Goal: Transaction & Acquisition: Book appointment/travel/reservation

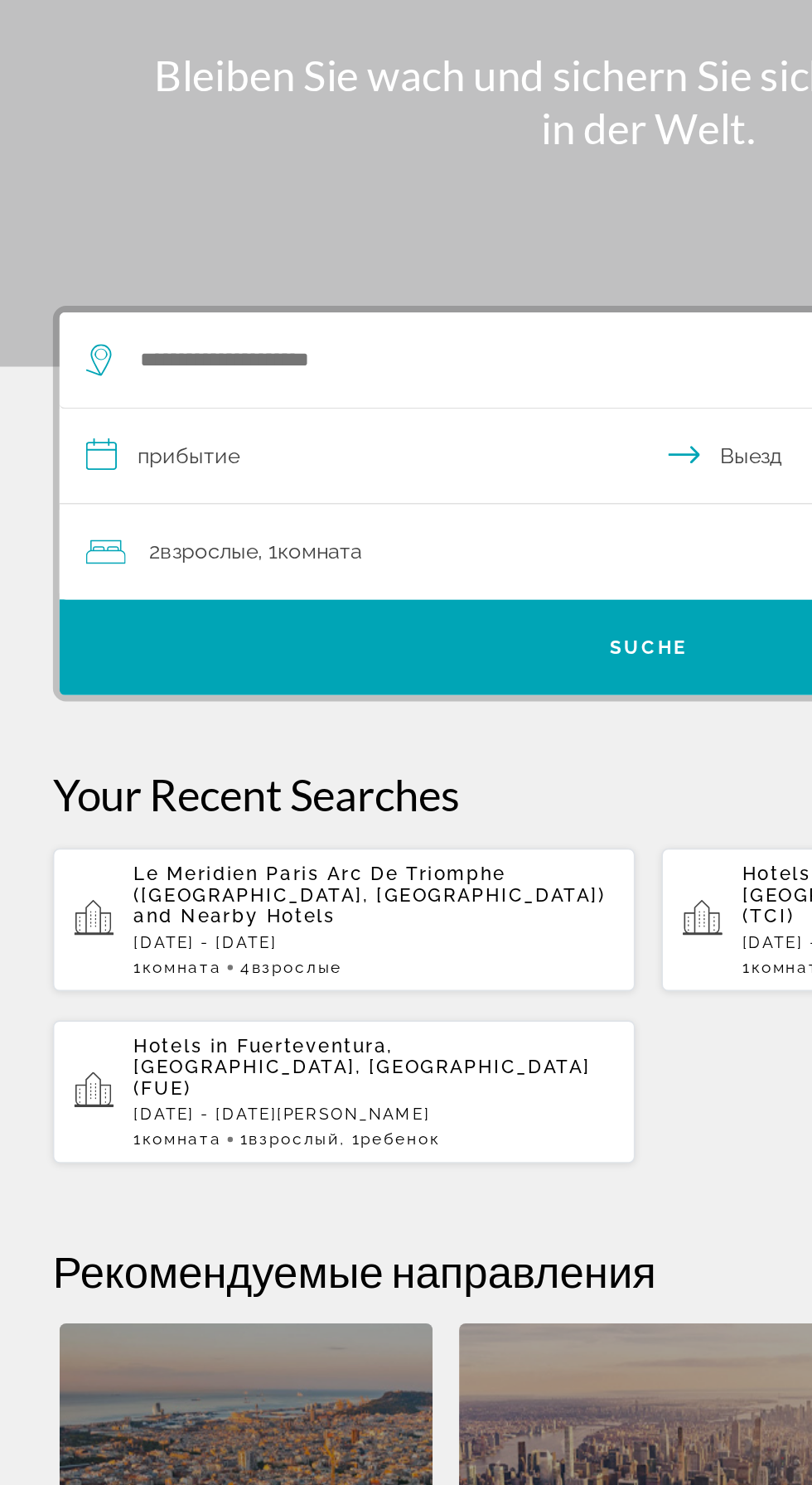
click at [216, 753] on p "[DATE] - [DATE]" at bounding box center [234, 758] width 301 height 11
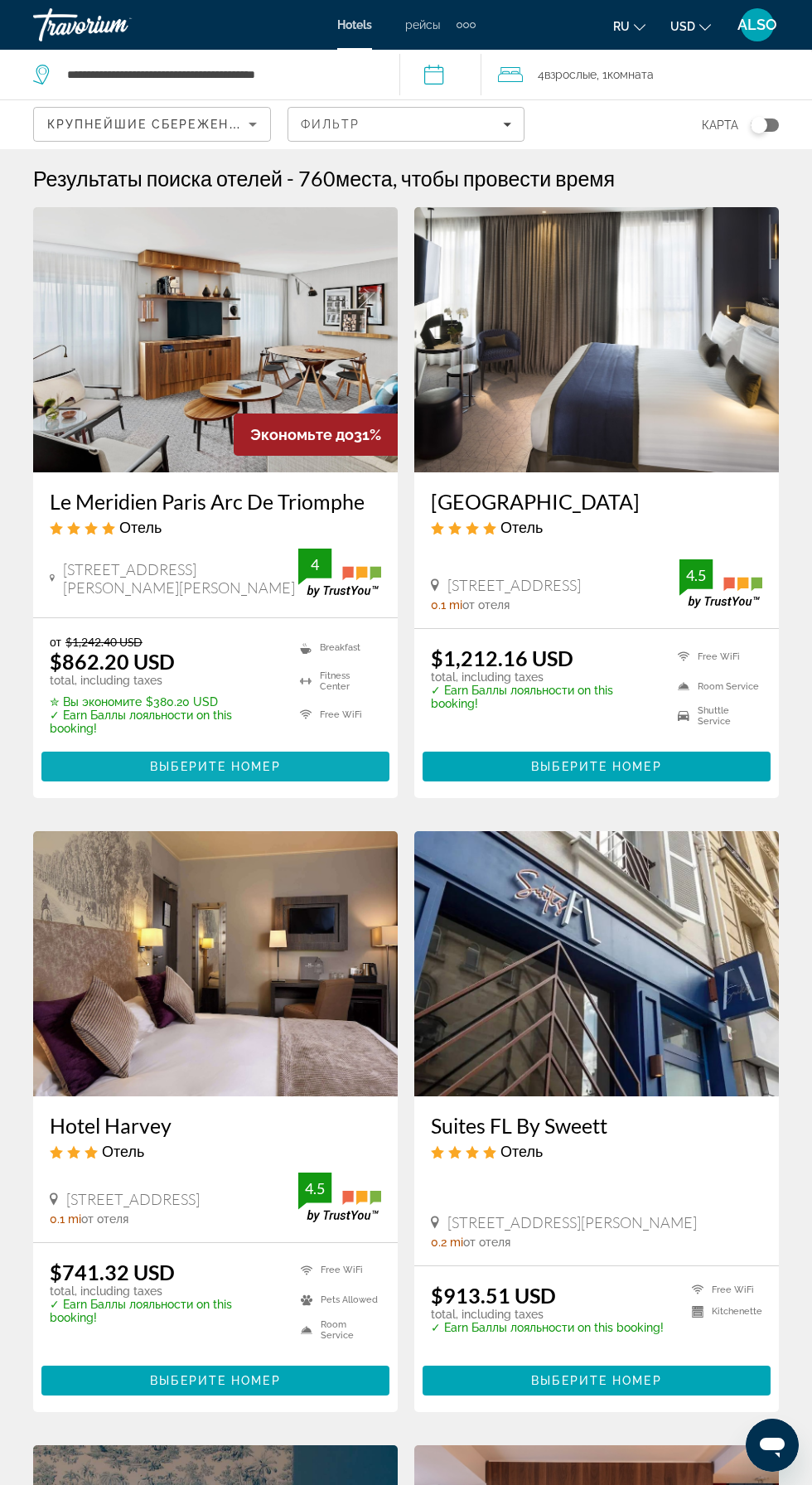
click at [230, 767] on span "Выберите номер" at bounding box center [215, 766] width 130 height 13
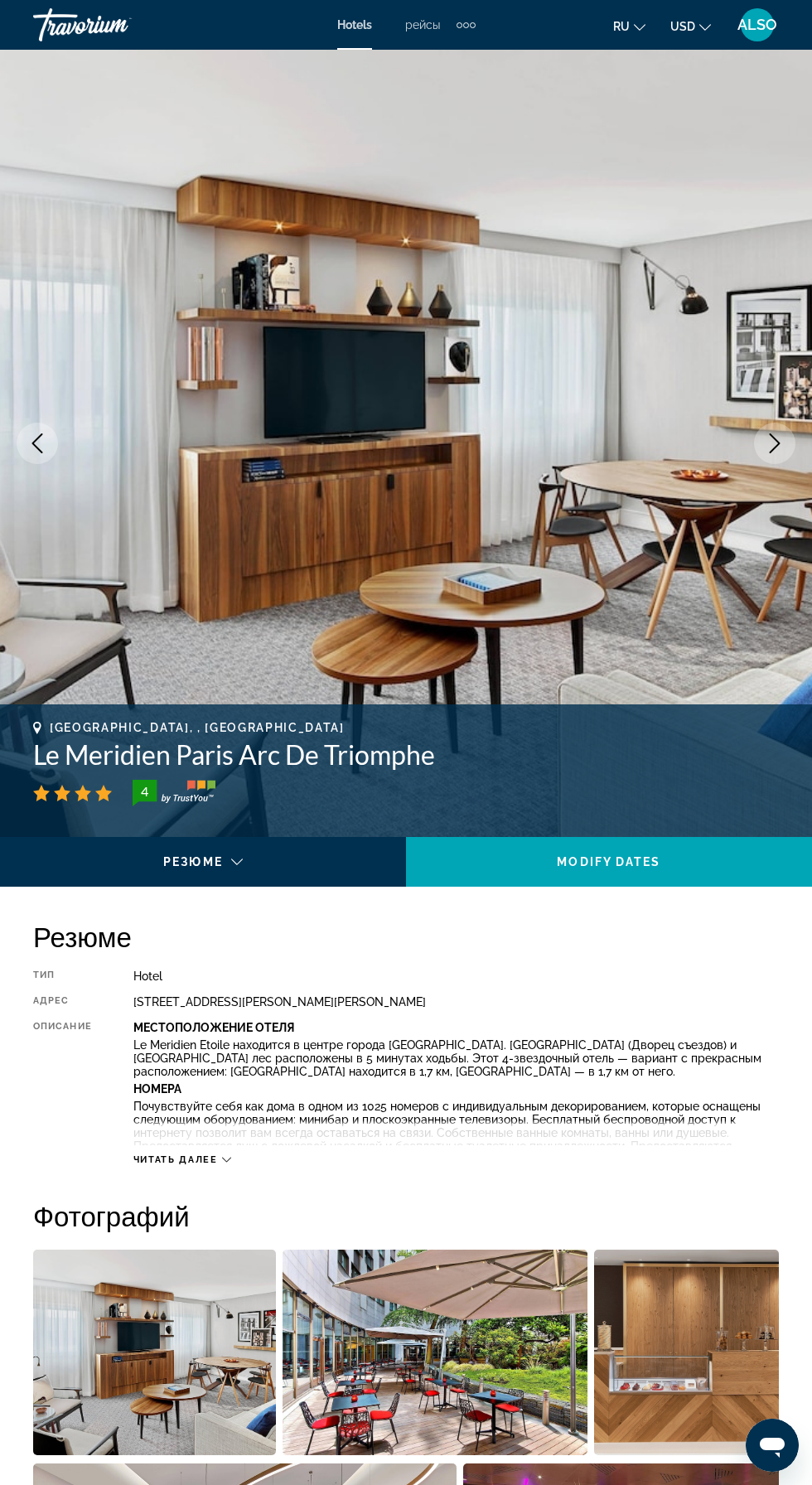
click at [683, 28] on font "USD" at bounding box center [682, 26] width 25 height 13
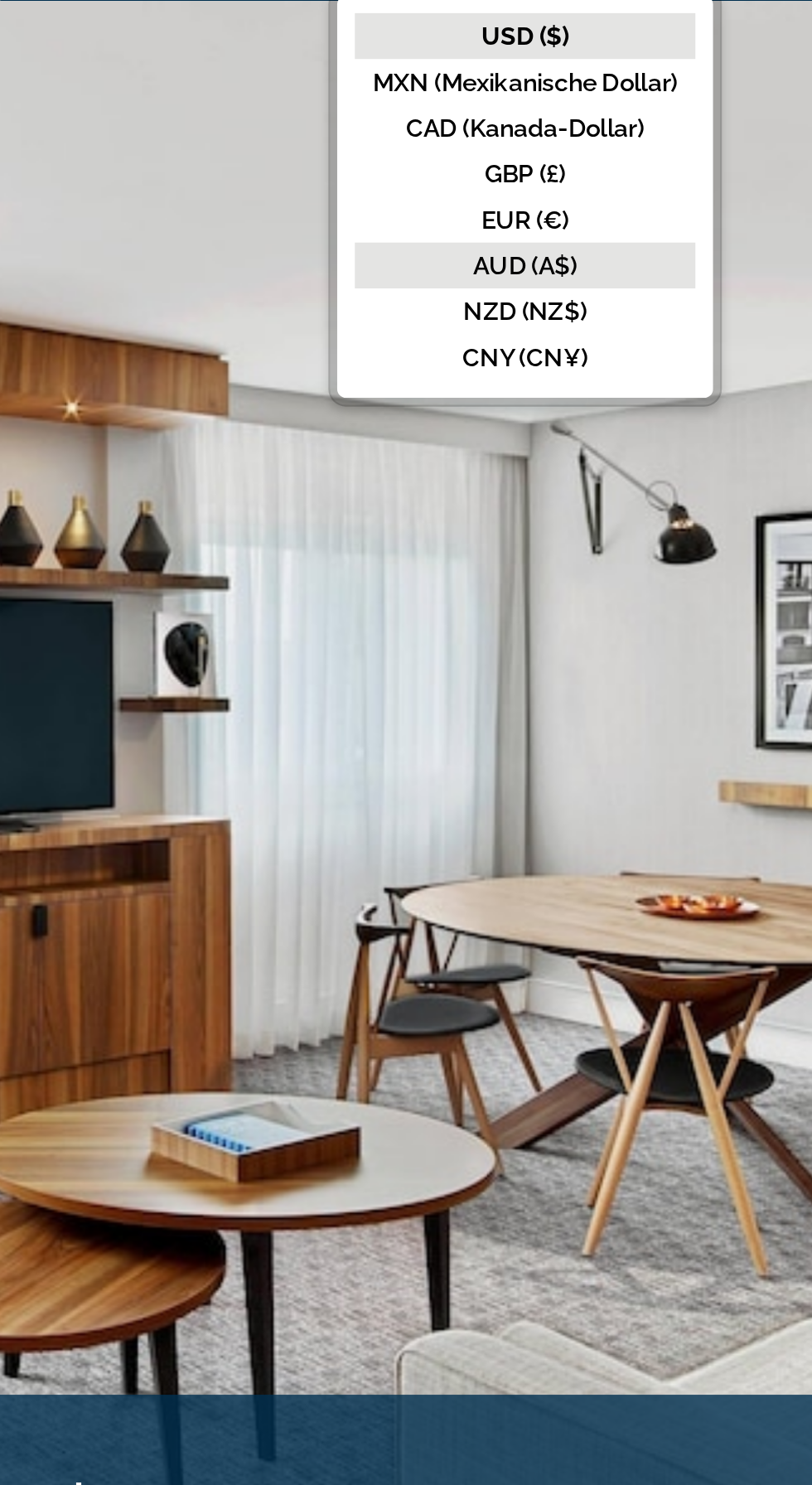
click at [617, 171] on font "AUD (A$)" at bounding box center [618, 173] width 49 height 13
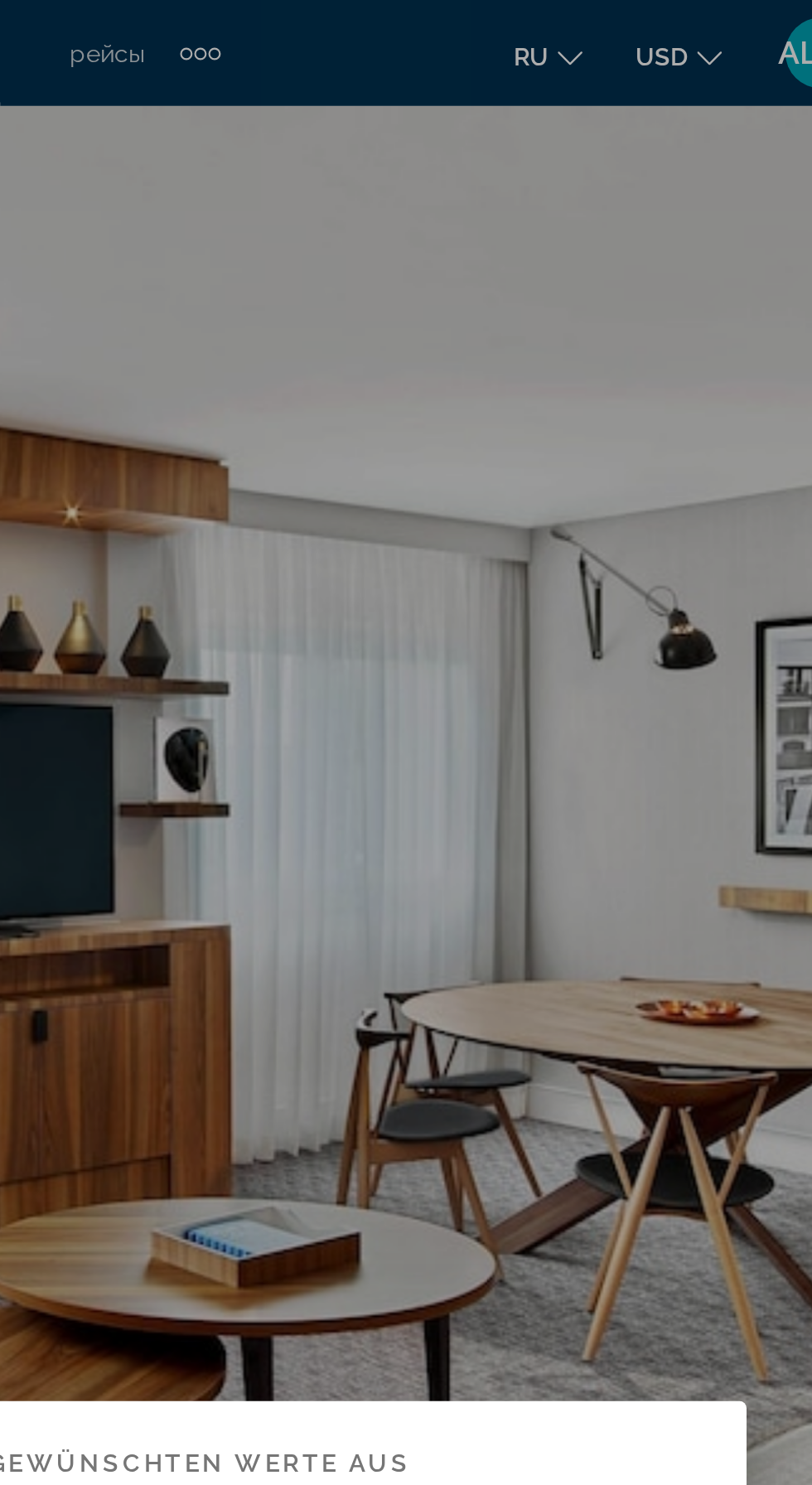
click at [683, 30] on div at bounding box center [406, 742] width 812 height 1485
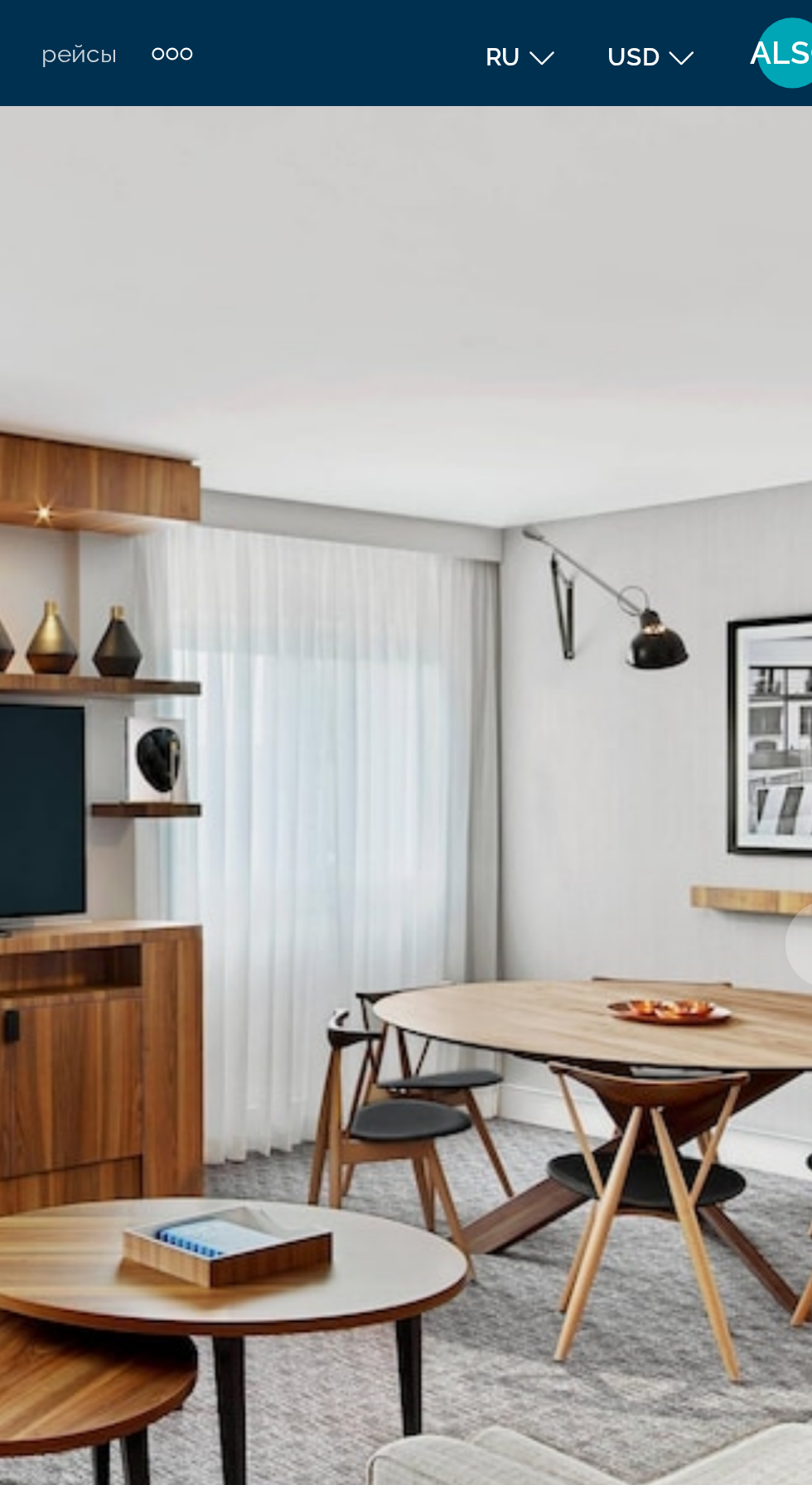
click at [691, 33] on font "USD" at bounding box center [682, 26] width 25 height 13
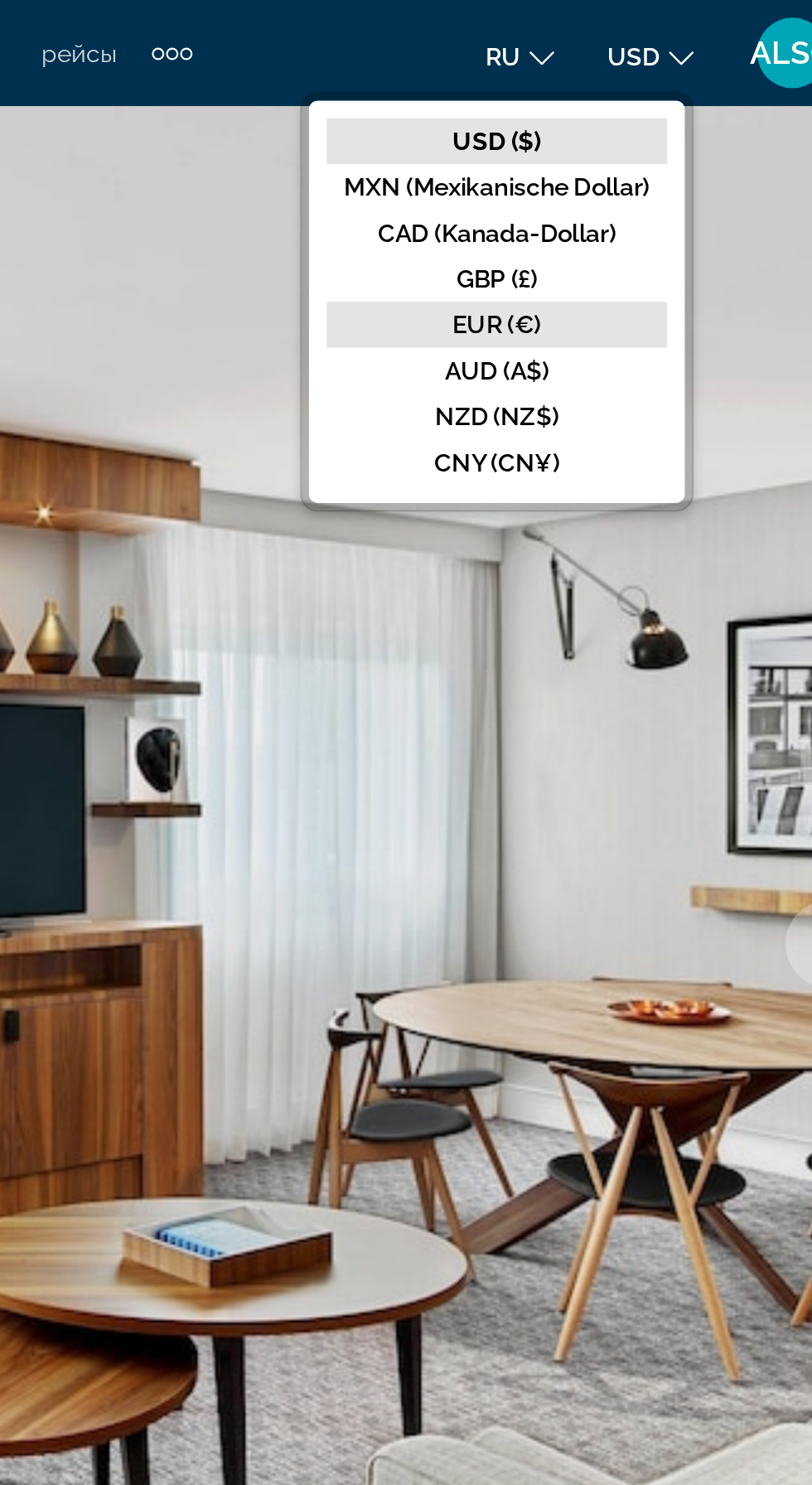
click at [624, 154] on font "EUR (€)" at bounding box center [619, 152] width 41 height 13
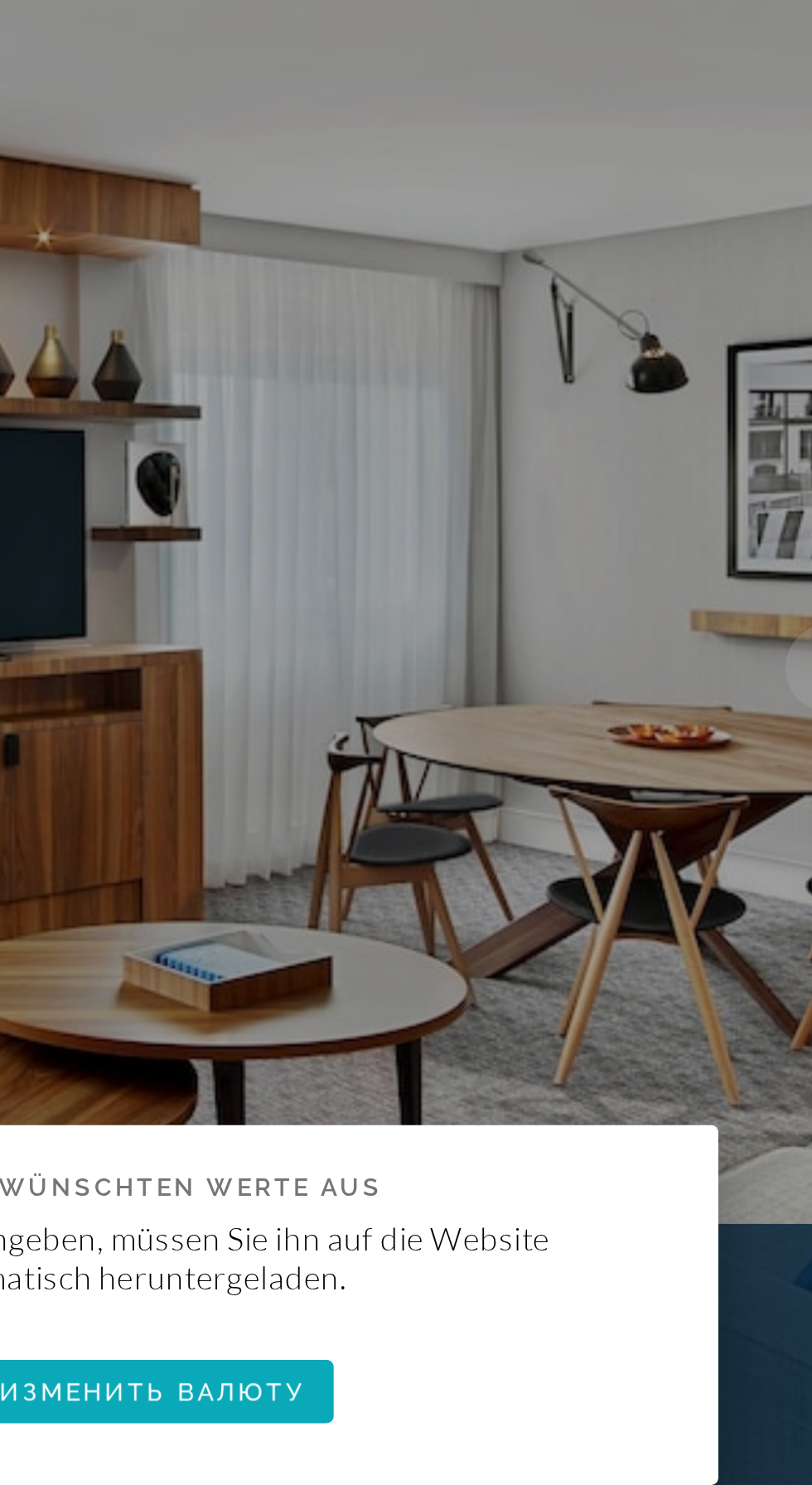
click at [508, 801] on span "button" at bounding box center [457, 783] width 171 height 40
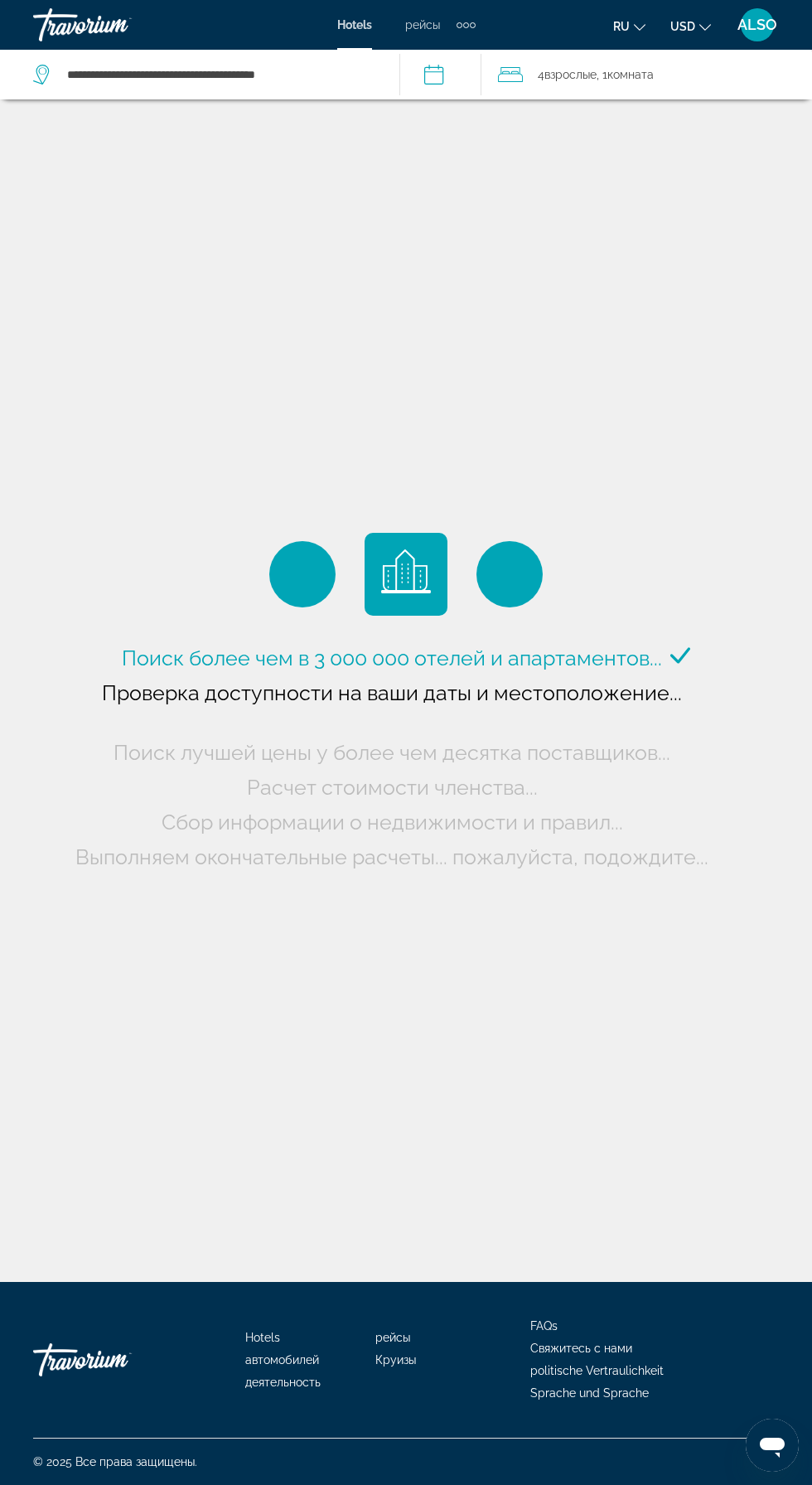
scroll to position [31, 0]
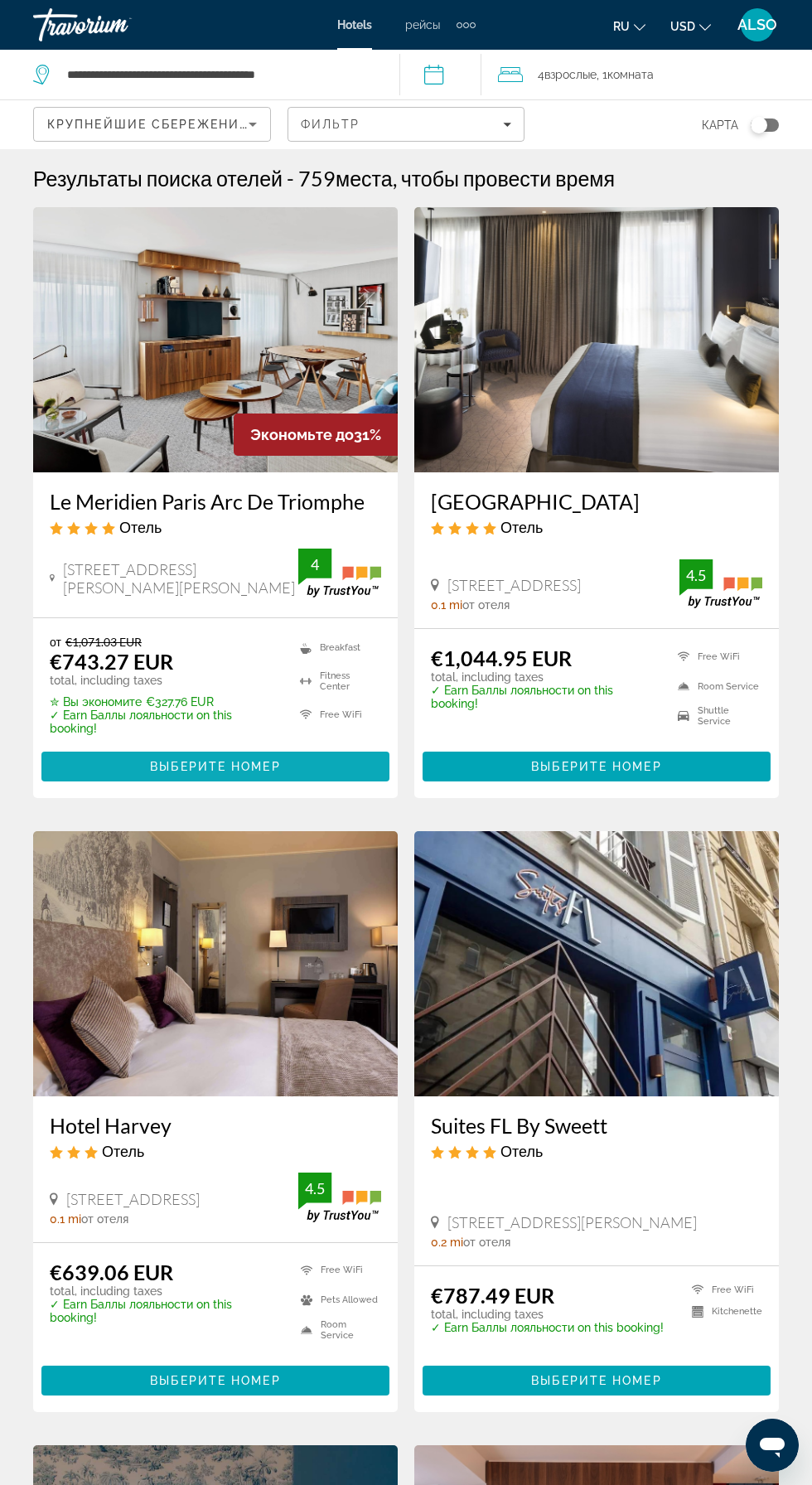
click at [262, 775] on span "Hauptinhalt" at bounding box center [215, 767] width 348 height 40
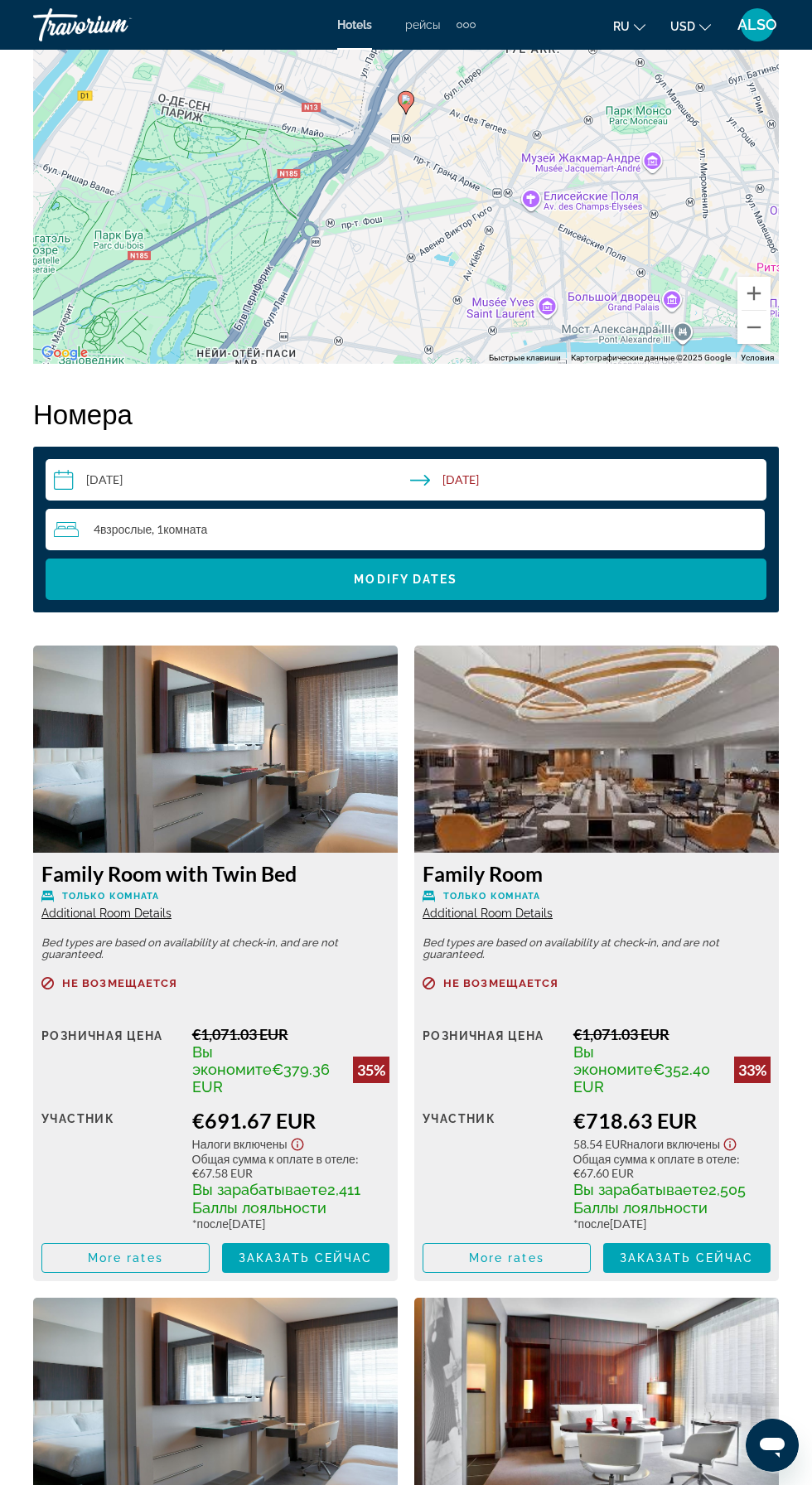
scroll to position [2190, 0]
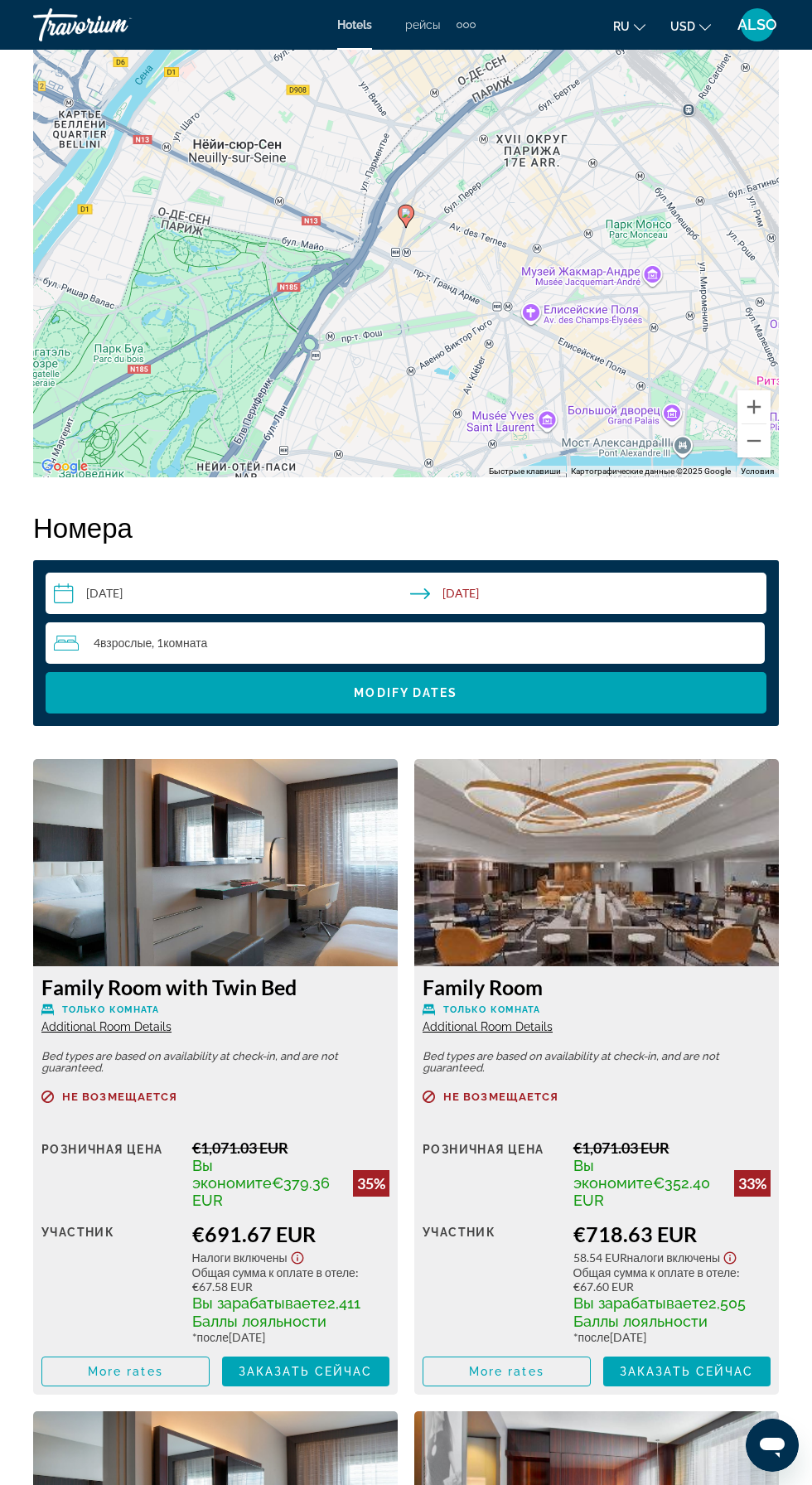
click at [268, 647] on div "4 Взрослый Взрослые , 1 Комната номера" at bounding box center [409, 642] width 710 height 20
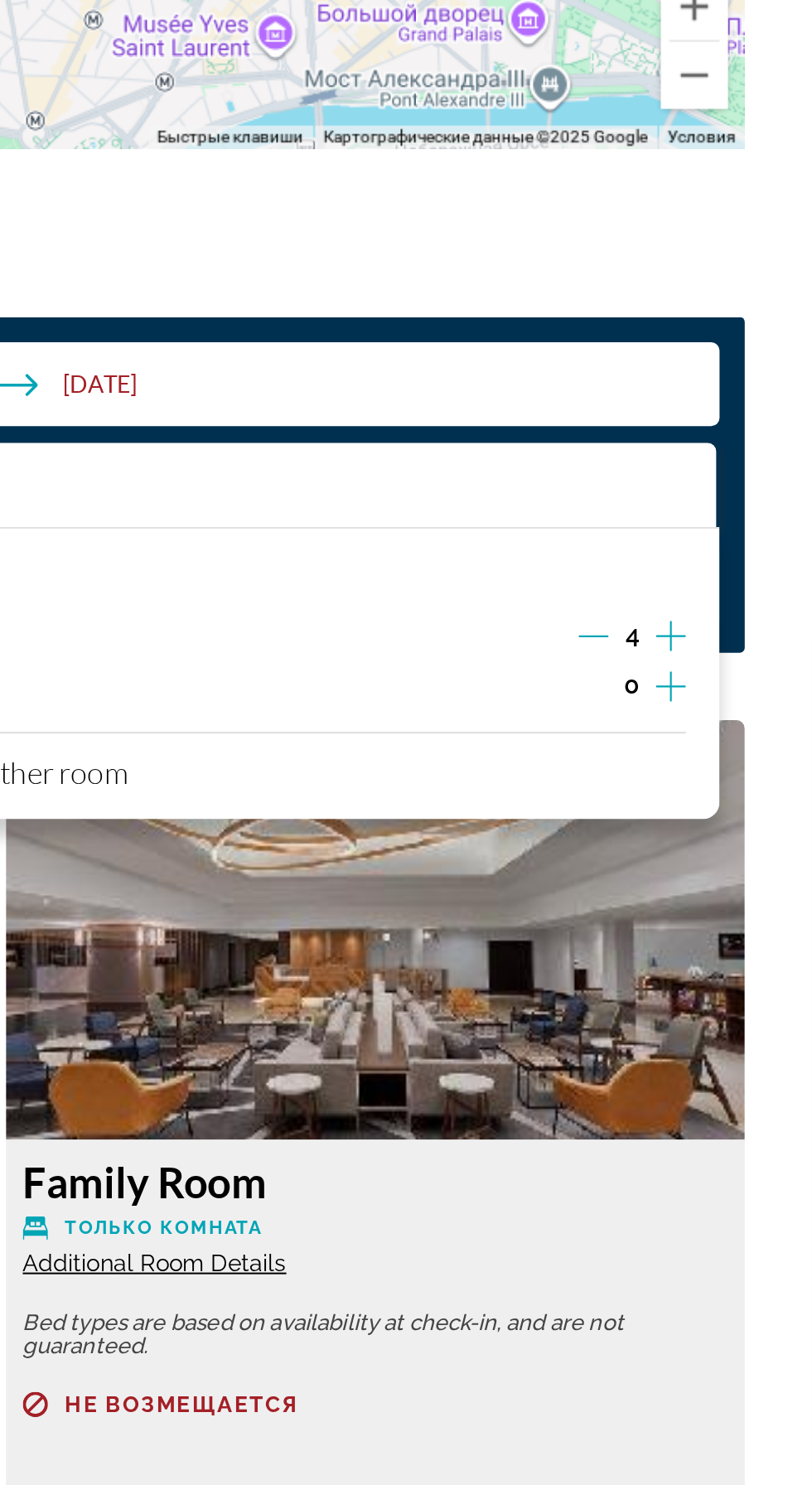
click at [703, 717] on icon "Decrement adults" at bounding box center [703, 717] width 15 height 1
click at [710, 716] on icon "Decrement adults" at bounding box center [703, 717] width 15 height 15
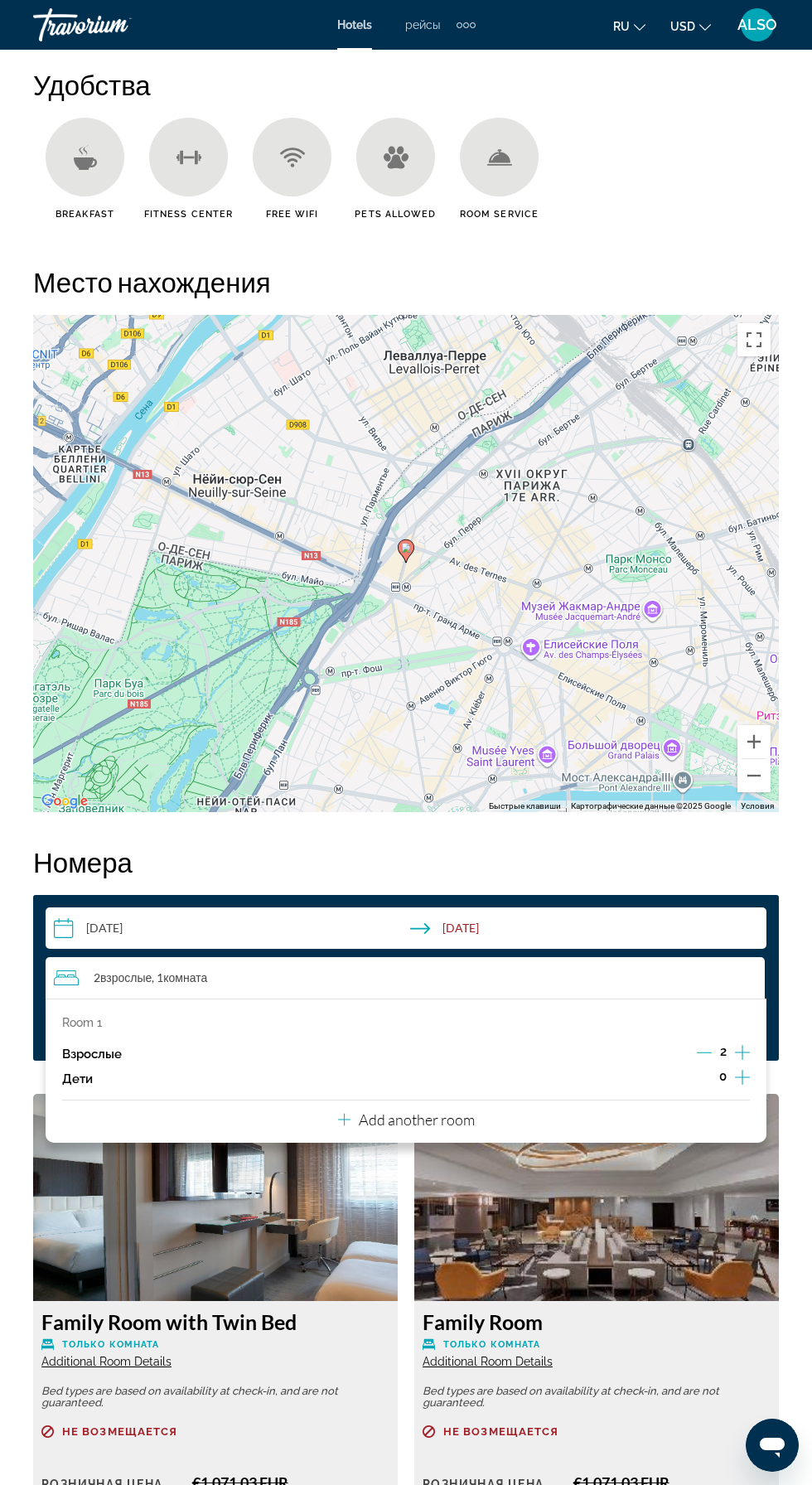
scroll to position [1904, 0]
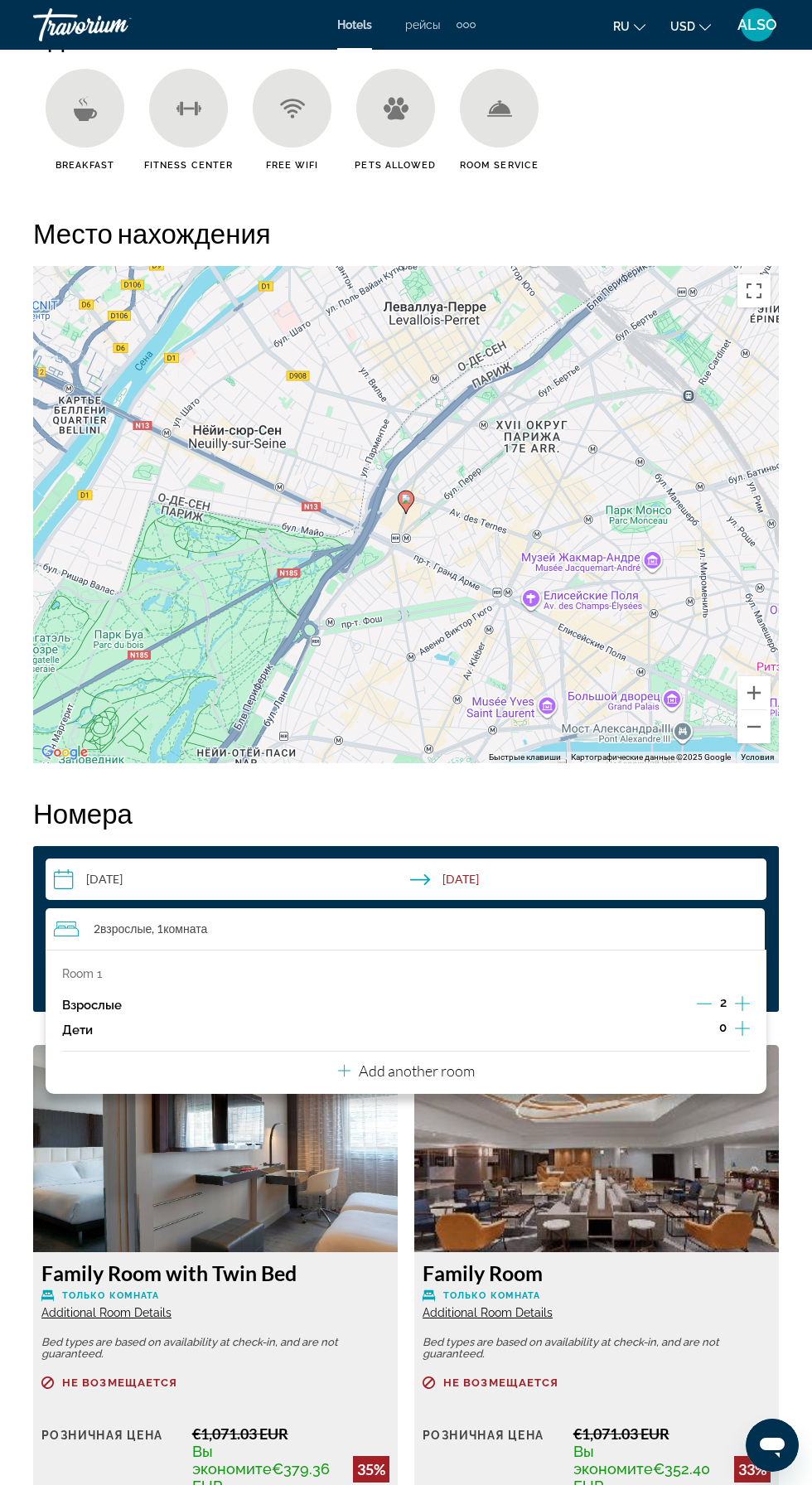
click at [446, 1070] on p "Add another room" at bounding box center [416, 1070] width 116 height 18
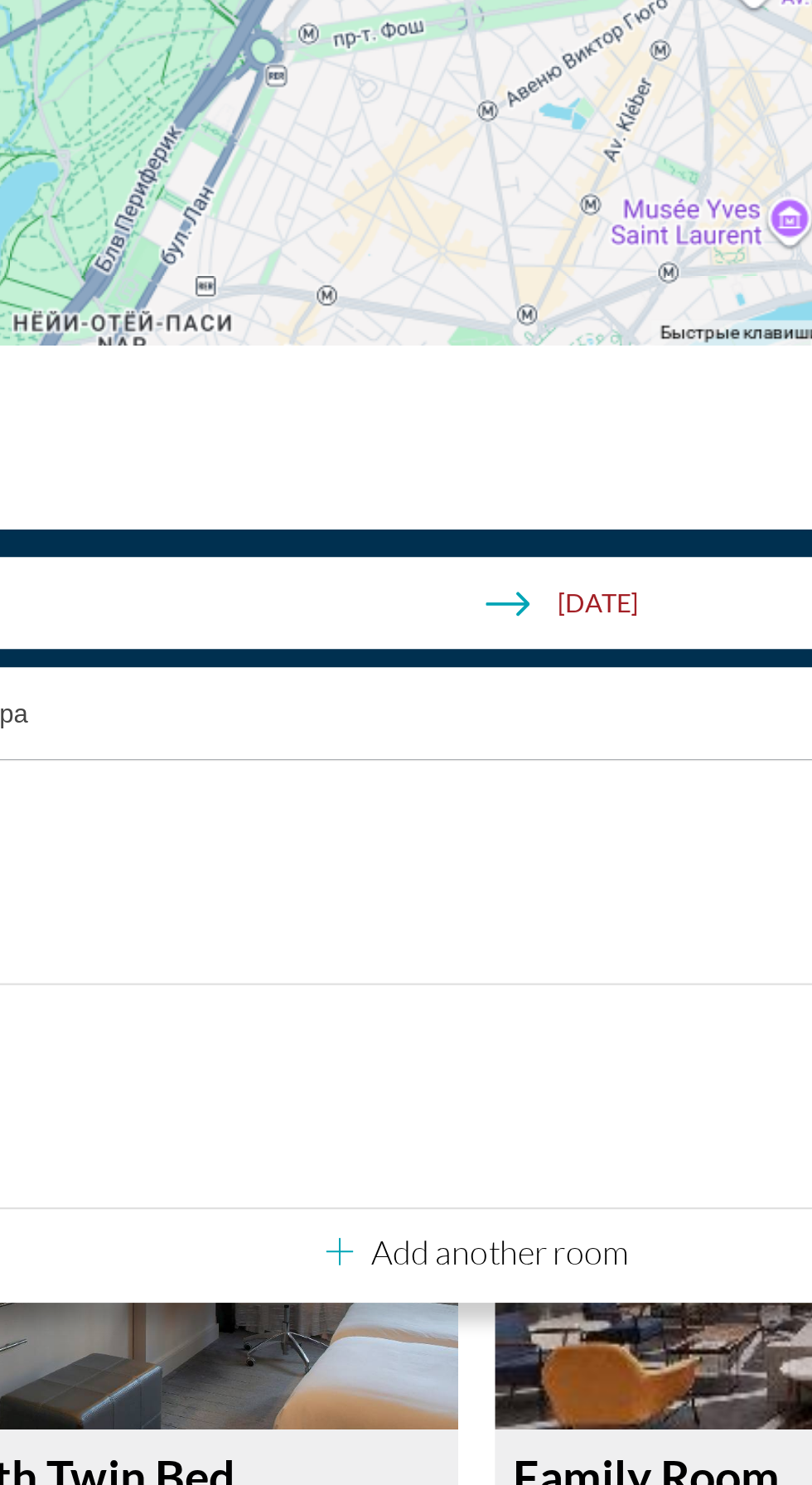
scroll to position [1908, 0]
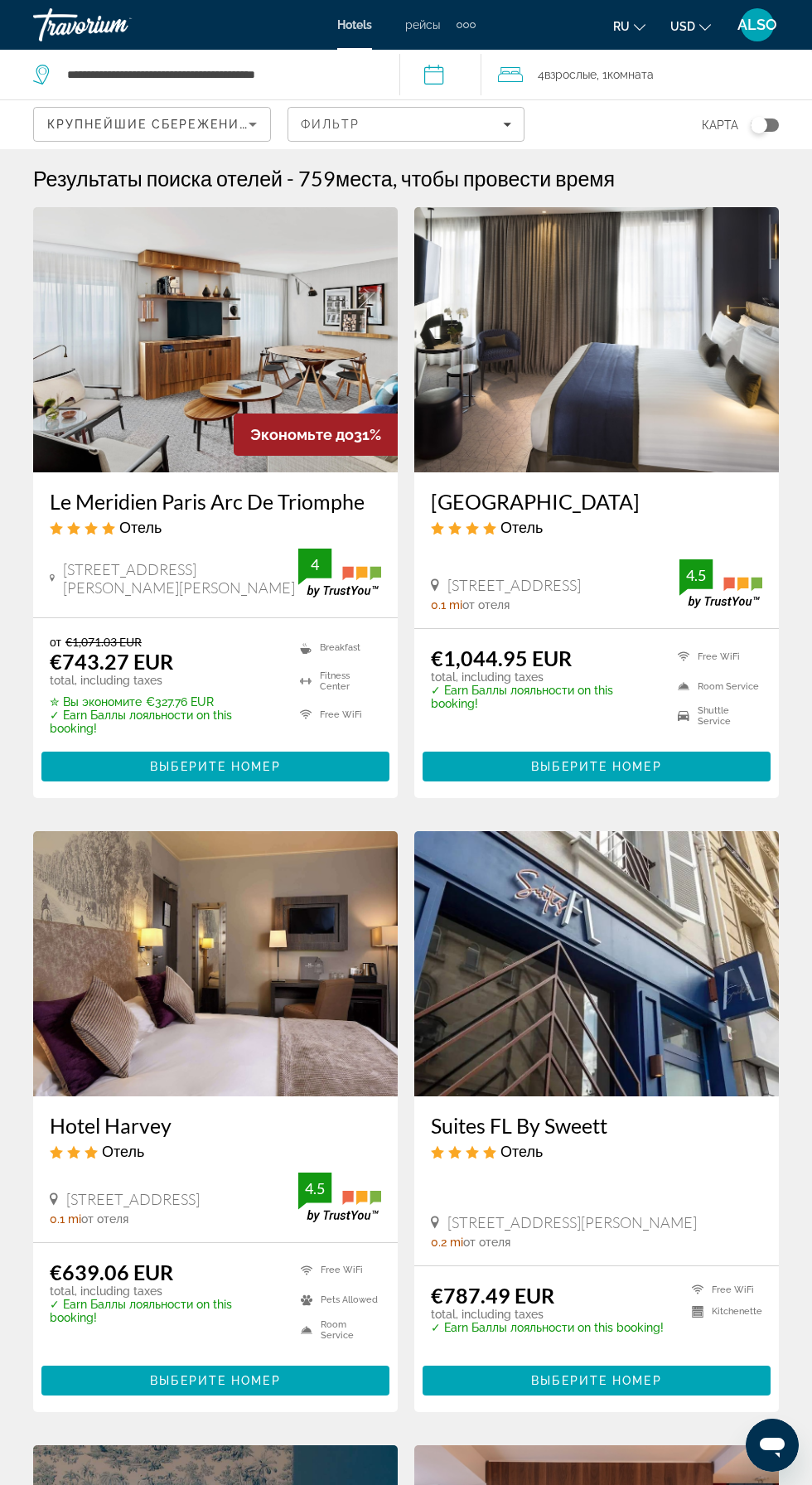
click at [507, 80] on icon "Travelers: 4 adults, 0 children" at bounding box center [510, 74] width 25 height 20
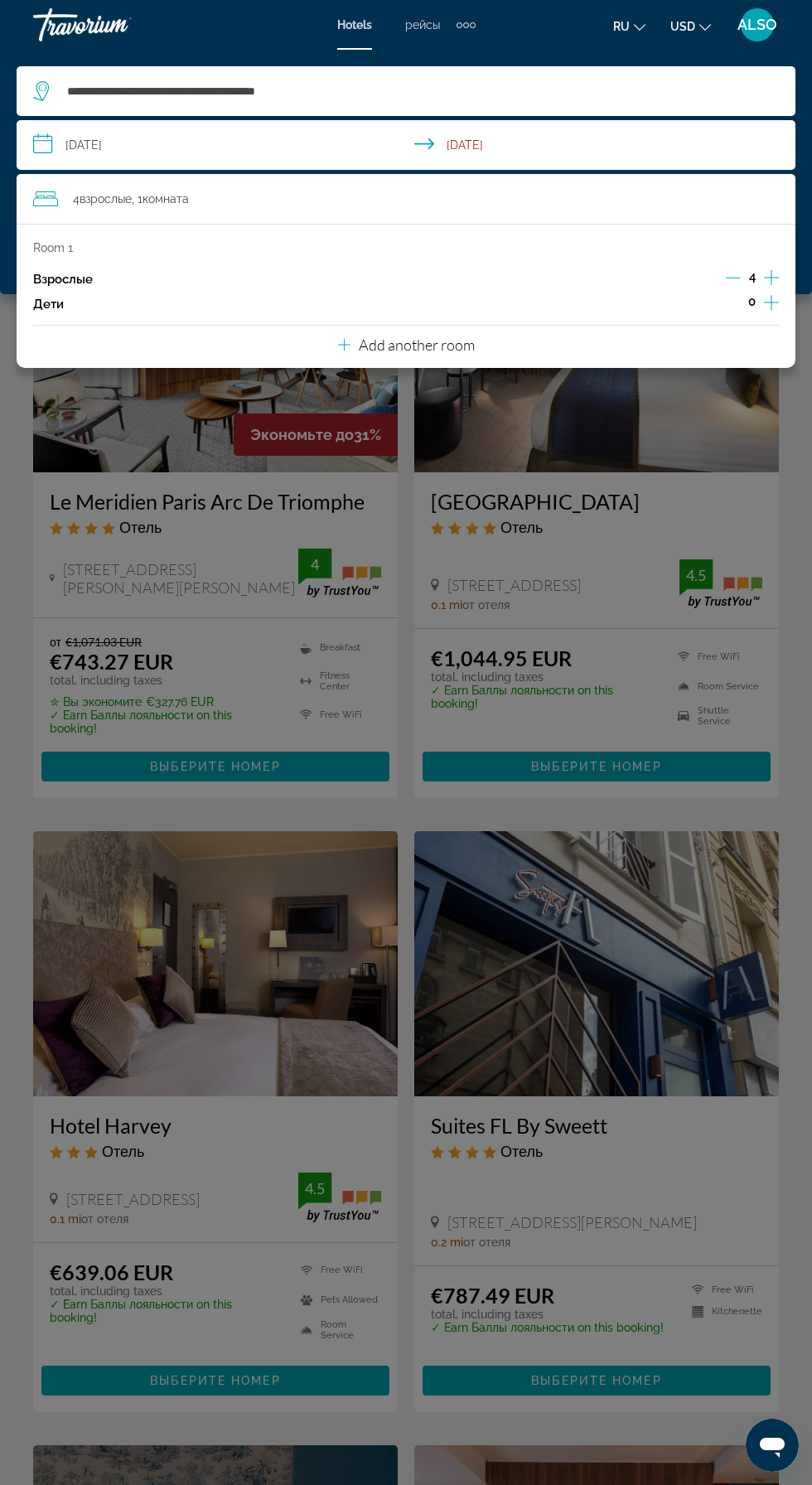
click at [728, 278] on icon "Decrement adults" at bounding box center [733, 278] width 15 height 1
click at [732, 279] on icon "Decrement adults" at bounding box center [733, 277] width 15 height 15
click at [552, 963] on div "Hauptinhalt" at bounding box center [406, 742] width 812 height 1485
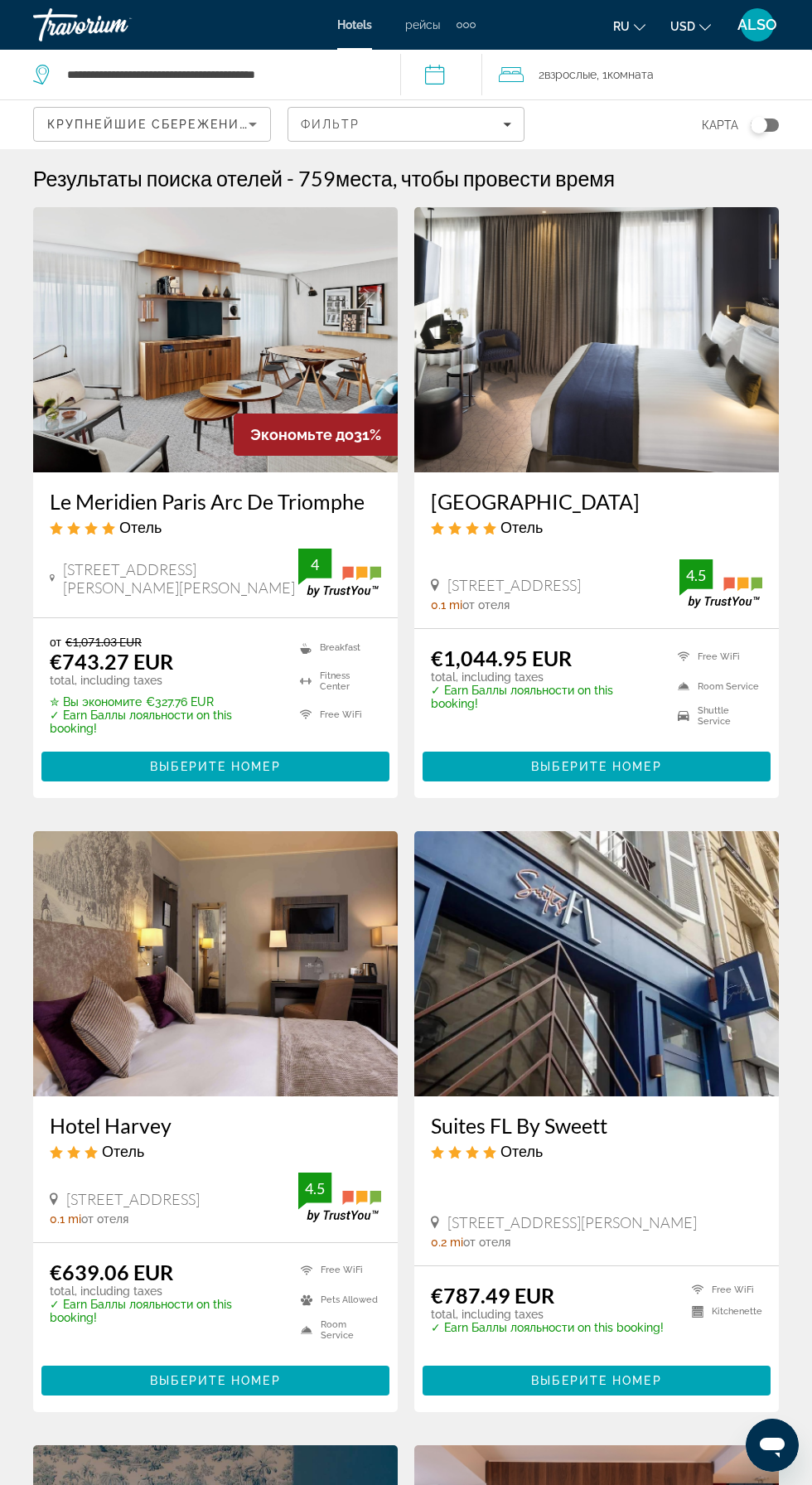
click at [433, 974] on img "Hauptinhalt" at bounding box center [596, 963] width 365 height 265
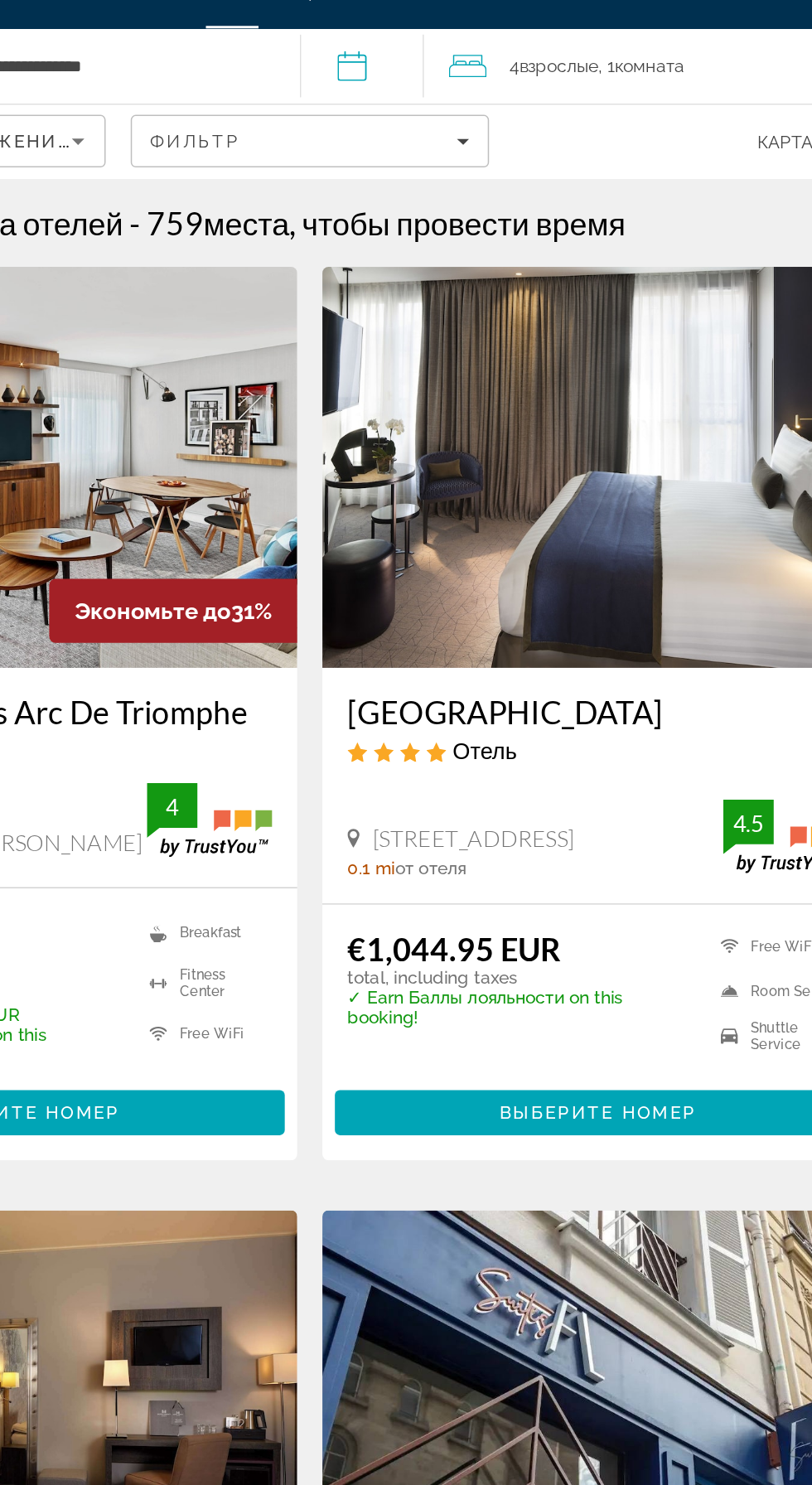
click at [520, 87] on div "4 Взрослый Взрослые , 1 Комната номера" at bounding box center [655, 75] width 314 height 50
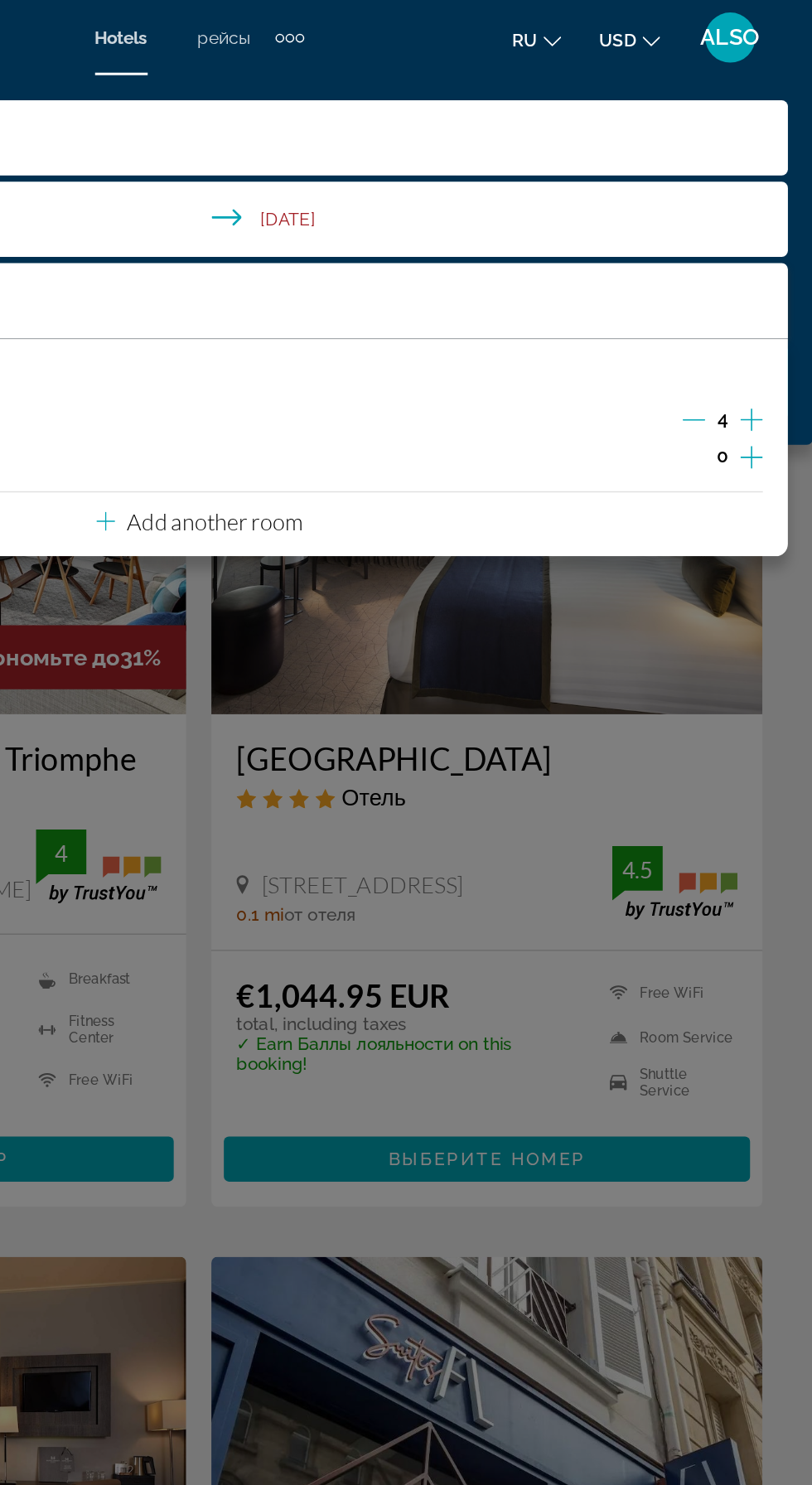
click at [735, 278] on icon "Decrement adults" at bounding box center [733, 278] width 15 height 1
click at [732, 278] on icon "Decrement adults" at bounding box center [733, 278] width 15 height 1
click at [412, 881] on div "Hauptinhalt" at bounding box center [406, 742] width 812 height 1485
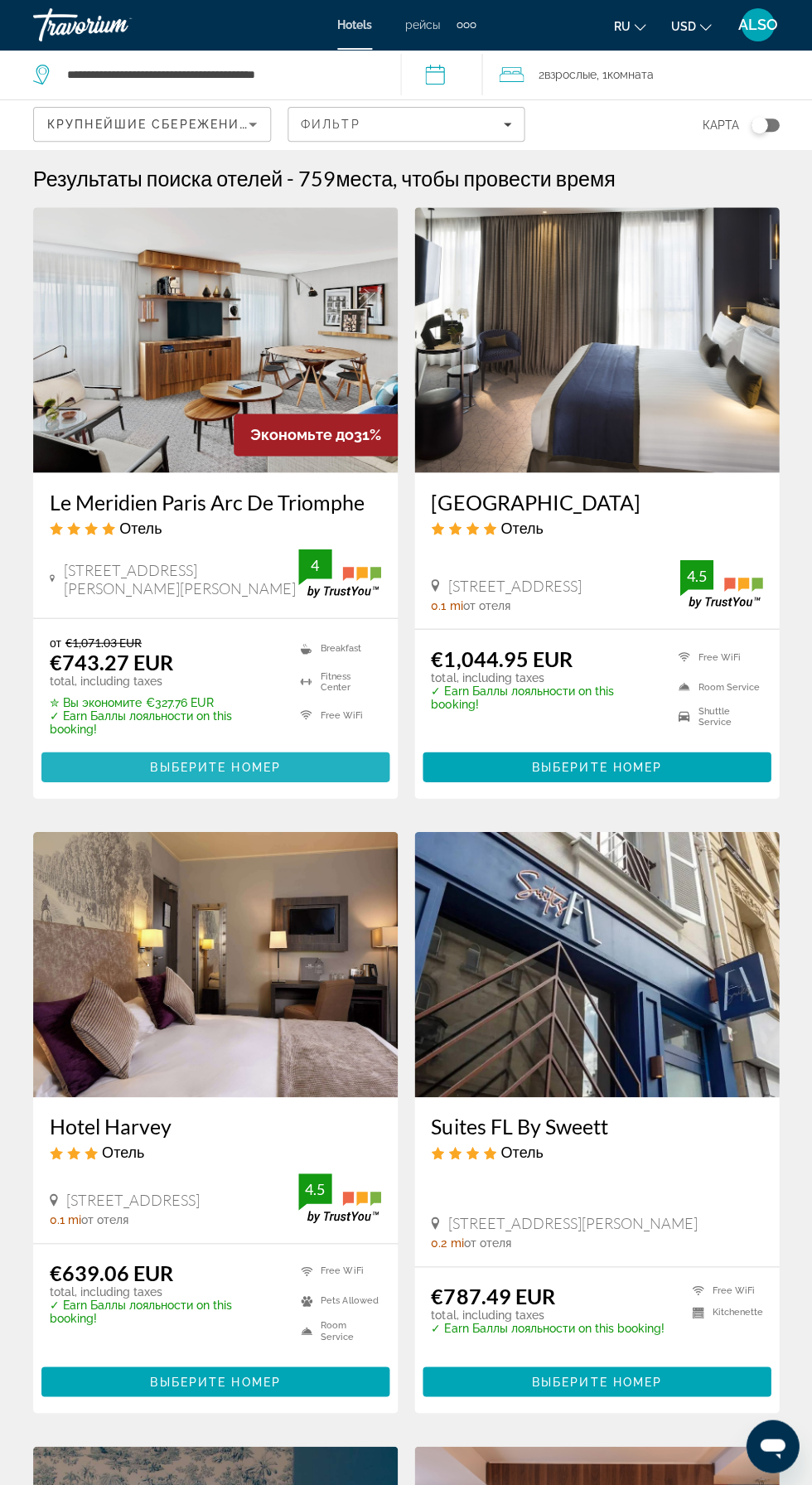
click at [280, 780] on span "Hauptinhalt" at bounding box center [215, 767] width 348 height 40
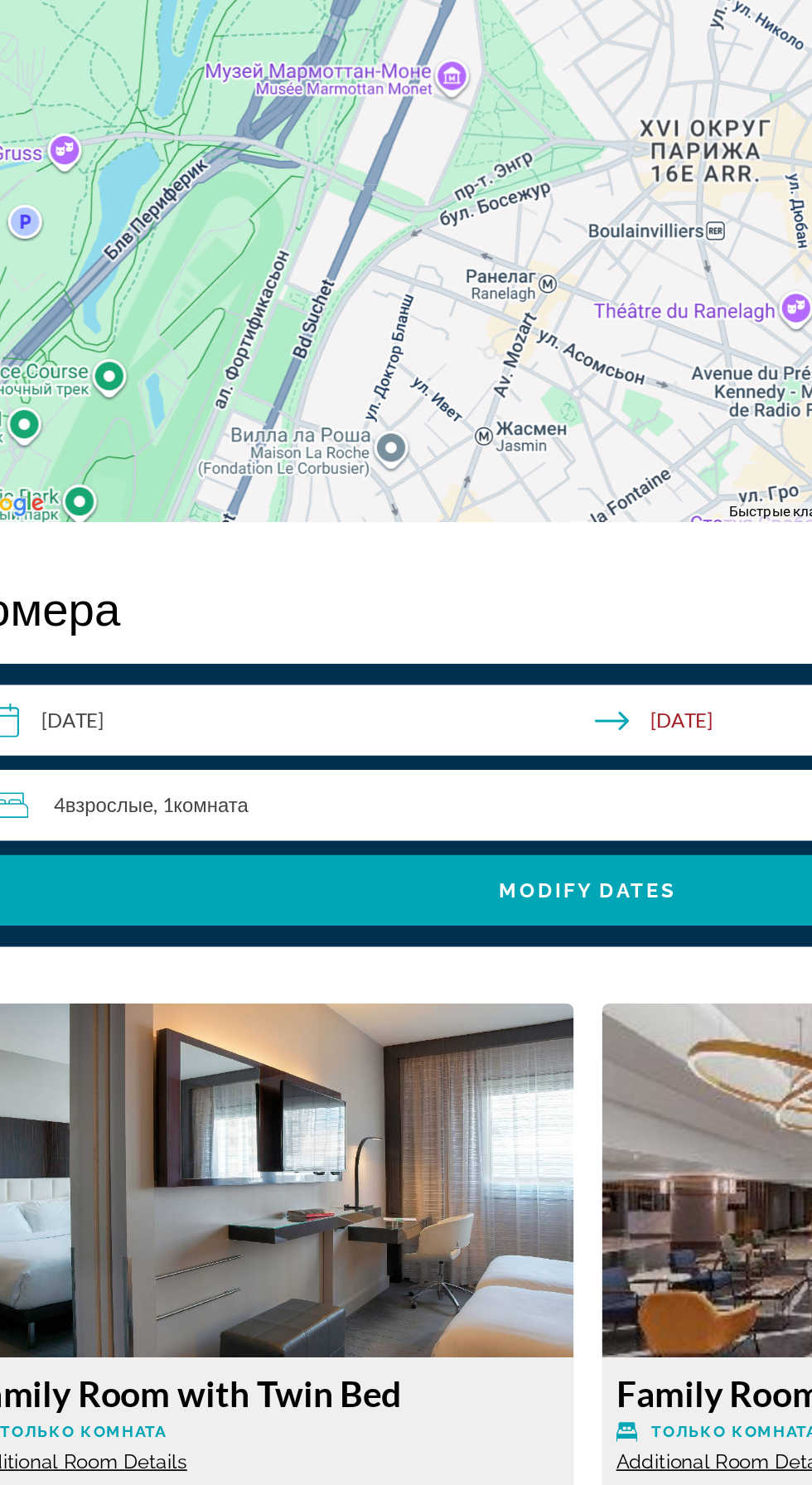
scroll to position [1898, 0]
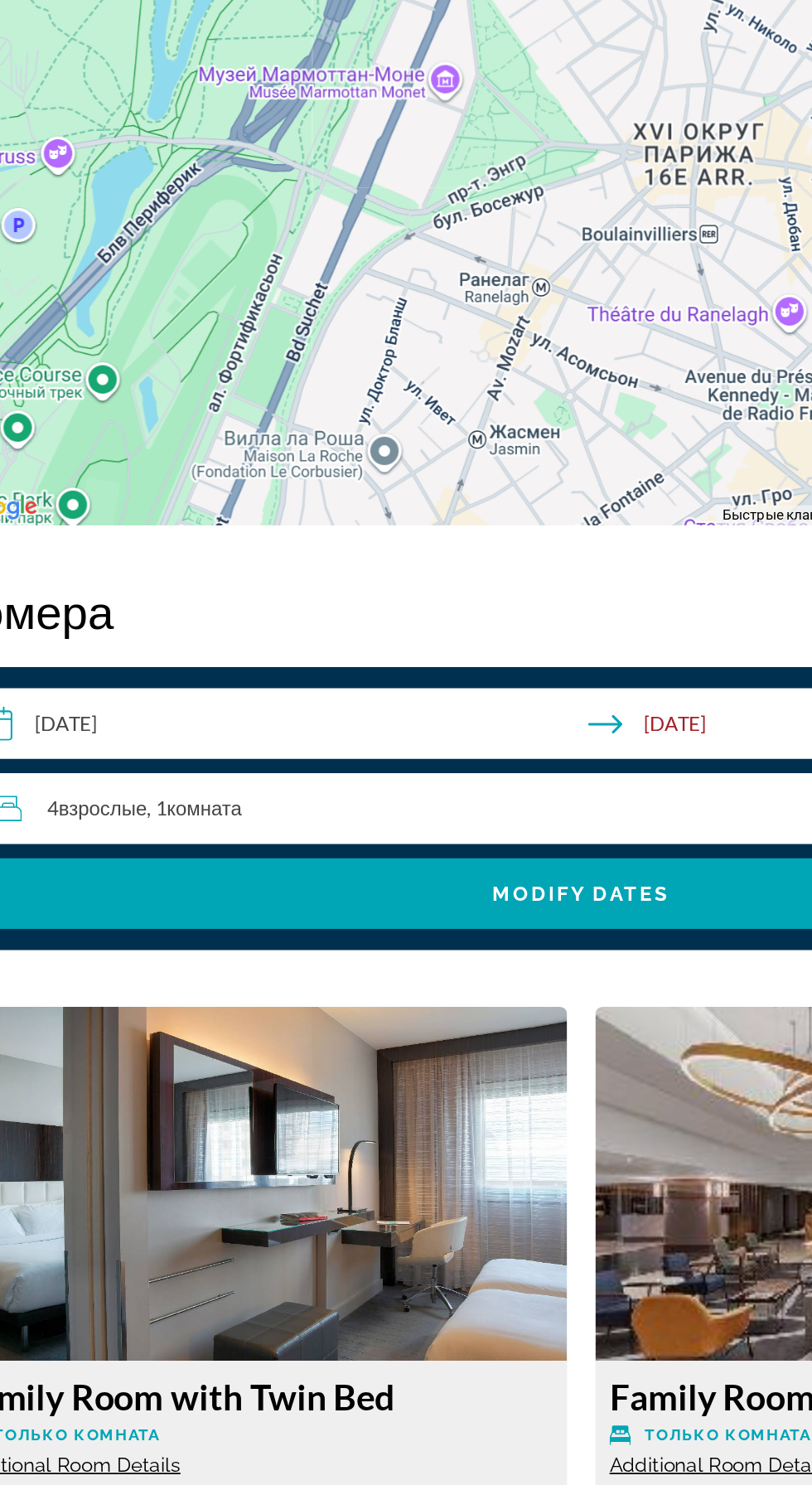
click at [226, 937] on div "4 Взрослый Взрослые , 1 Комната номера" at bounding box center [409, 933] width 710 height 20
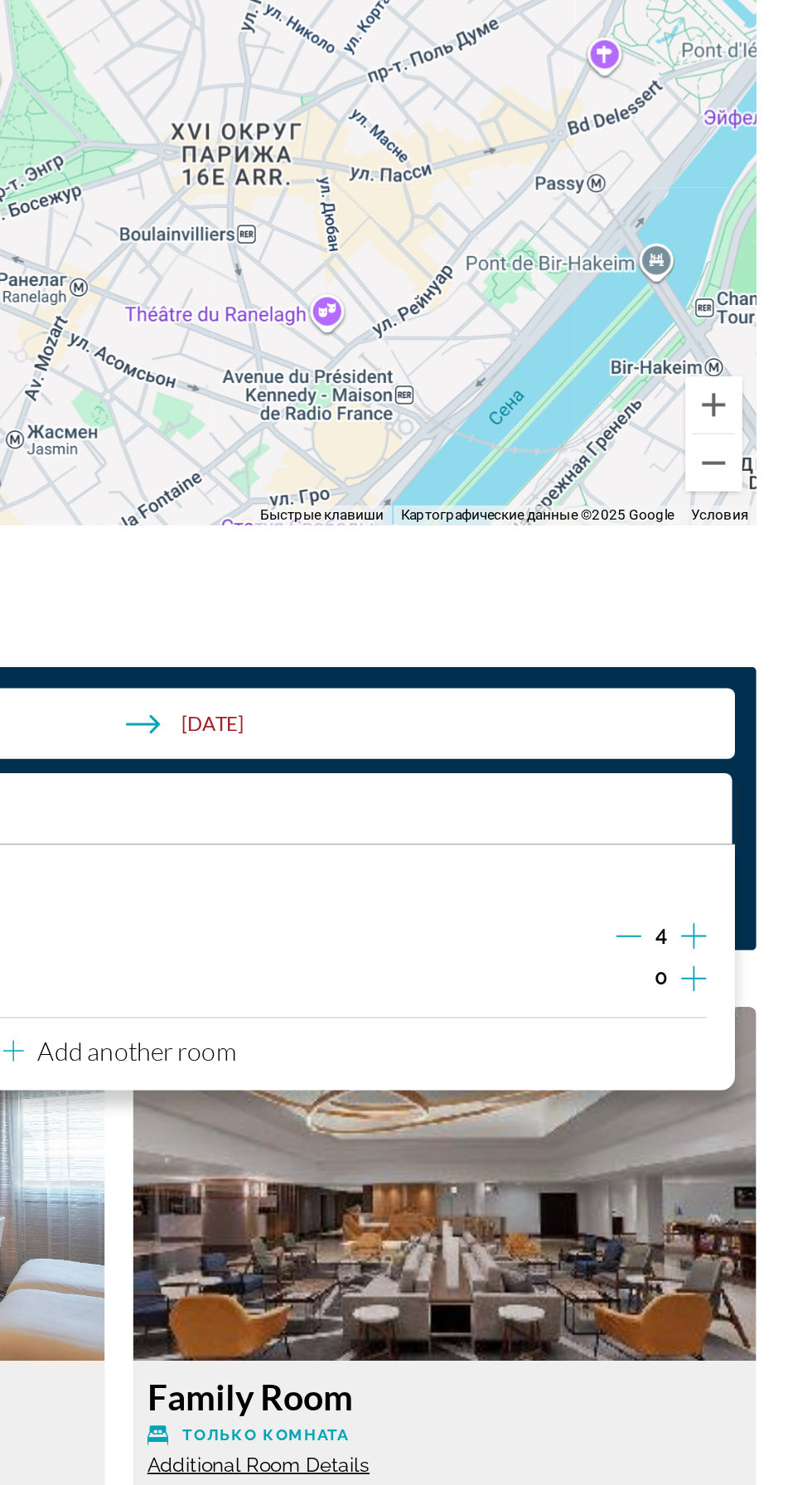
click at [710, 1011] on icon "Decrement adults" at bounding box center [703, 1008] width 15 height 15
click at [707, 1015] on icon "Decrement adults" at bounding box center [703, 1008] width 15 height 15
click at [421, 1240] on img "Hauptinhalt" at bounding box center [596, 1153] width 365 height 207
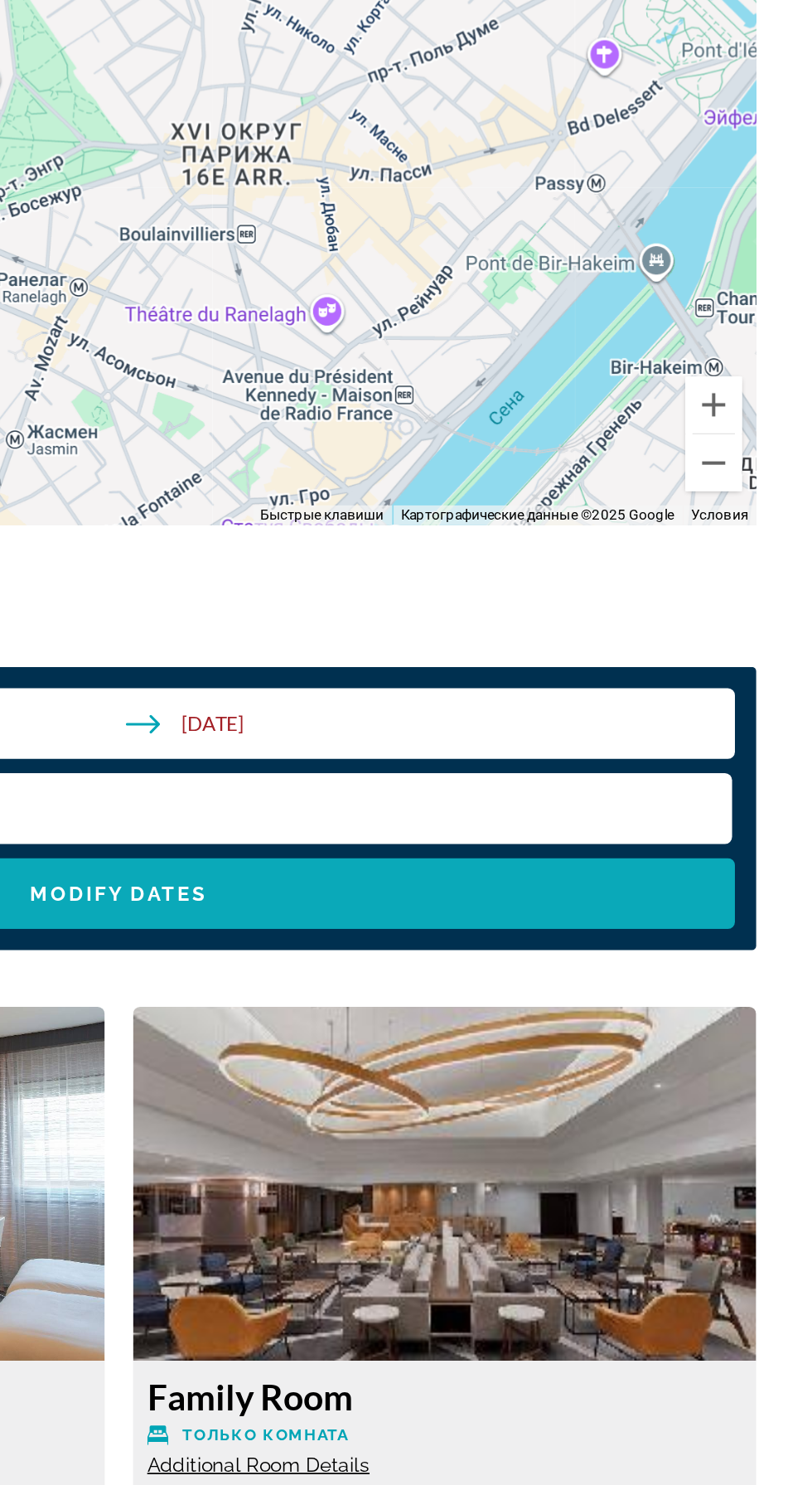
click at [523, 984] on span "Search widget" at bounding box center [406, 984] width 721 height 40
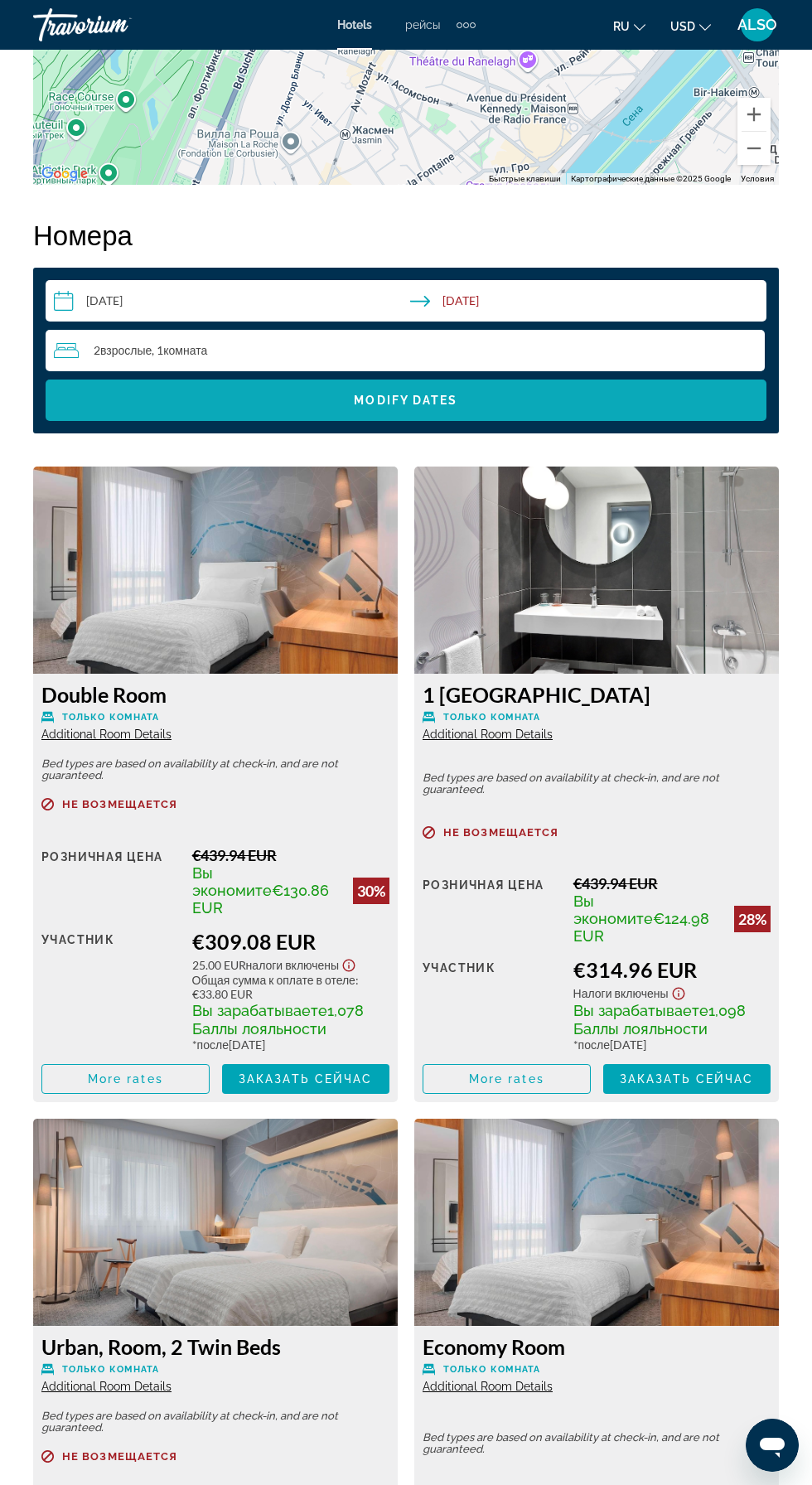
scroll to position [2455, 0]
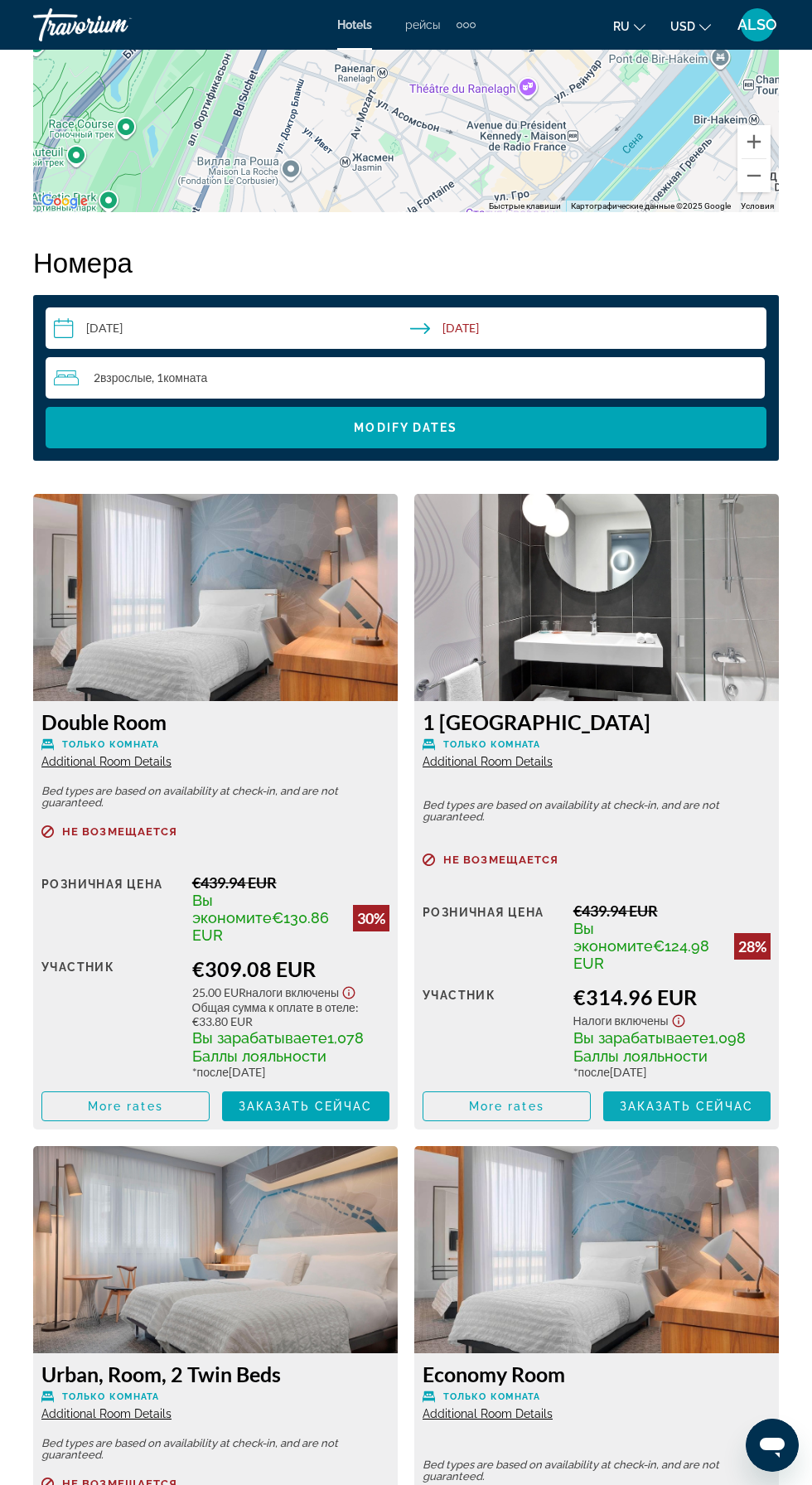
click at [696, 1096] on span "Hauptinhalt" at bounding box center [687, 1106] width 168 height 40
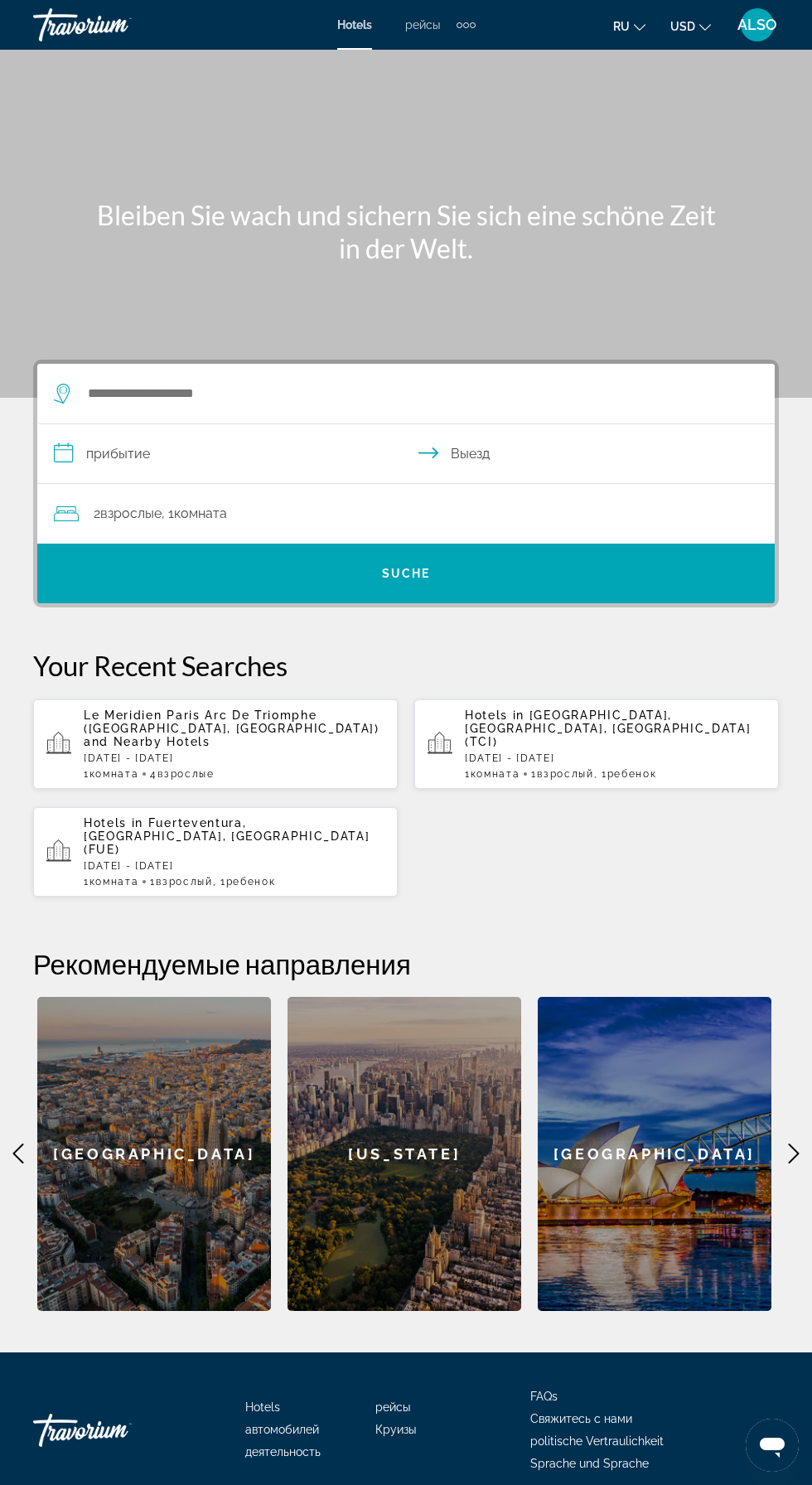
click at [275, 753] on p "[DATE] - [DATE]" at bounding box center [234, 758] width 301 height 11
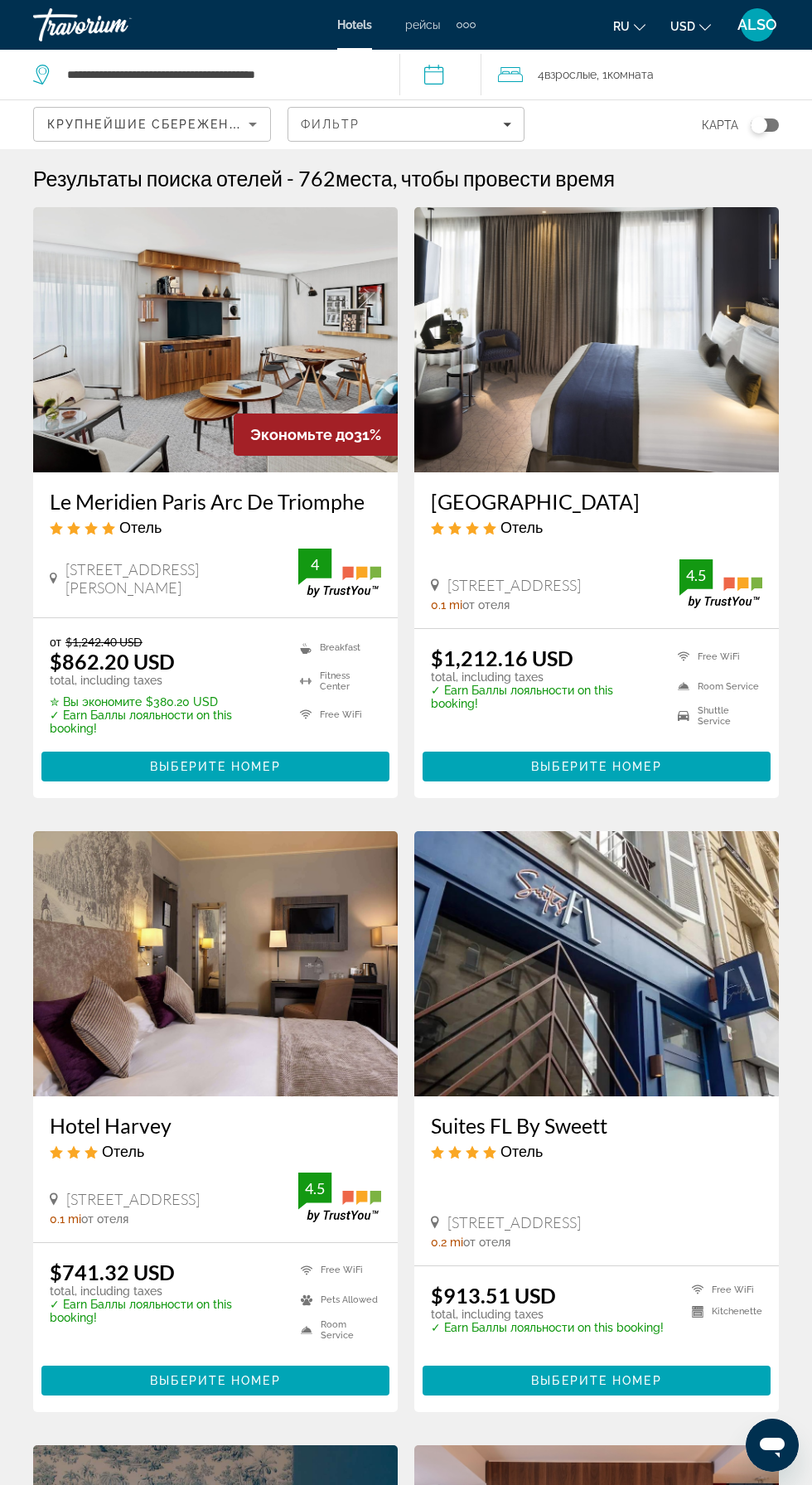
click at [683, 27] on font "USD" at bounding box center [682, 26] width 25 height 13
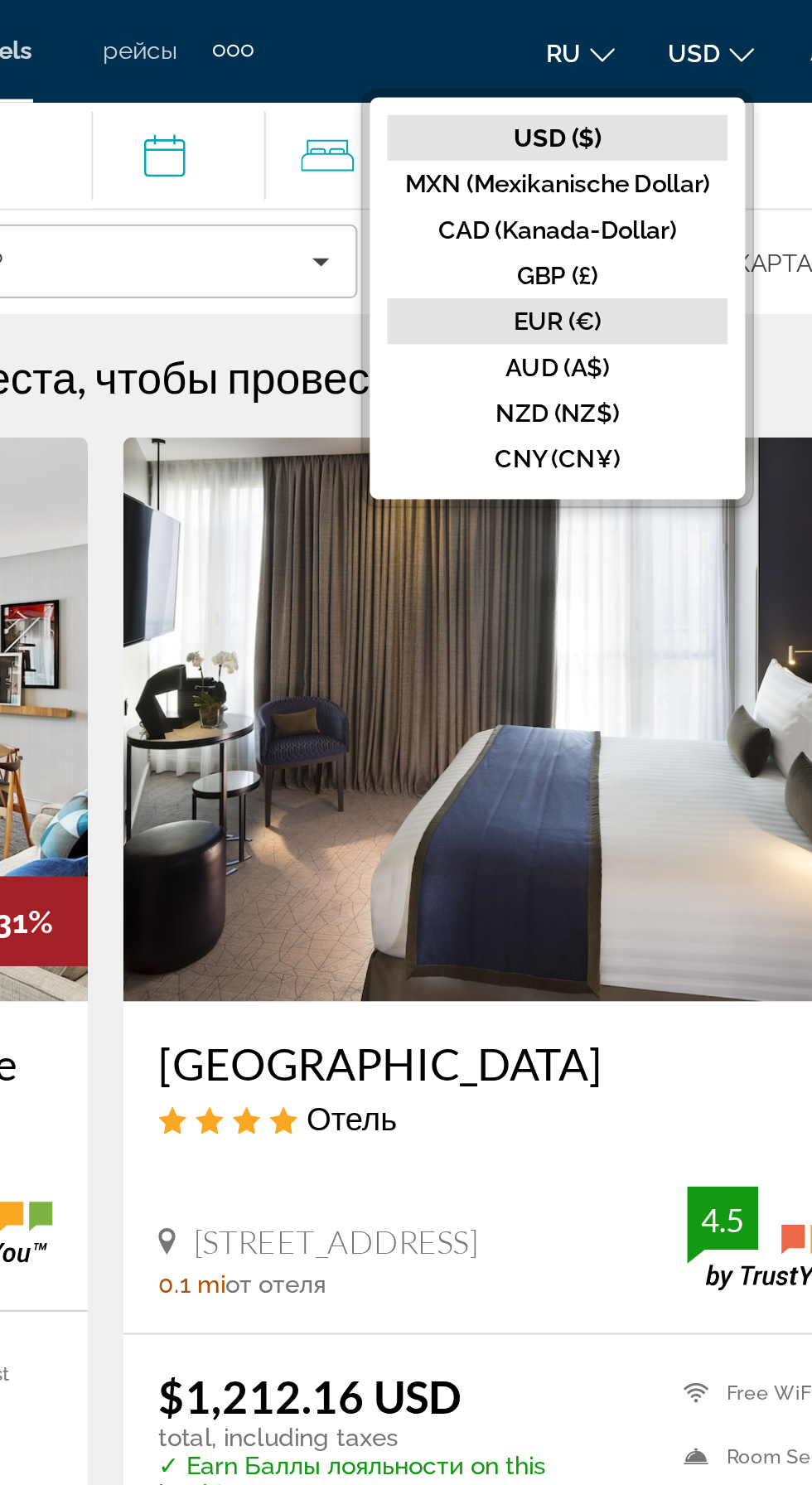
click at [613, 155] on font "EUR (€)" at bounding box center [619, 152] width 41 height 13
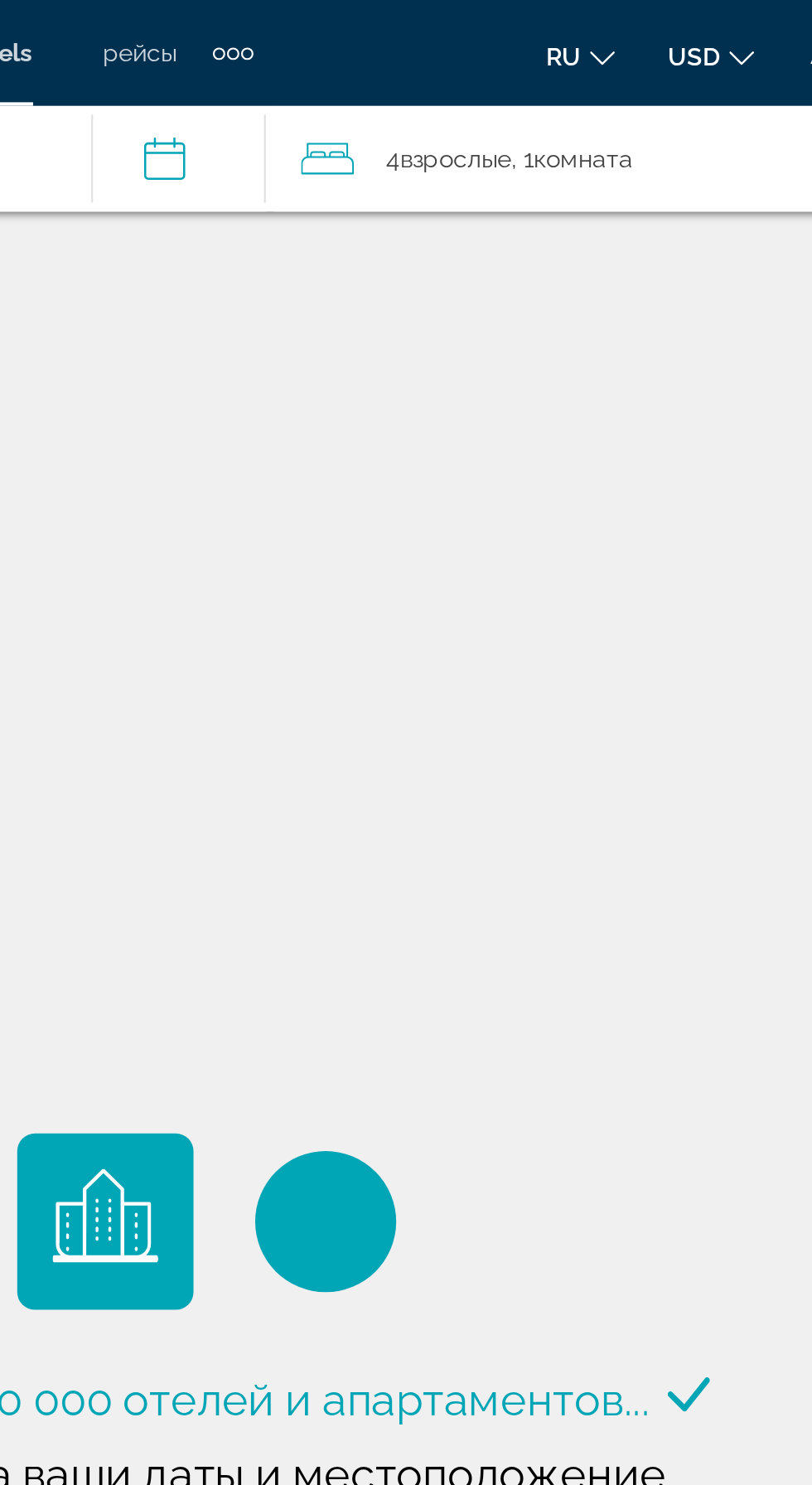
click at [570, 74] on span "Взрослые" at bounding box center [570, 74] width 53 height 13
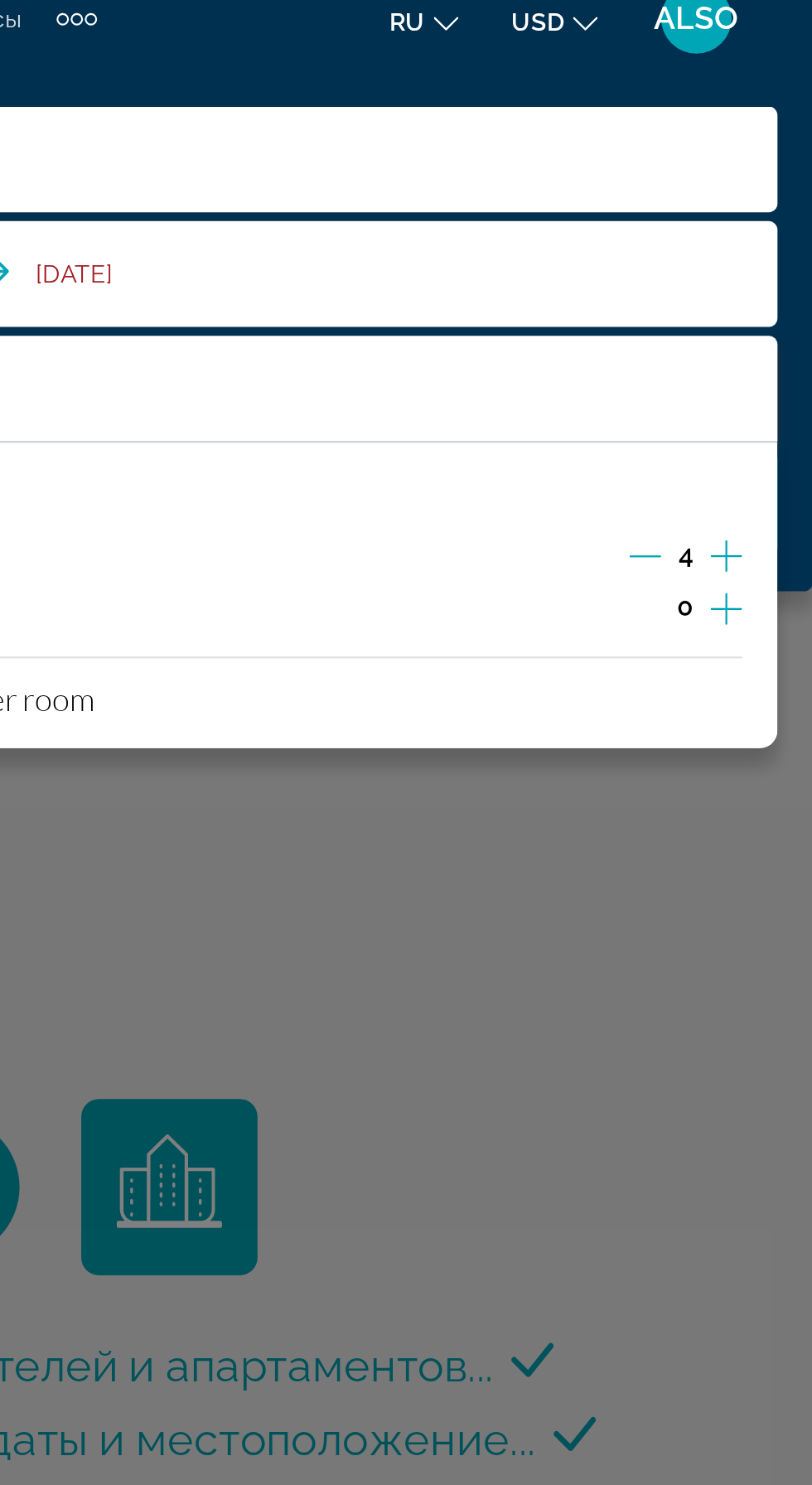
click at [734, 274] on icon "Decrement adults" at bounding box center [733, 277] width 15 height 15
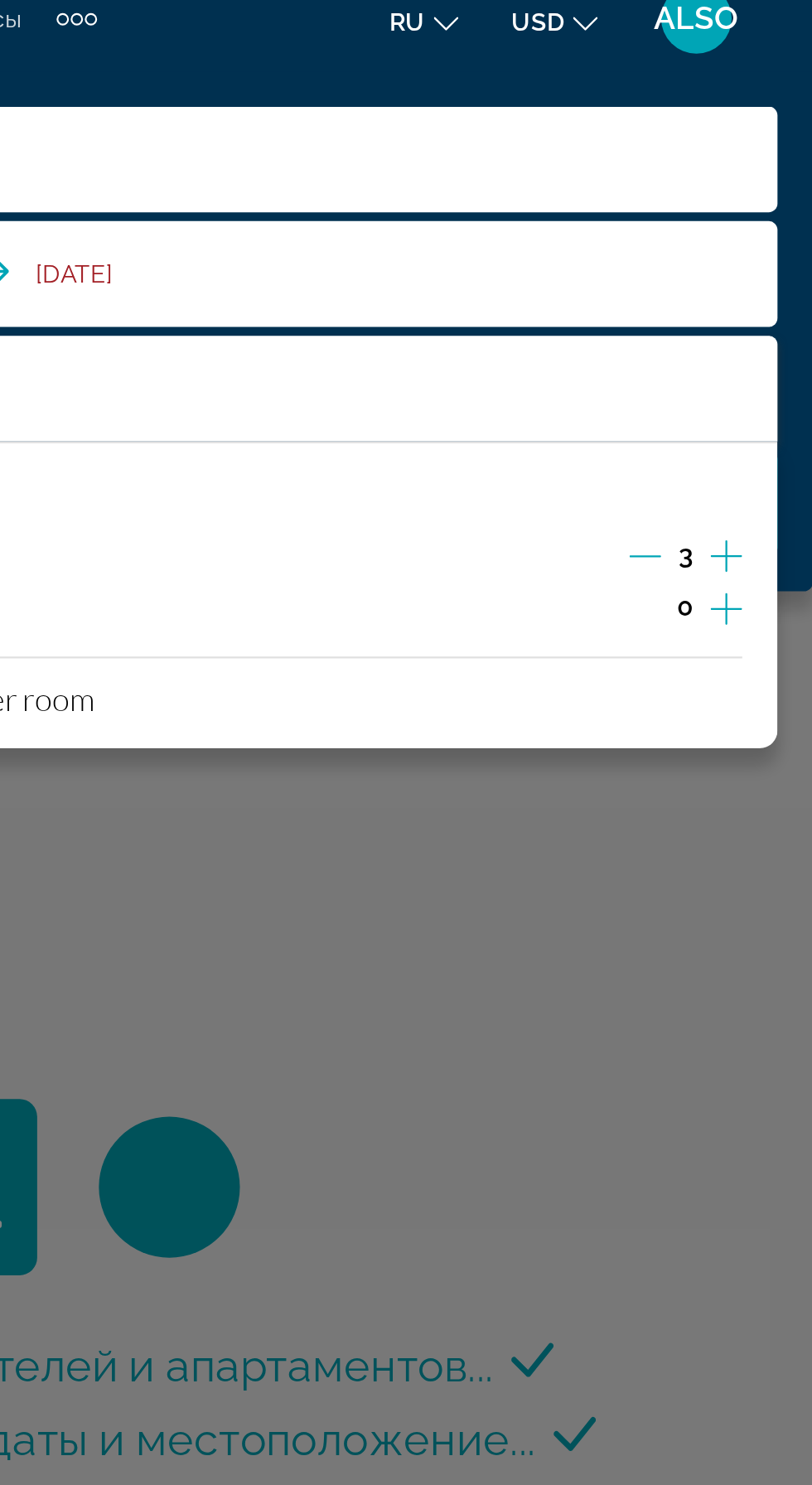
click at [732, 282] on icon "Decrement adults" at bounding box center [733, 277] width 15 height 15
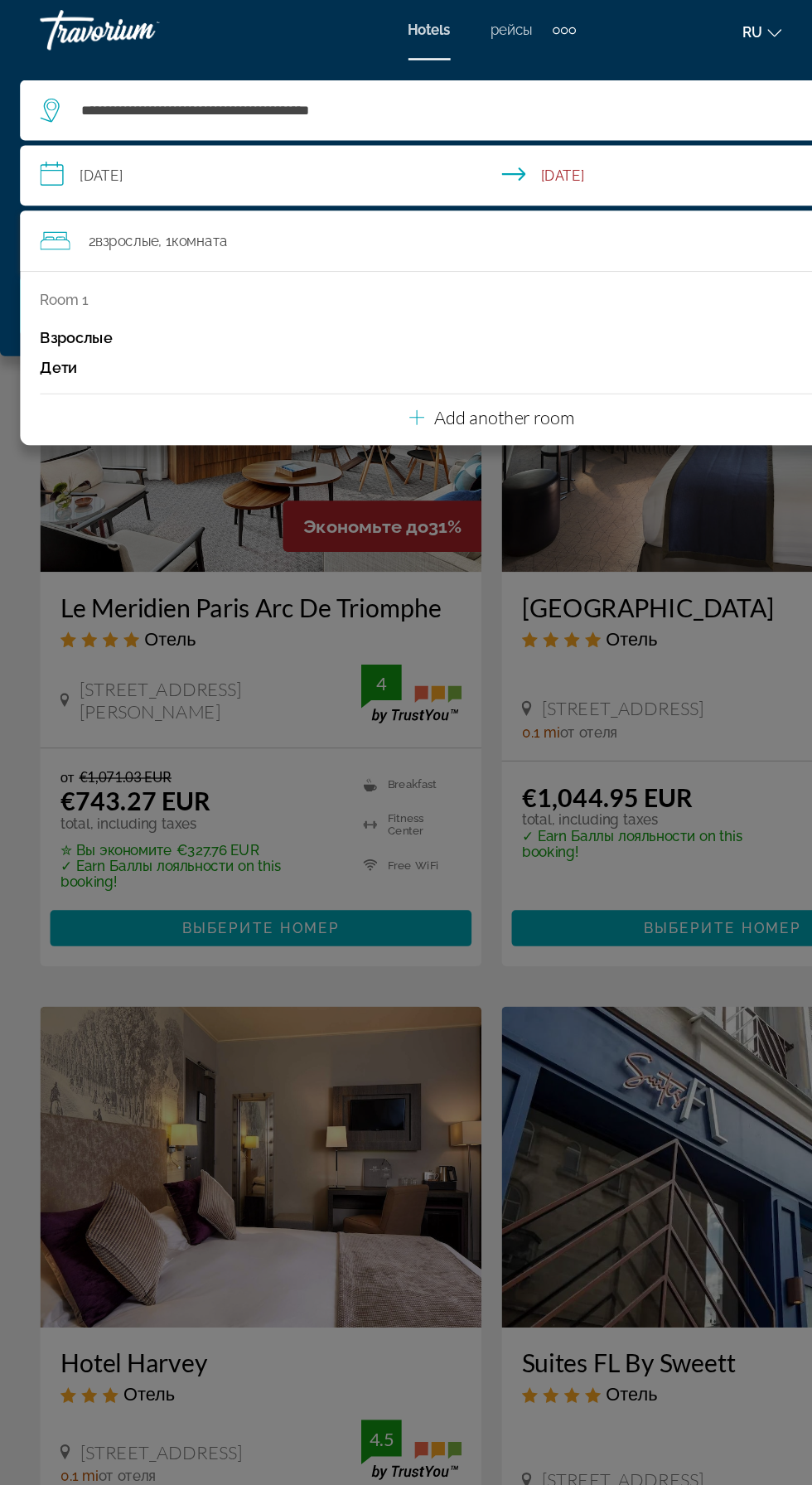
click at [401, 819] on div "Hauptinhalt" at bounding box center [406, 742] width 812 height 1485
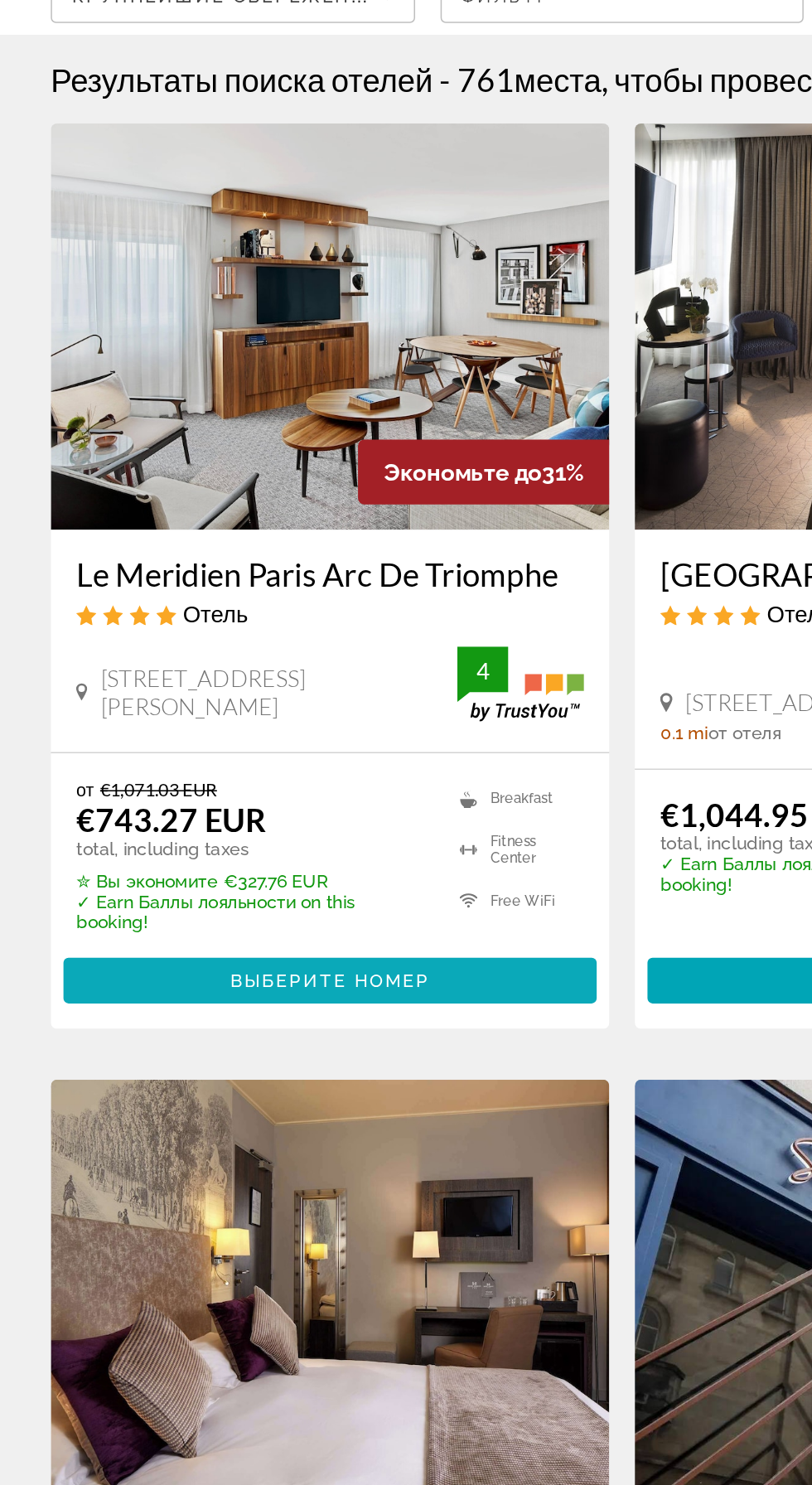
click at [260, 762] on span "Выберите номер" at bounding box center [215, 766] width 130 height 13
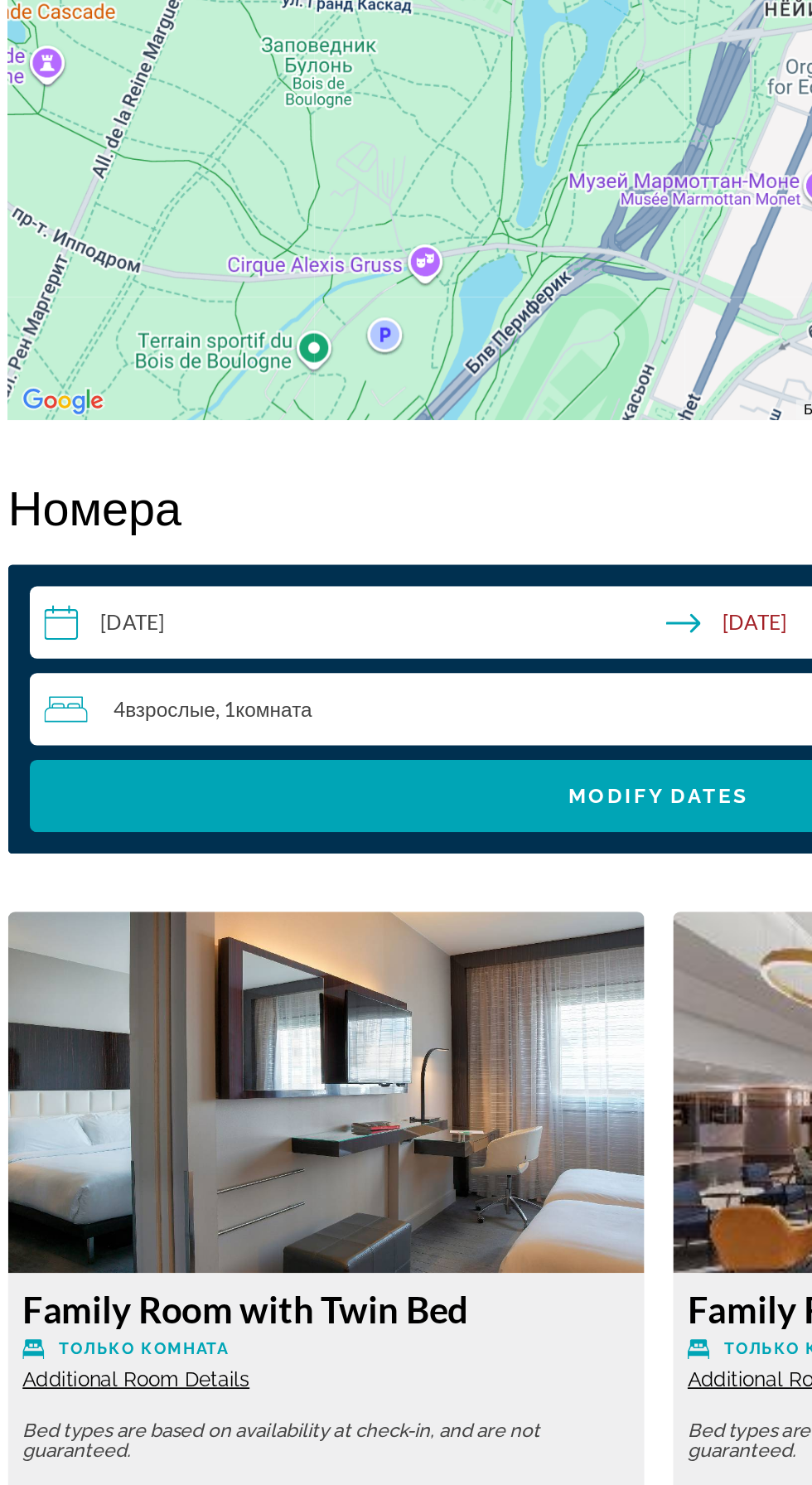
scroll to position [1927, 0]
click at [268, 925] on div "4 Взрослый Взрослые , 1 Комната номера" at bounding box center [409, 906] width 710 height 41
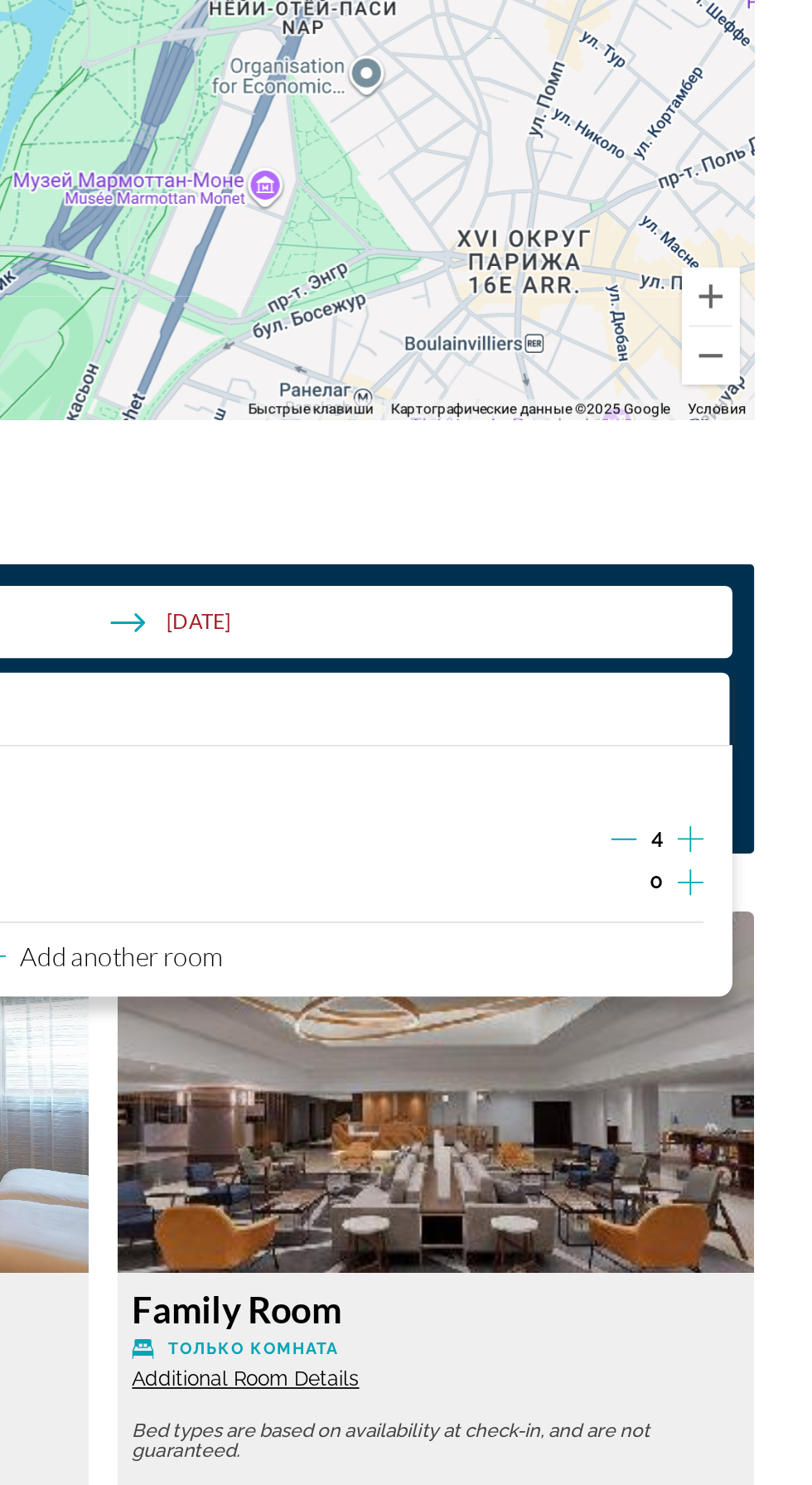
click at [703, 985] on icon "Decrement adults" at bounding box center [703, 981] width 15 height 15
click at [706, 984] on icon "Decrement adults" at bounding box center [703, 981] width 15 height 15
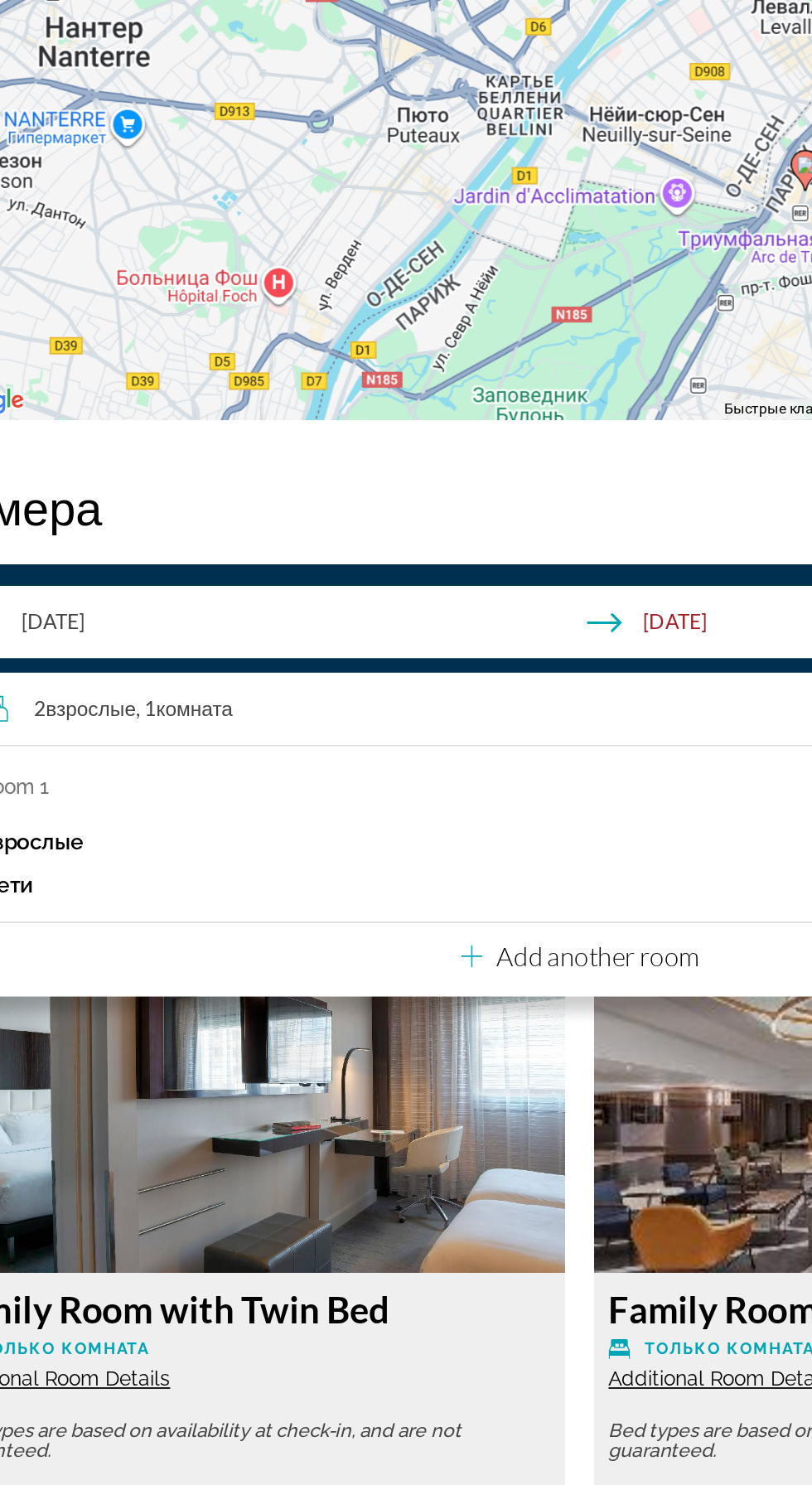
click at [412, 1206] on div "Family Room Только комната Additional Room Details Bed types are based on avail…" at bounding box center [597, 1340] width 381 height 636
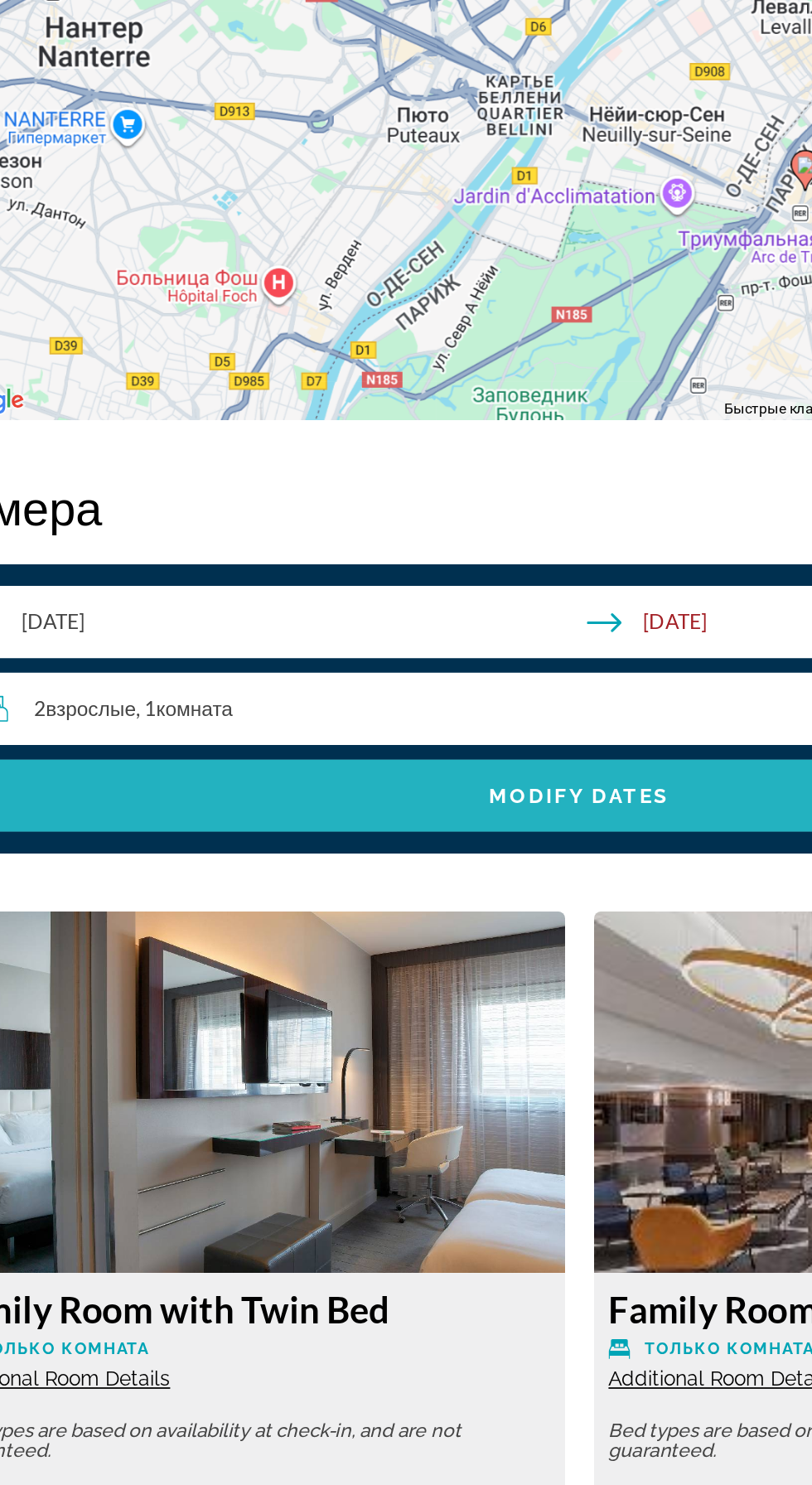
click at [437, 965] on span "Search widget" at bounding box center [406, 956] width 721 height 40
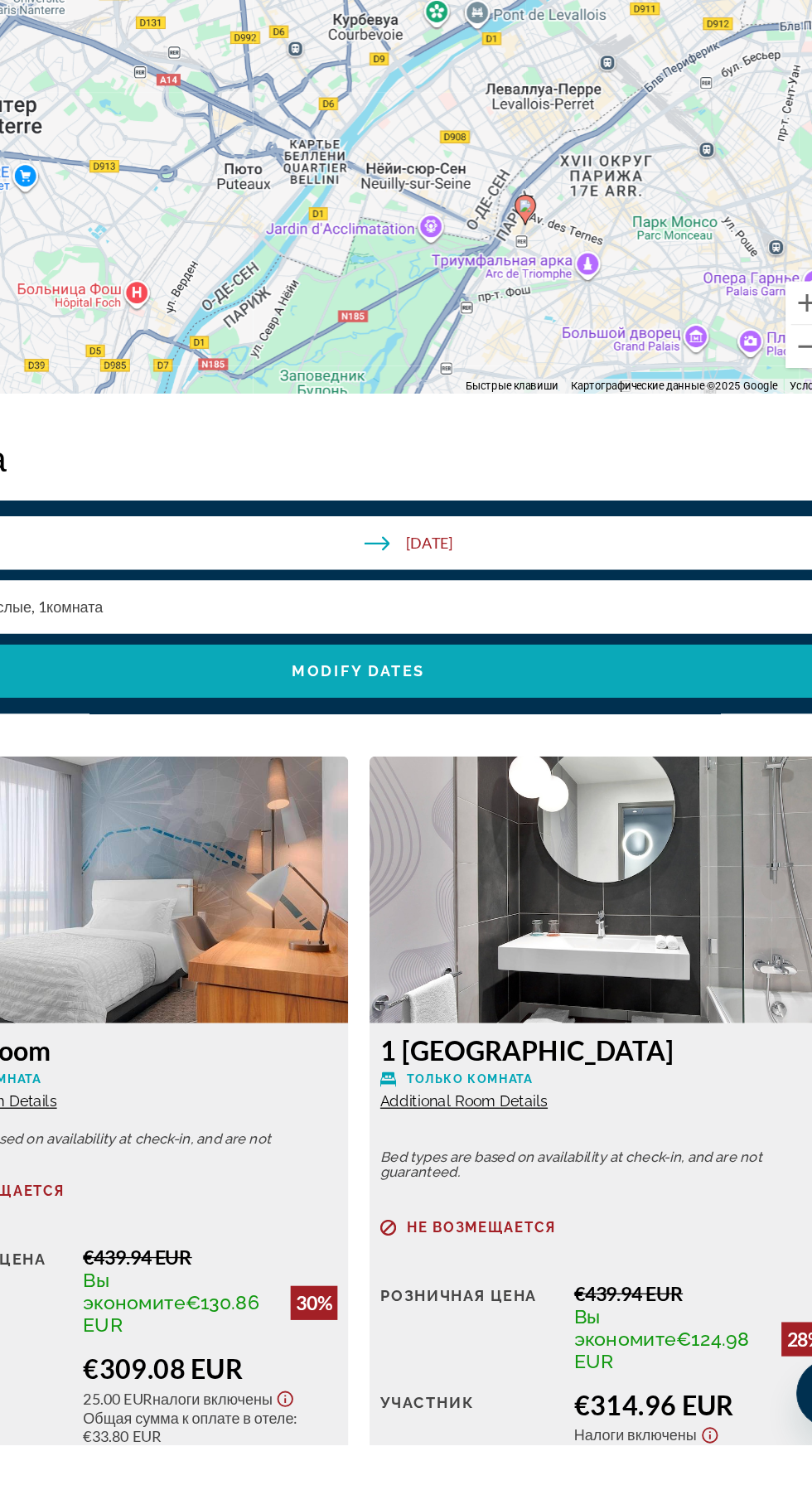
scroll to position [2002, 0]
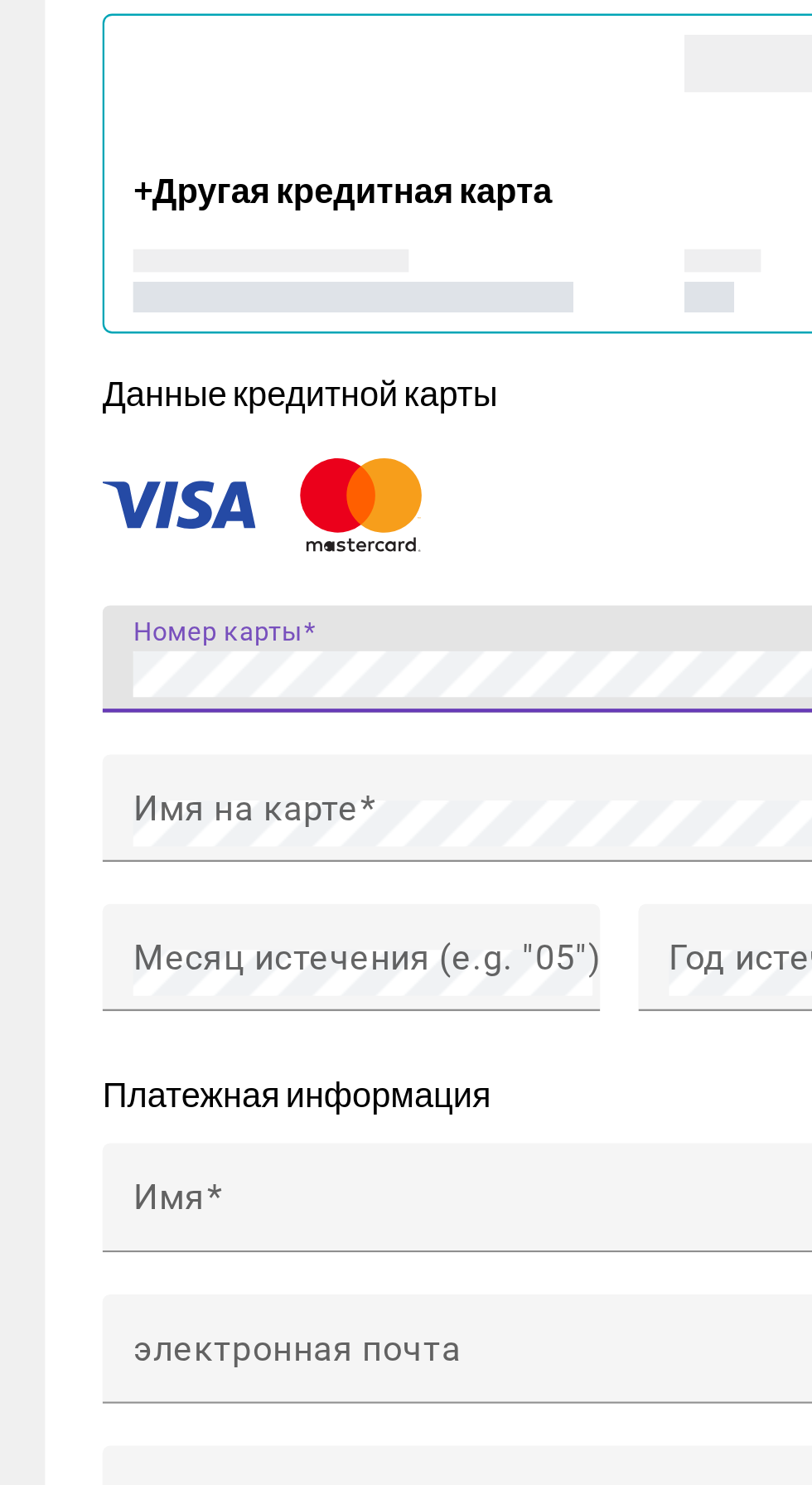
scroll to position [1104, 0]
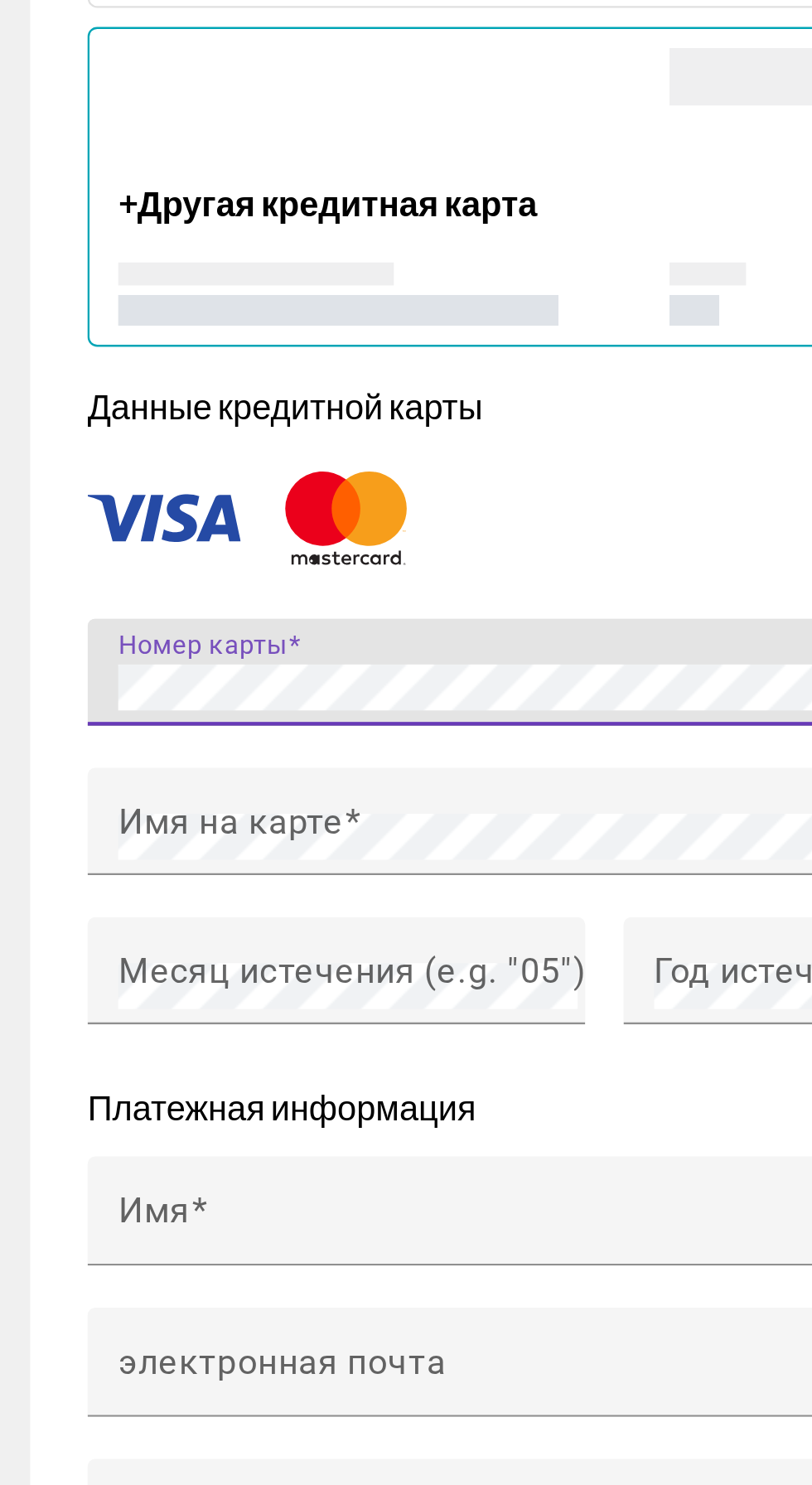
click at [159, 1053] on img "Hauptinhalt" at bounding box center [170, 1048] width 66 height 54
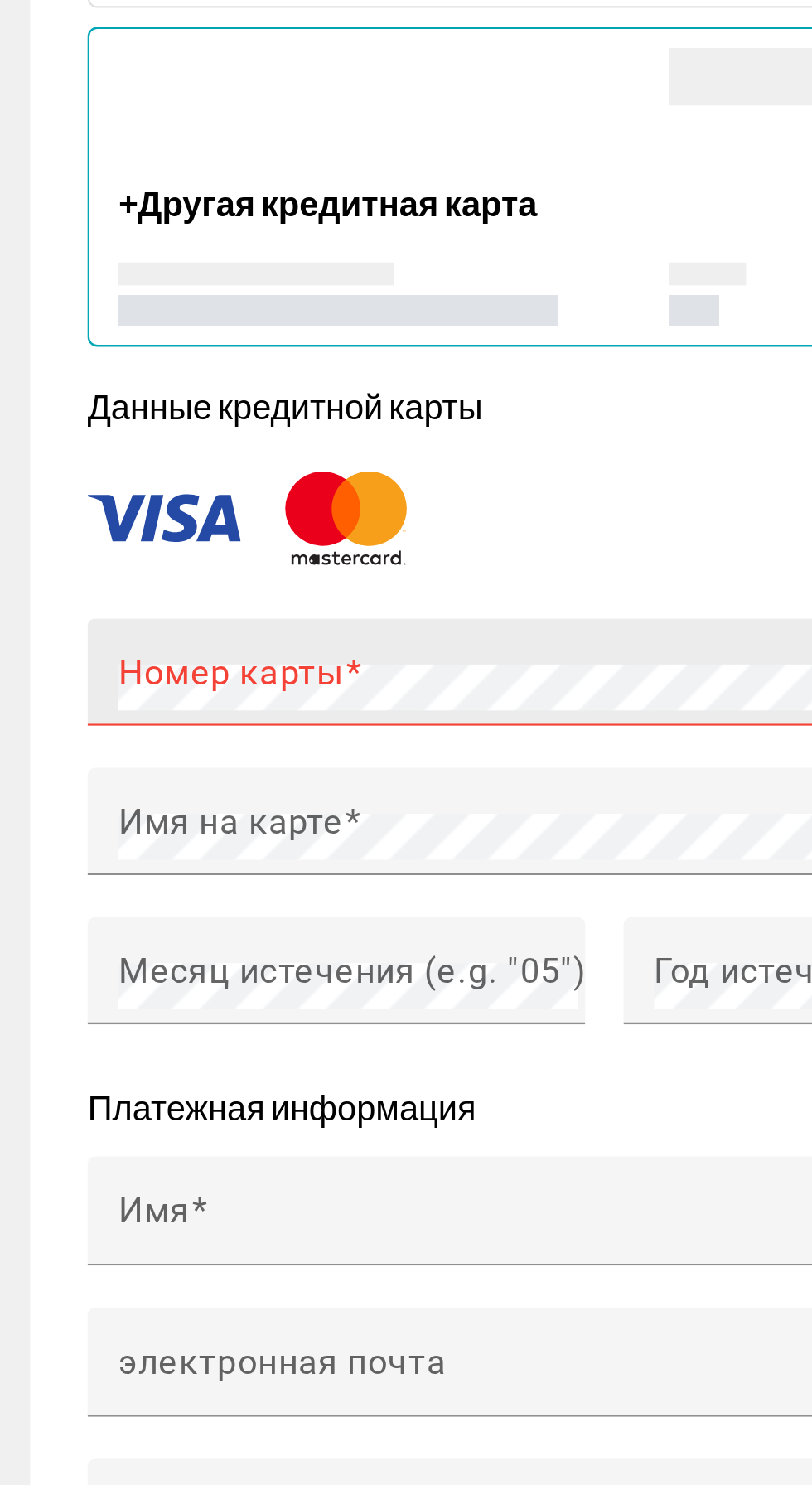
click at [120, 1107] on mat-label "Номер карты" at bounding box center [120, 1115] width 97 height 17
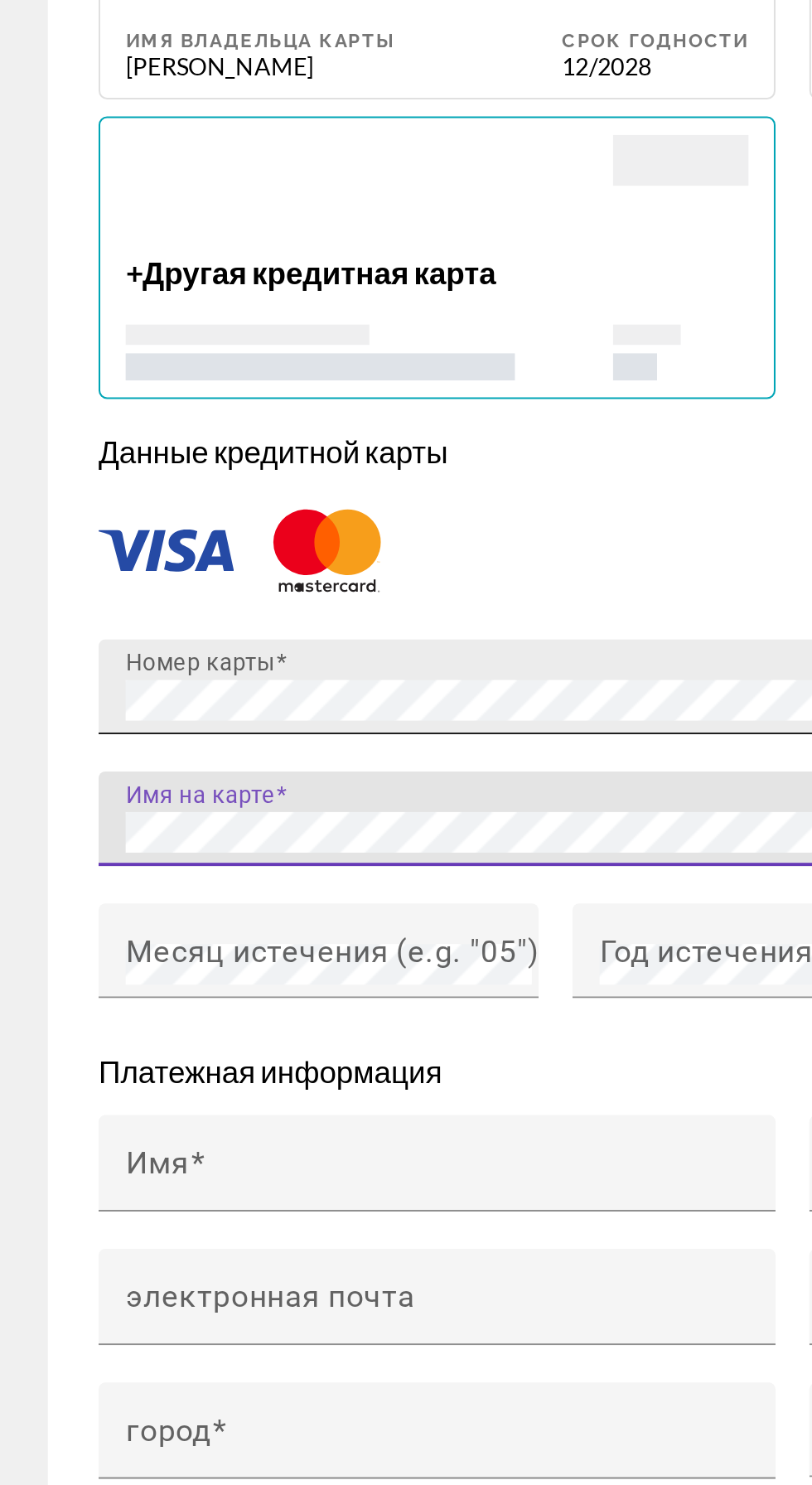
scroll to position [1139, 0]
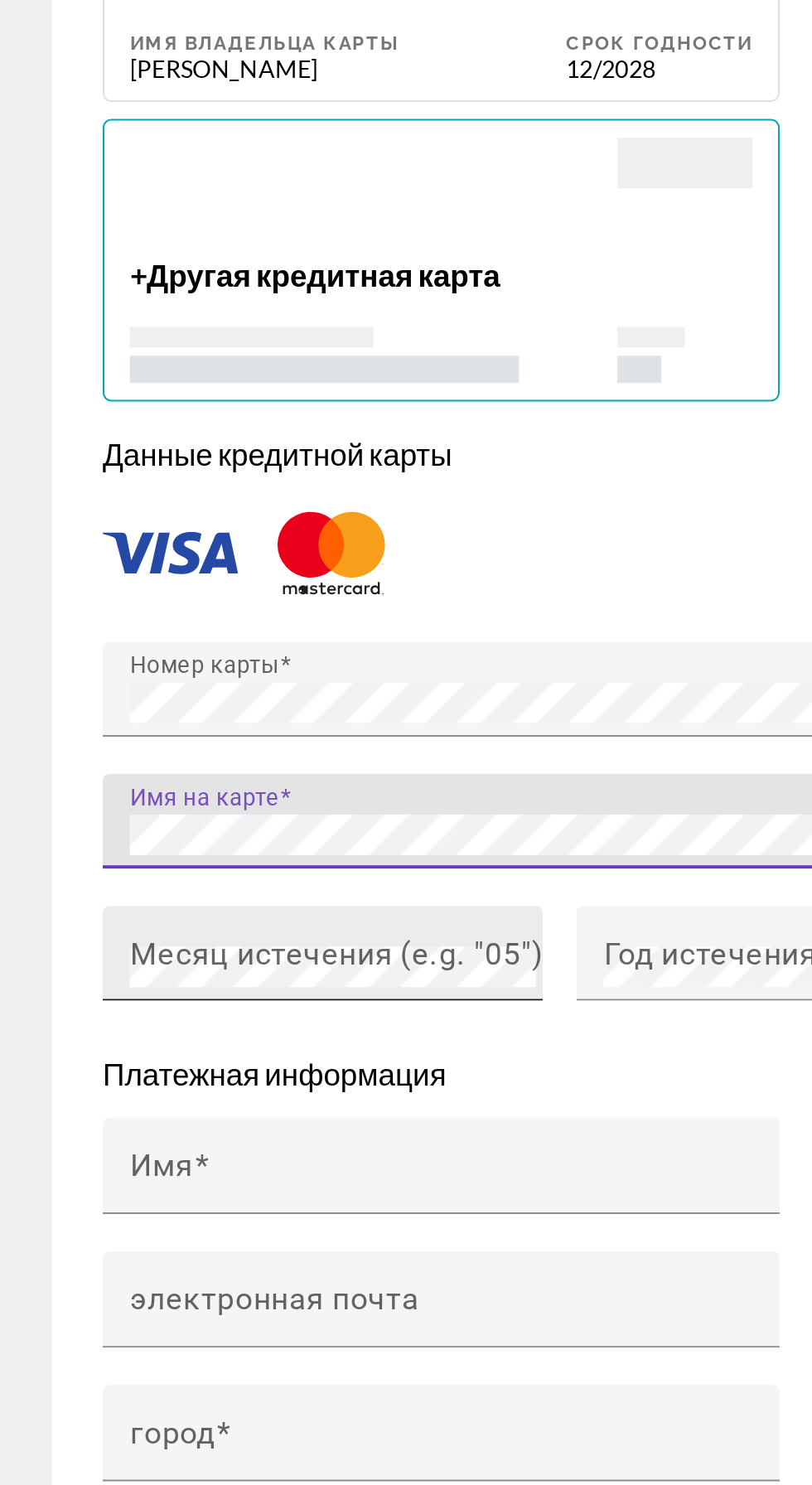
click at [163, 1200] on mat-label "Месяц истечения (e.g. "05")" at bounding box center [172, 1208] width 202 height 17
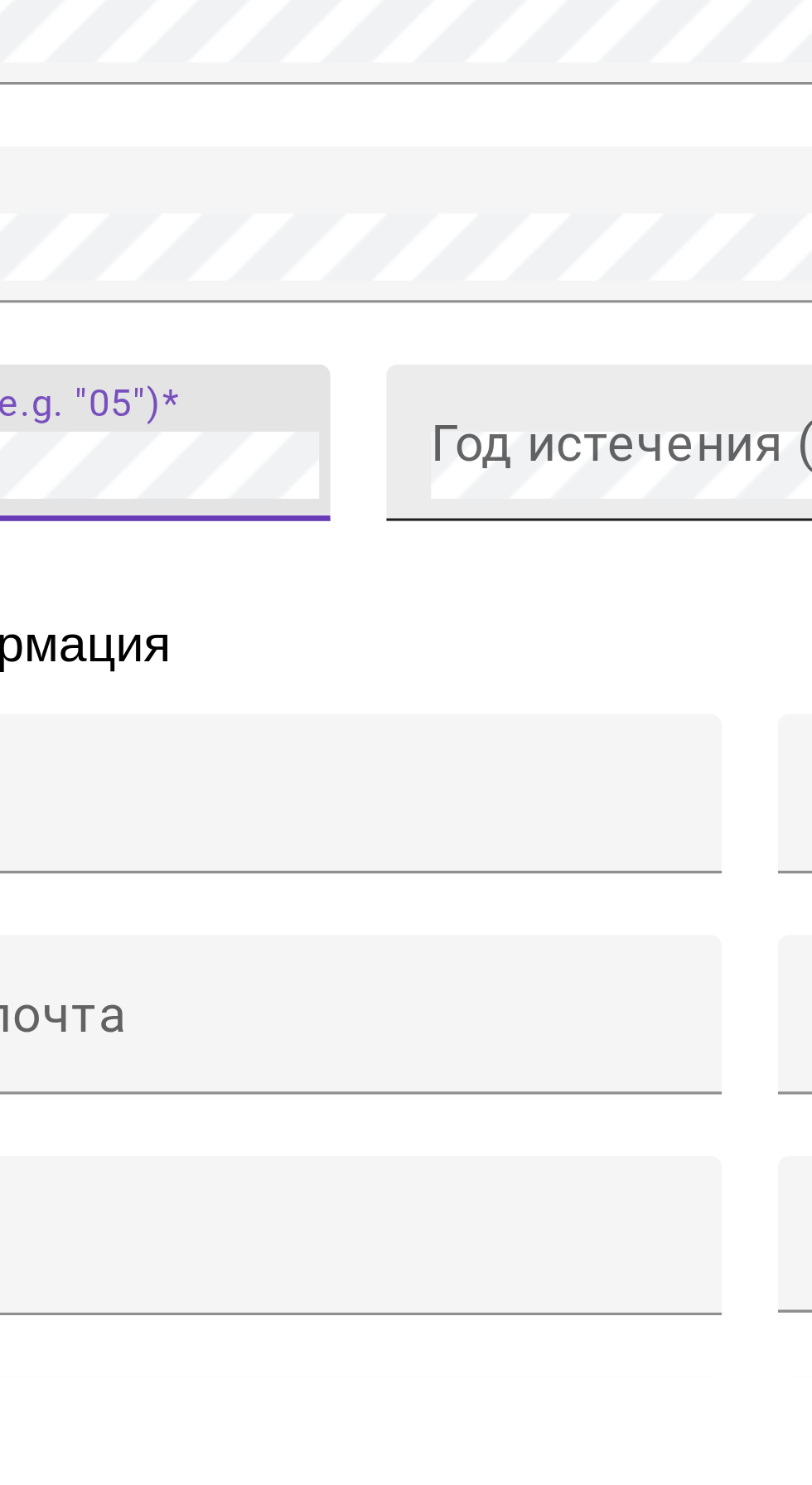
click at [352, 1208] on mat-label "Год истечения (e.g. "2030")" at bounding box center [401, 1208] width 196 height 17
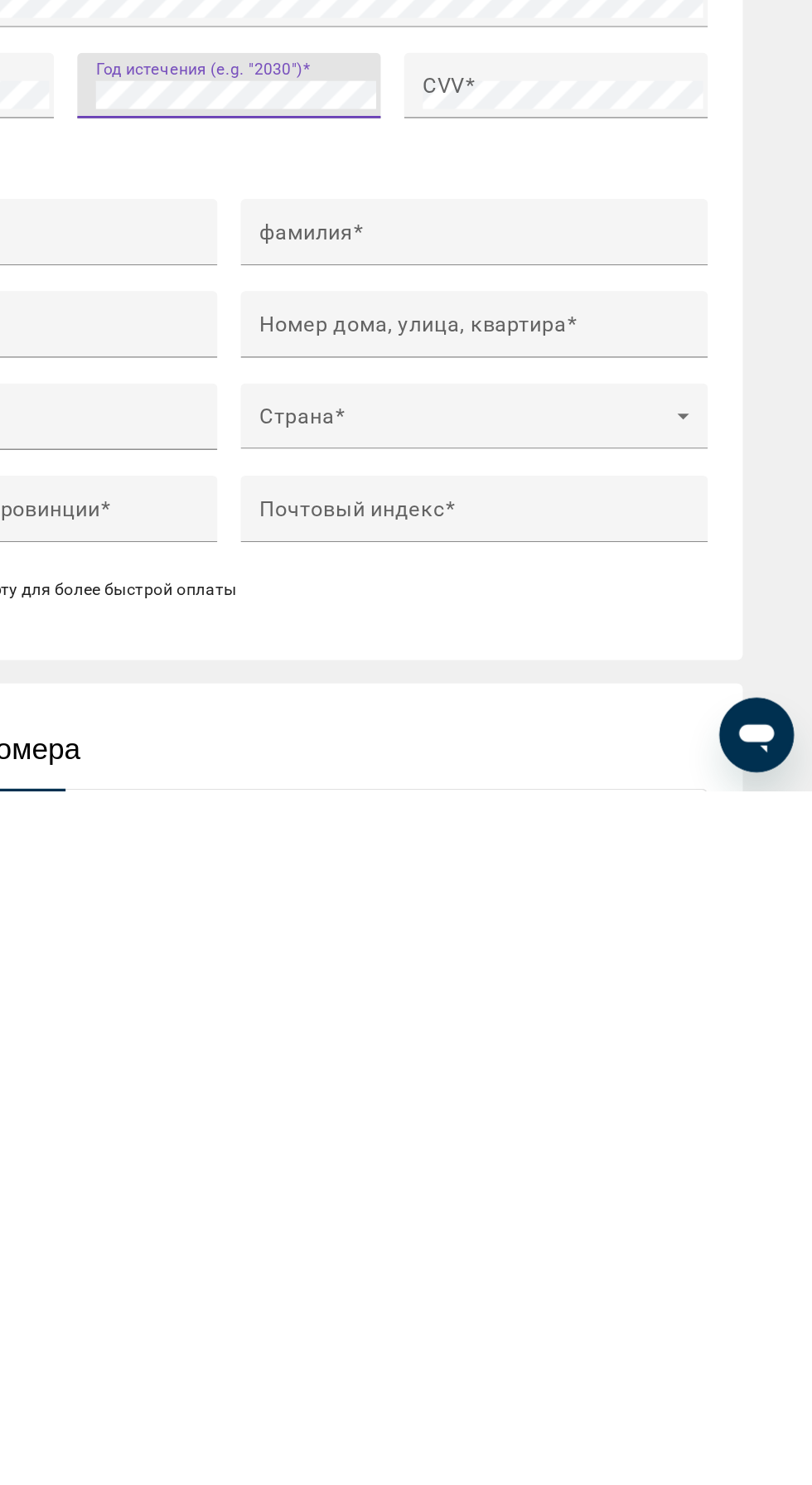
scroll to position [1363, 0]
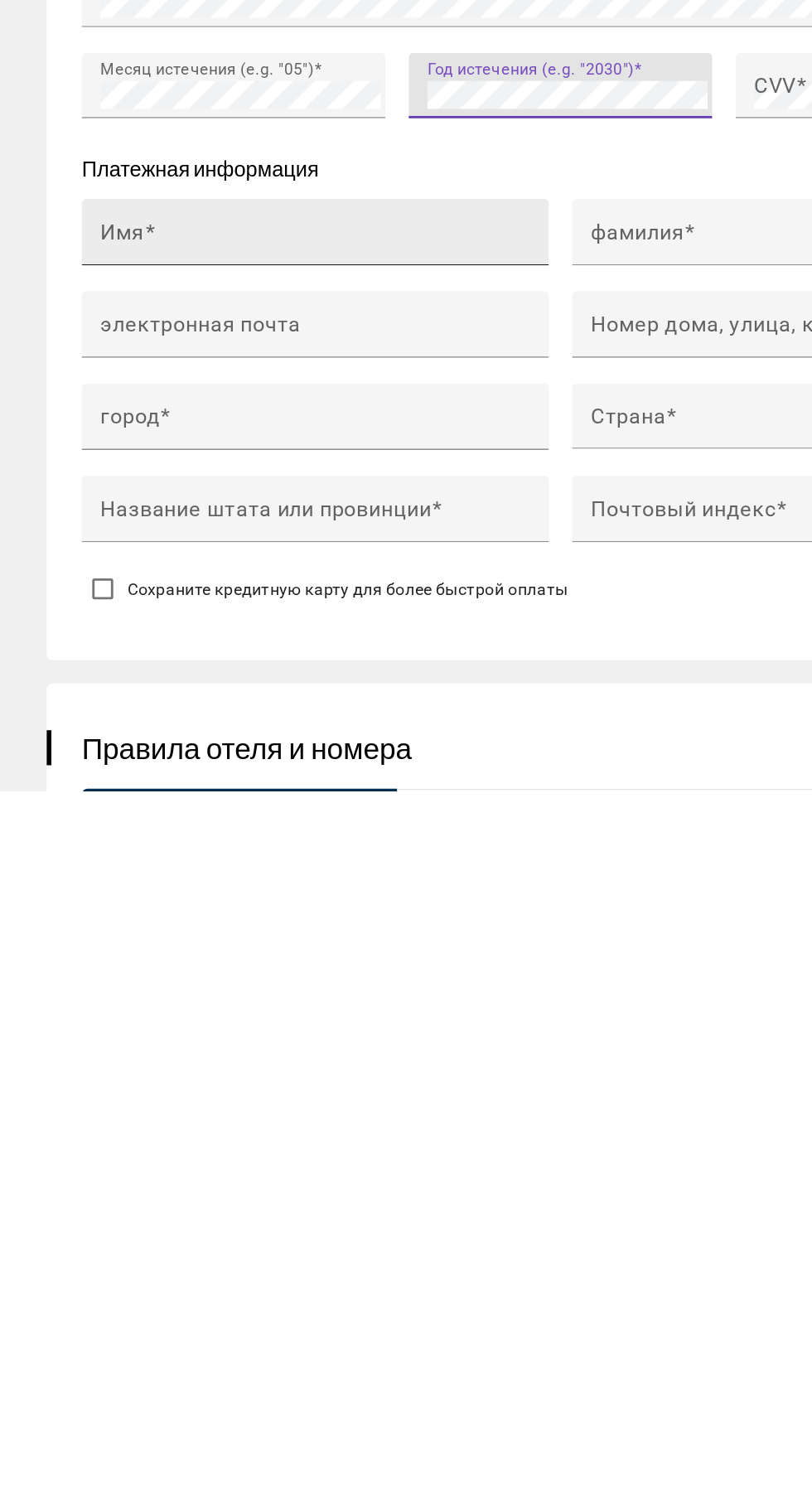
click at [262, 1087] on input "Имя" at bounding box center [228, 1095] width 315 height 20
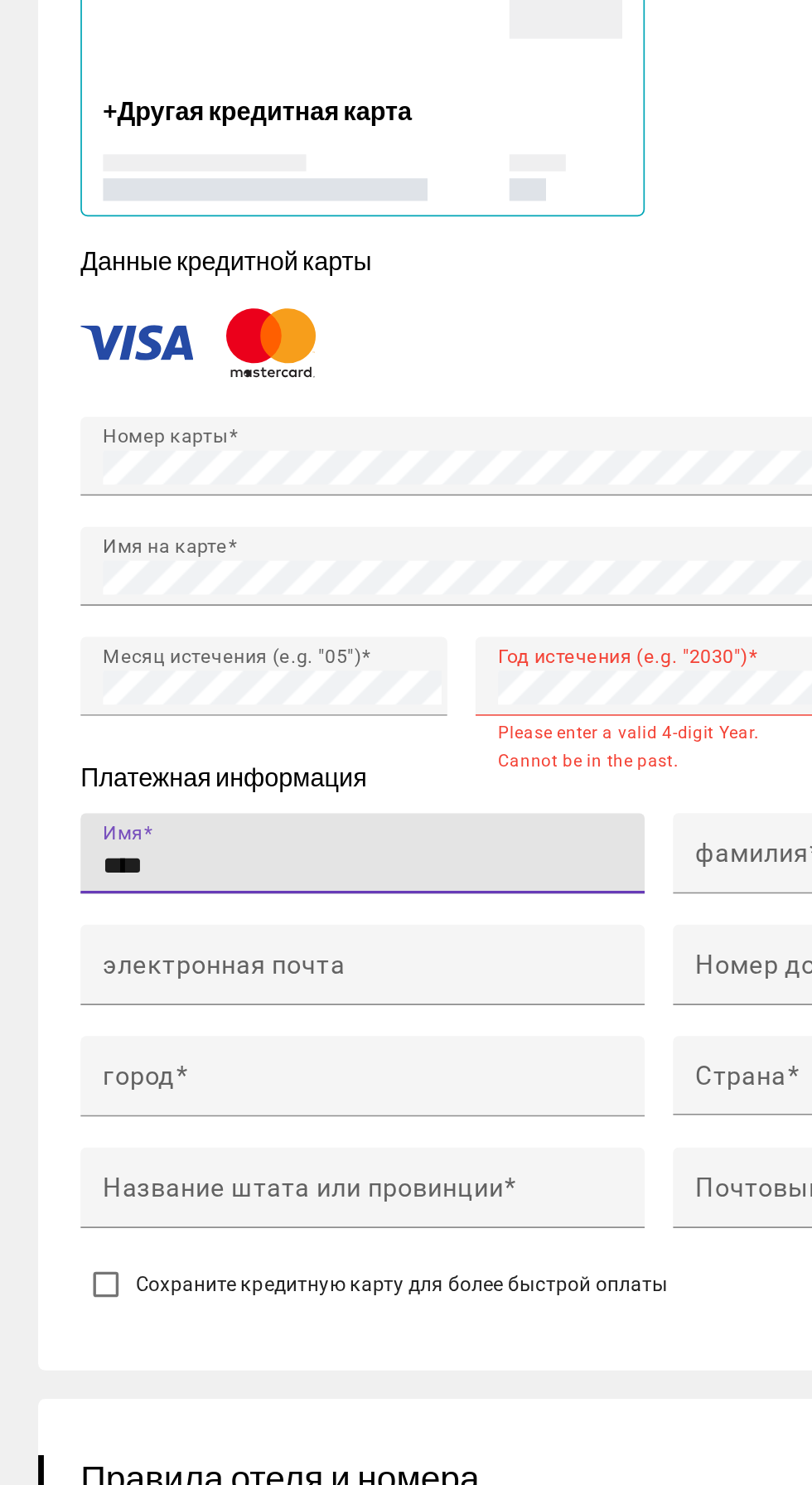
scroll to position [1369, 0]
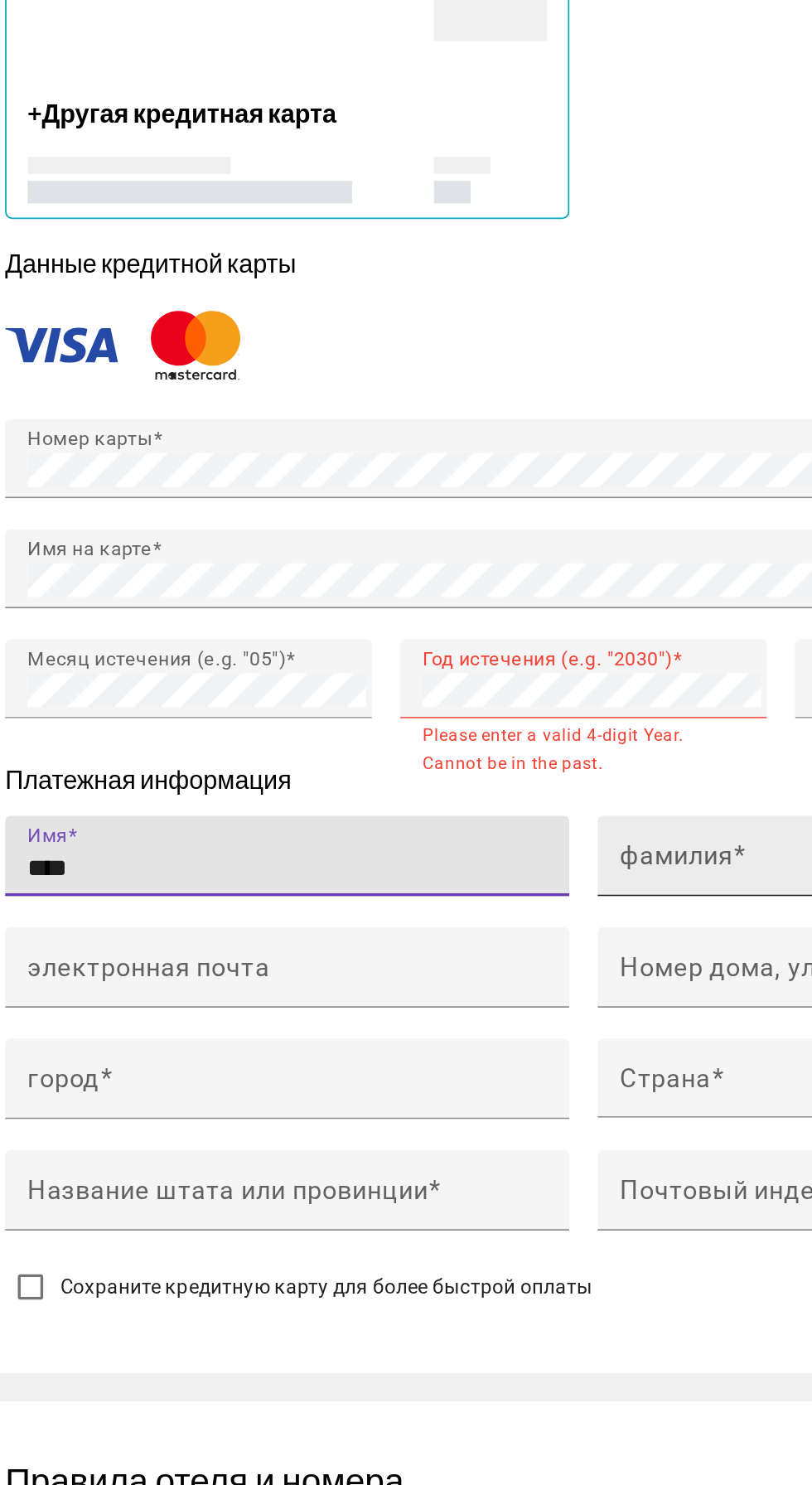
type input "****"
click at [457, 1076] on mat-label "фамилия" at bounding box center [452, 1081] width 66 height 17
click at [457, 1079] on input "фамилия" at bounding box center [576, 1088] width 315 height 20
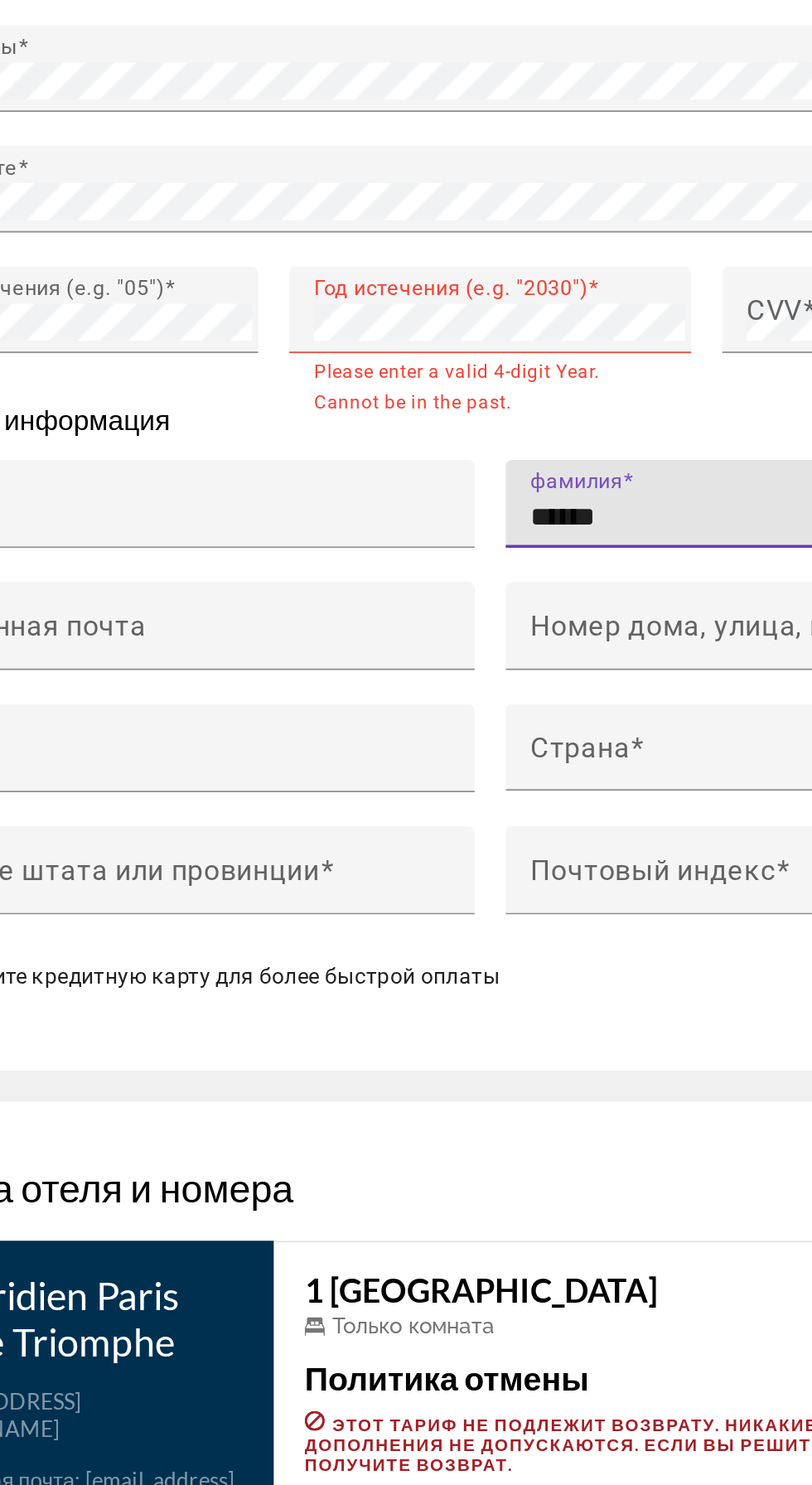
scroll to position [1525, 0]
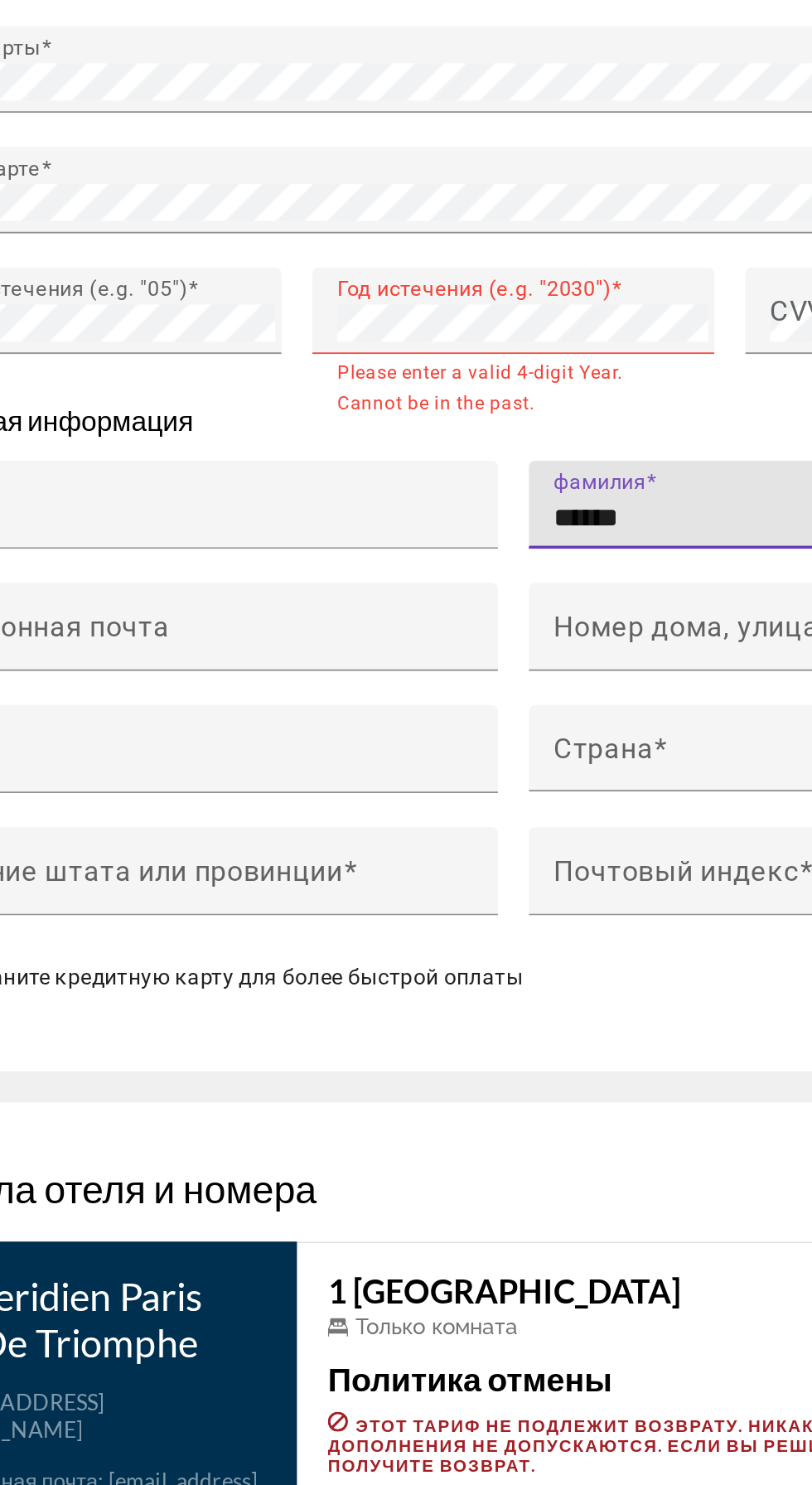
type input "******"
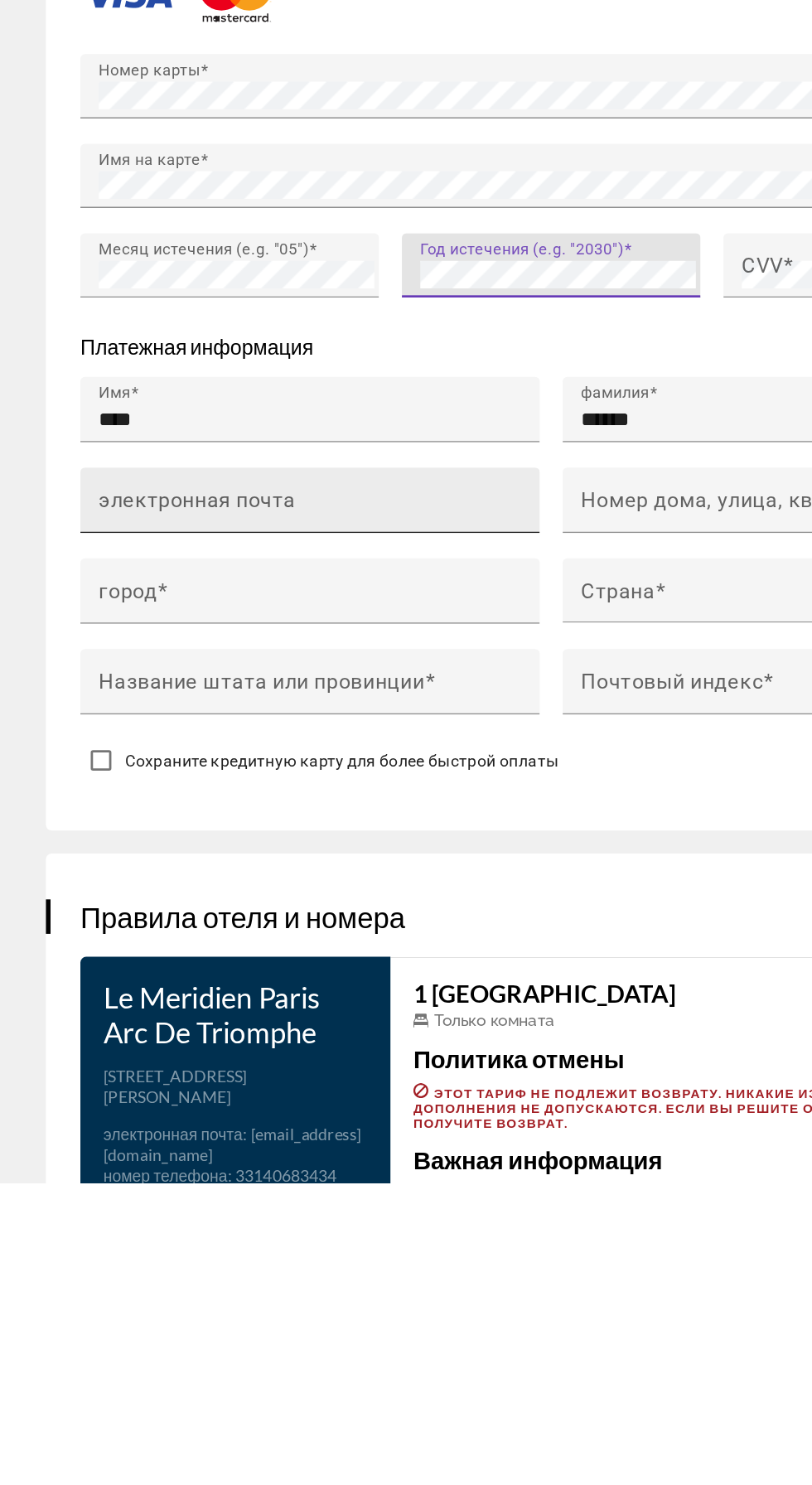
click at [166, 994] on mat-label "электронная почта" at bounding box center [142, 993] width 142 height 17
click at [166, 994] on input "электронная почта" at bounding box center [228, 999] width 315 height 20
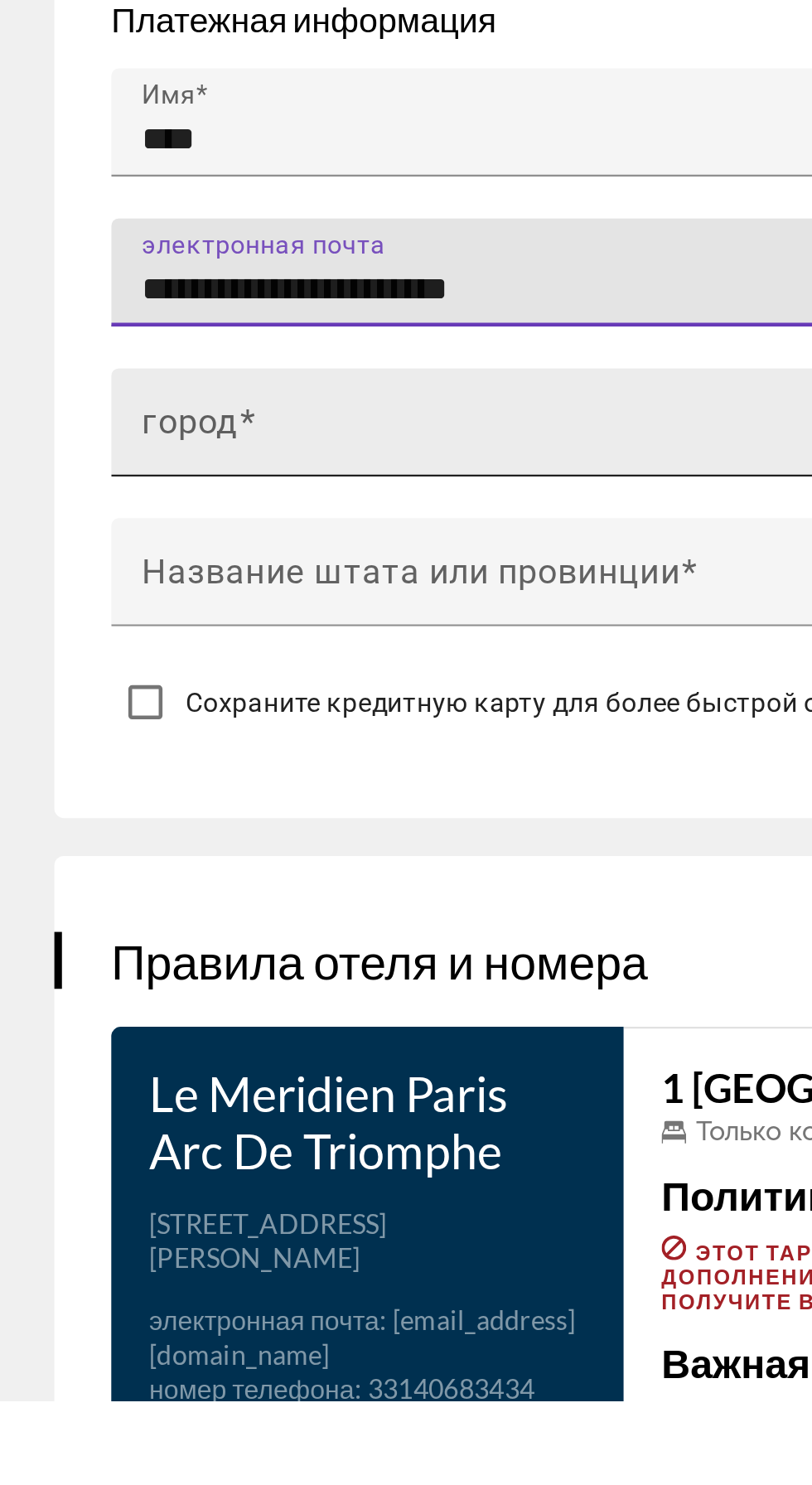
type input "**********"
click at [184, 1064] on input "город" at bounding box center [228, 1064] width 315 height 20
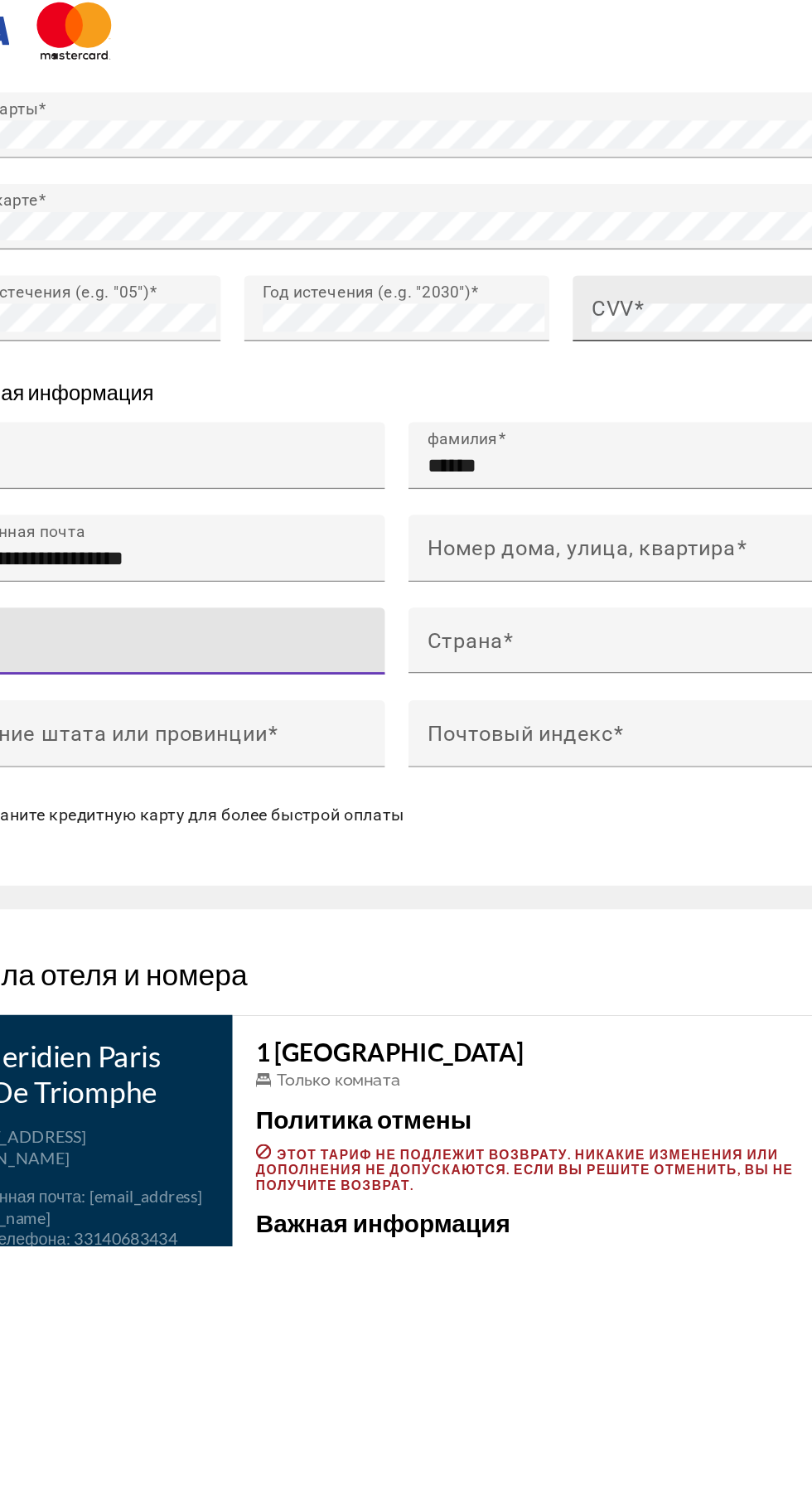
type input "*******"
click at [569, 819] on span "Hauptinhalt" at bounding box center [569, 824] width 9 height 17
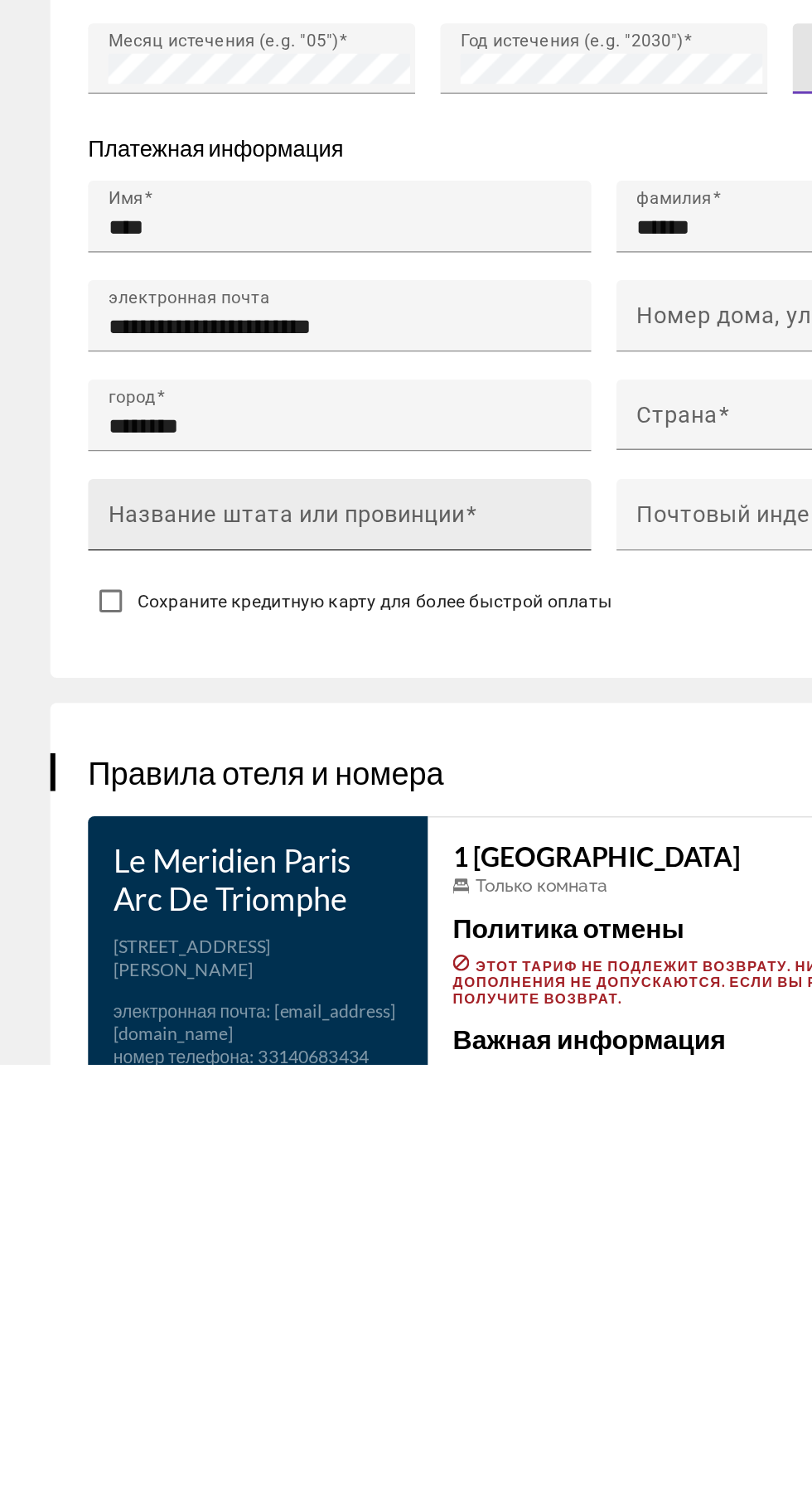
click at [277, 1125] on mat-label "Название штата или провинции" at bounding box center [189, 1123] width 235 height 17
click at [277, 1125] on input "Название штата или провинции" at bounding box center [228, 1130] width 315 height 20
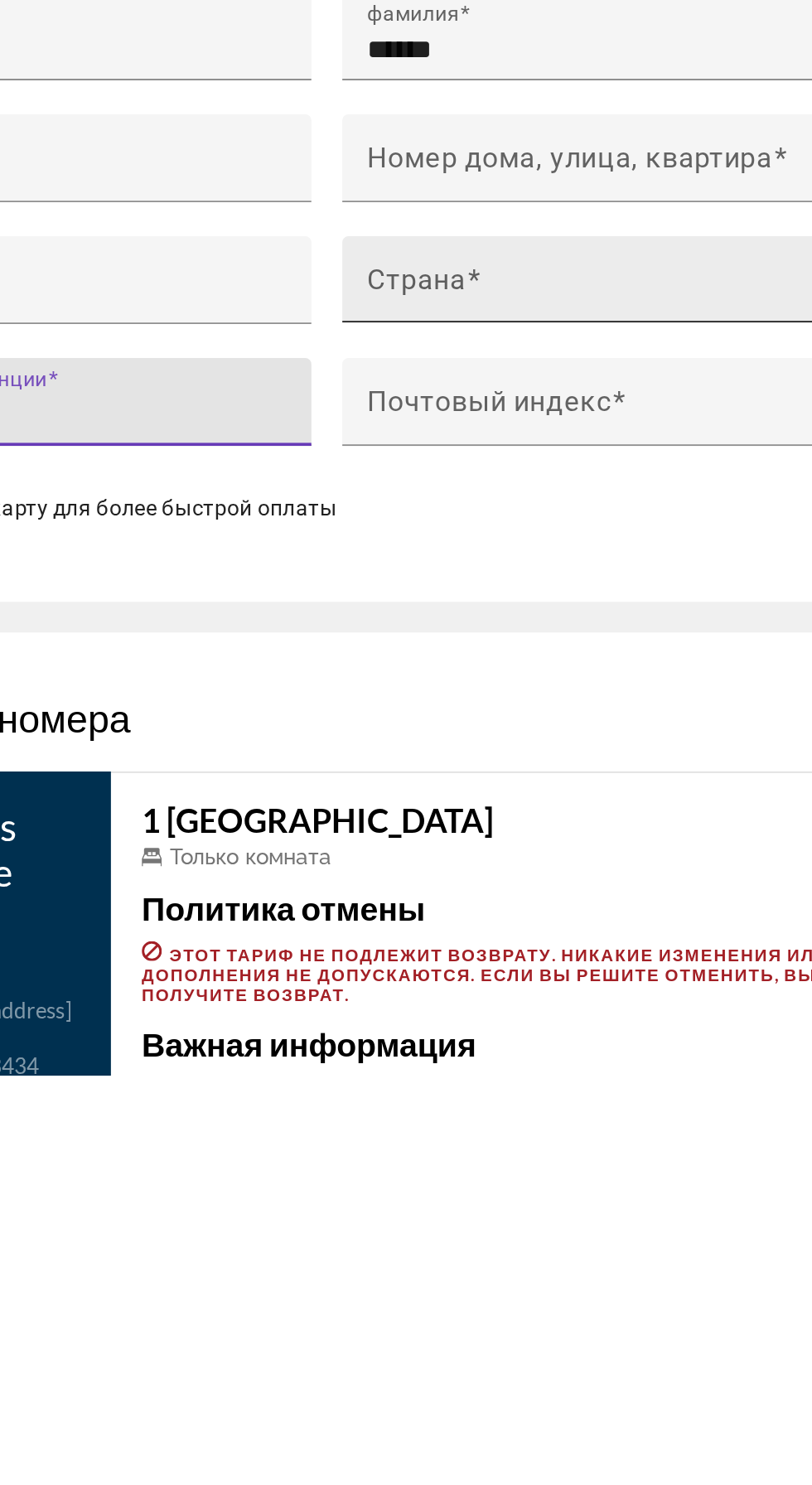
type input "**"
click at [525, 1054] on span "Hauptinhalt" at bounding box center [567, 1063] width 297 height 20
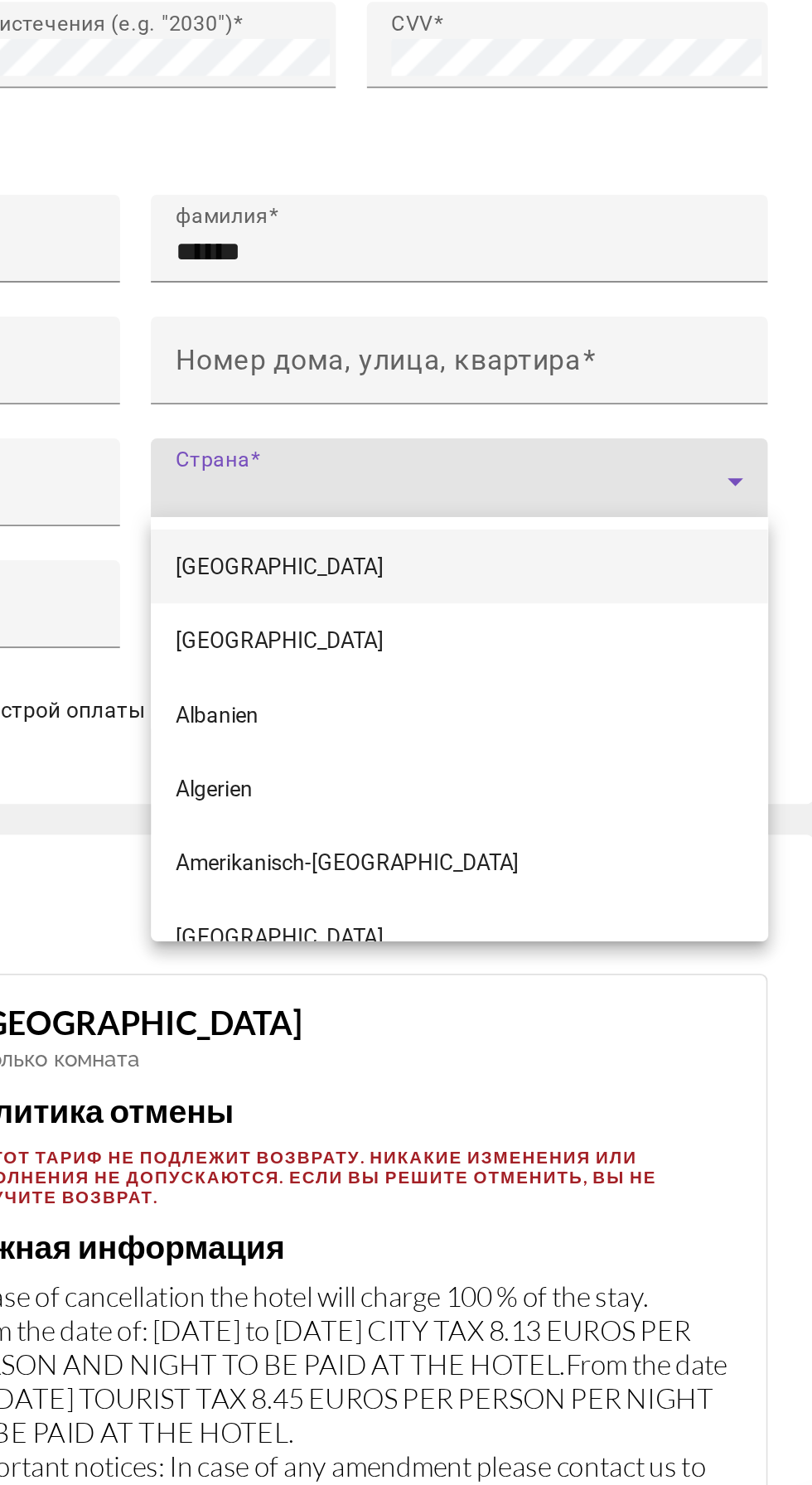
scroll to position [1703, 0]
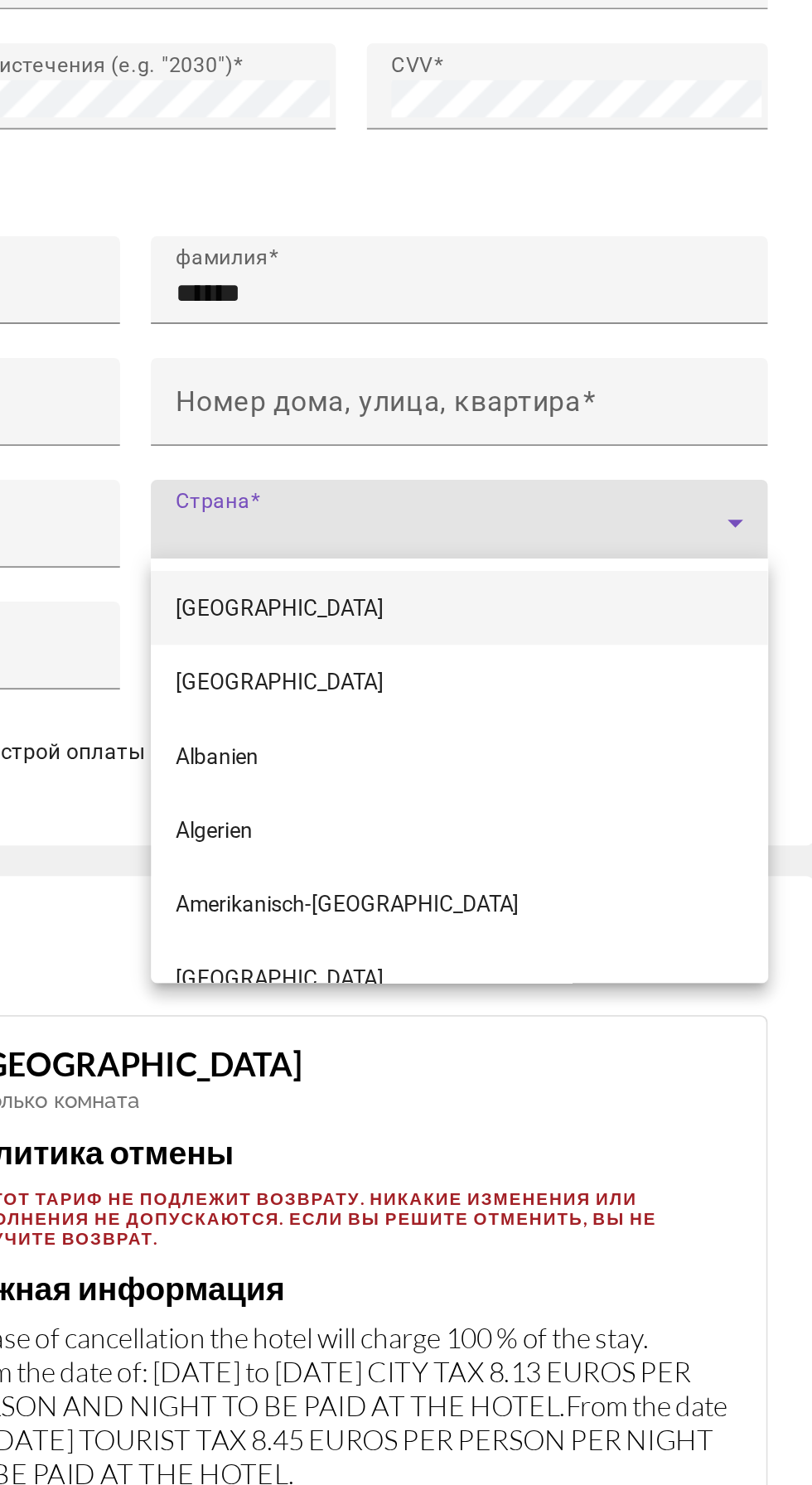
click at [532, 866] on div at bounding box center [406, 742] width 812 height 1485
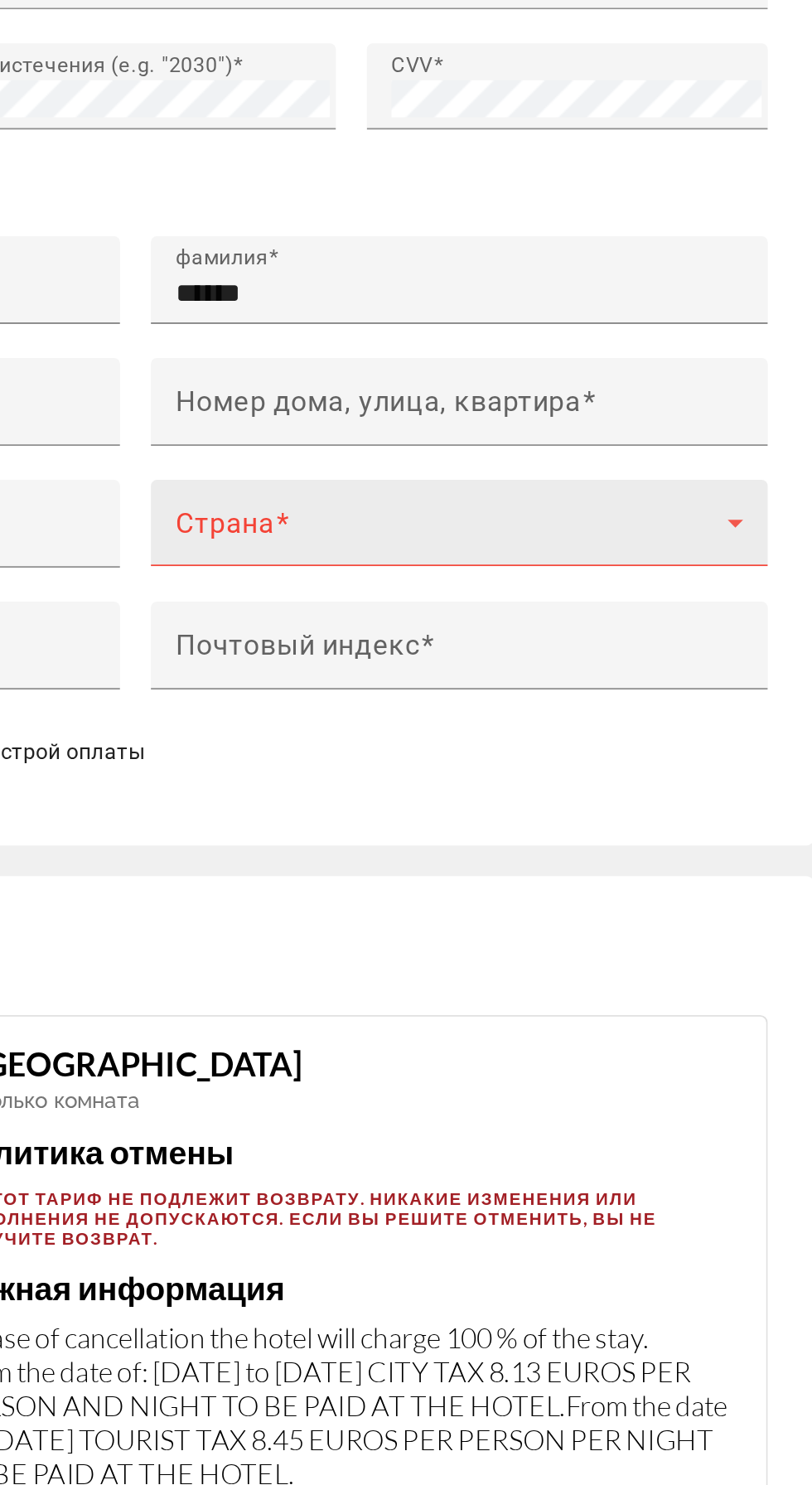
click at [726, 875] on icon "Hauptinhalt" at bounding box center [720, 879] width 20 height 20
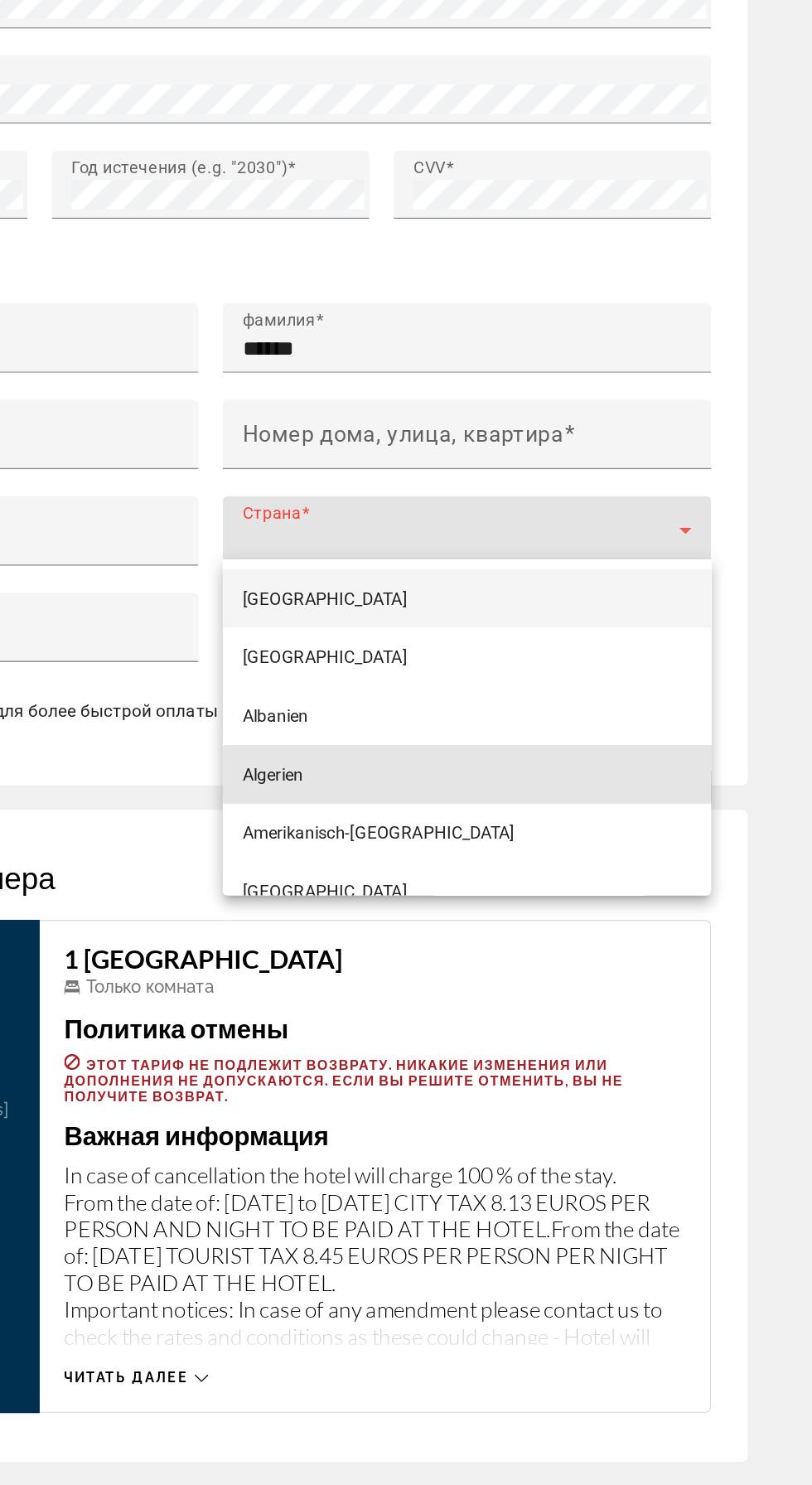
scroll to position [1895, 0]
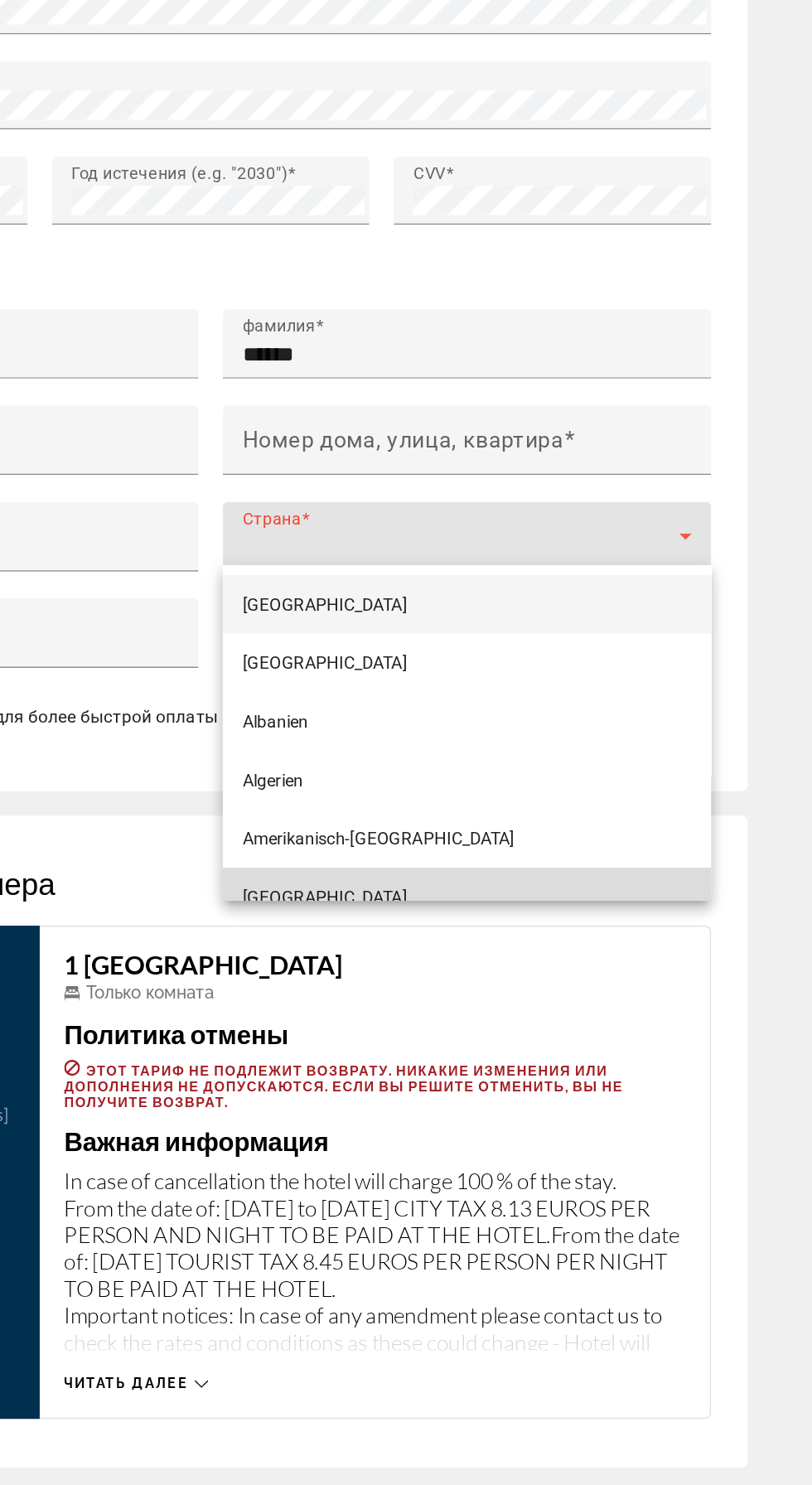
click at [491, 933] on mat-option "Andorra" at bounding box center [572, 932] width 331 height 40
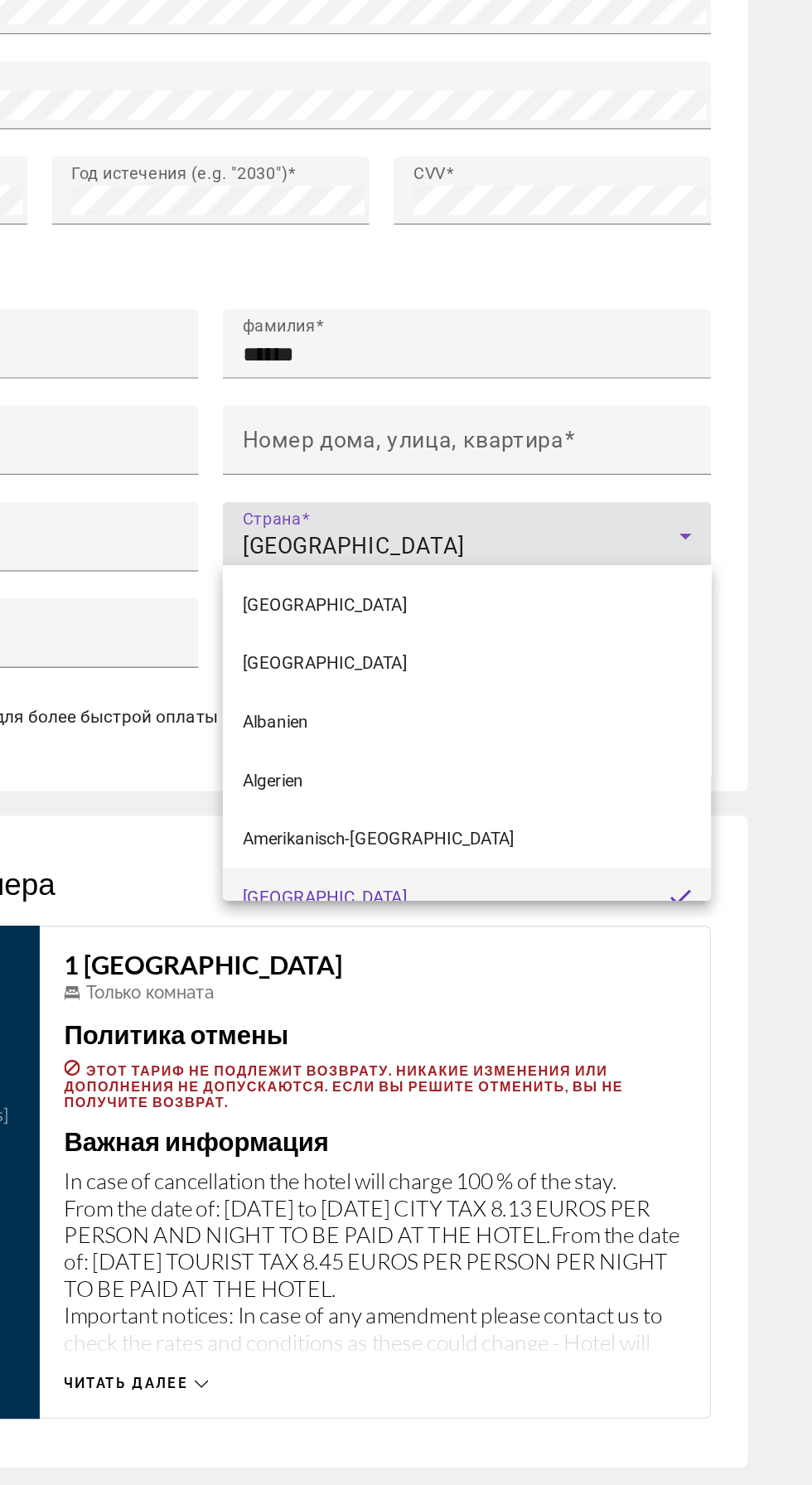
scroll to position [16, 0]
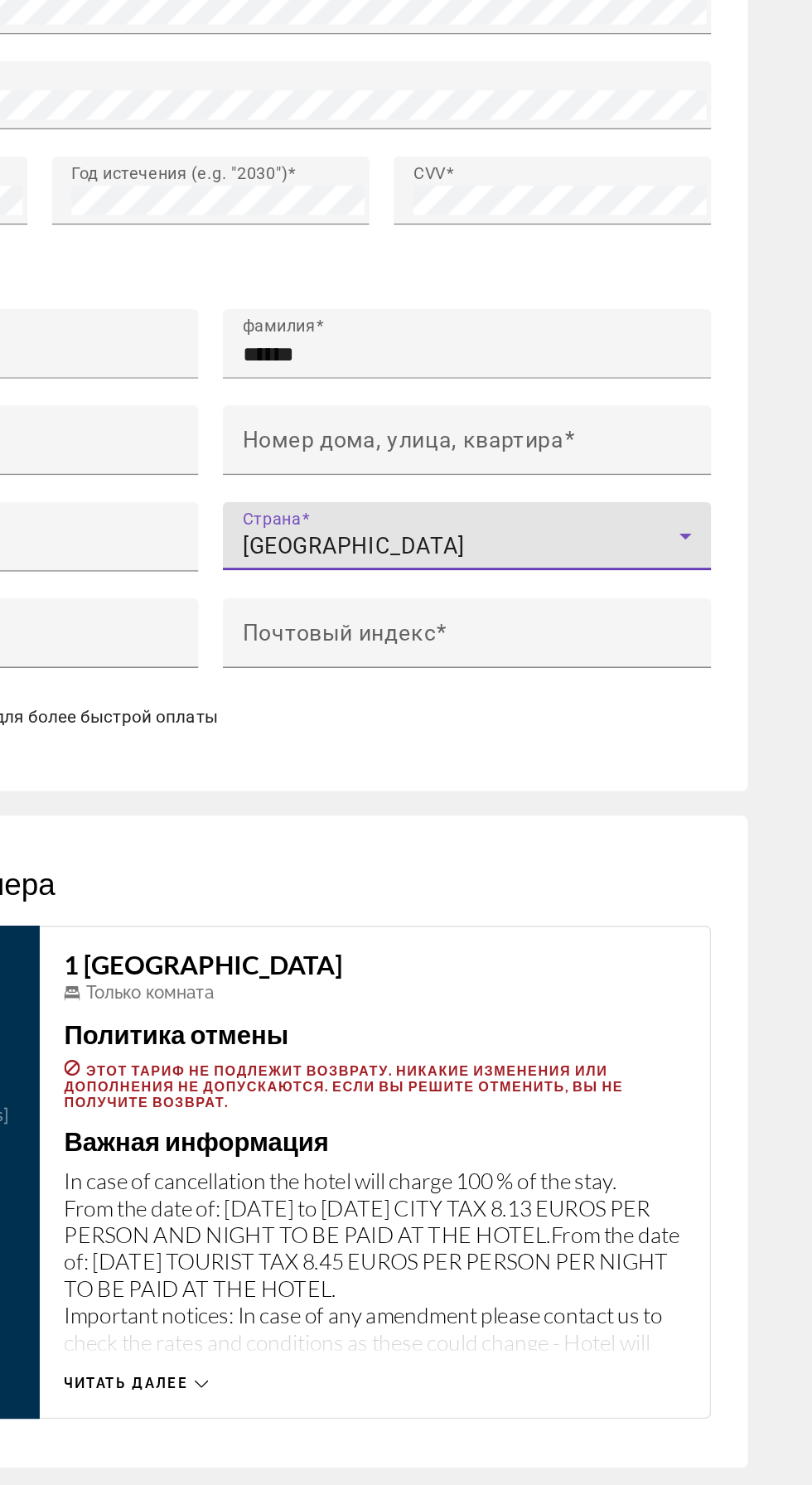
click at [555, 686] on div "Andorra" at bounding box center [567, 693] width 297 height 20
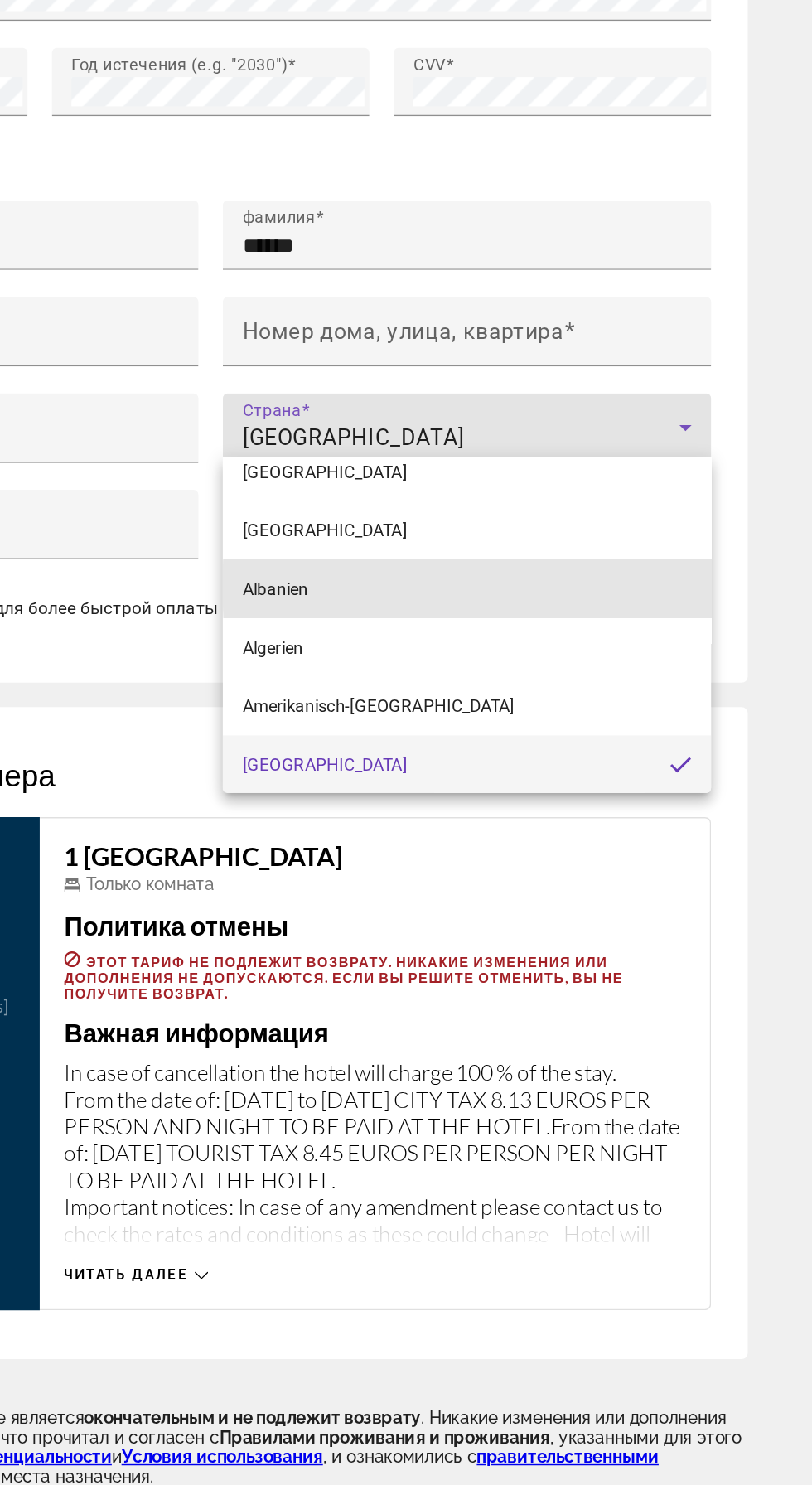
scroll to position [1895, 0]
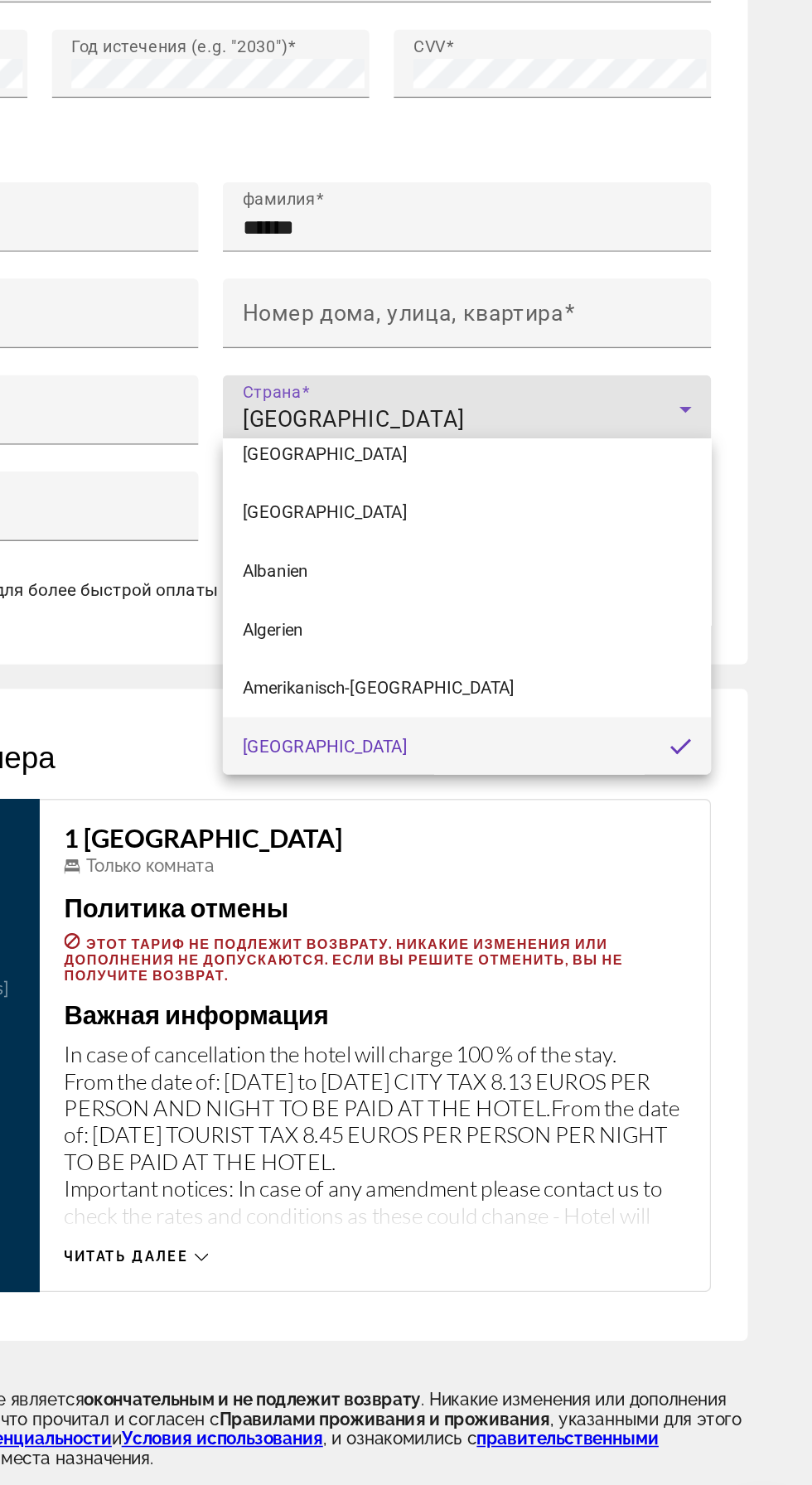
click at [723, 689] on div at bounding box center [406, 742] width 812 height 1485
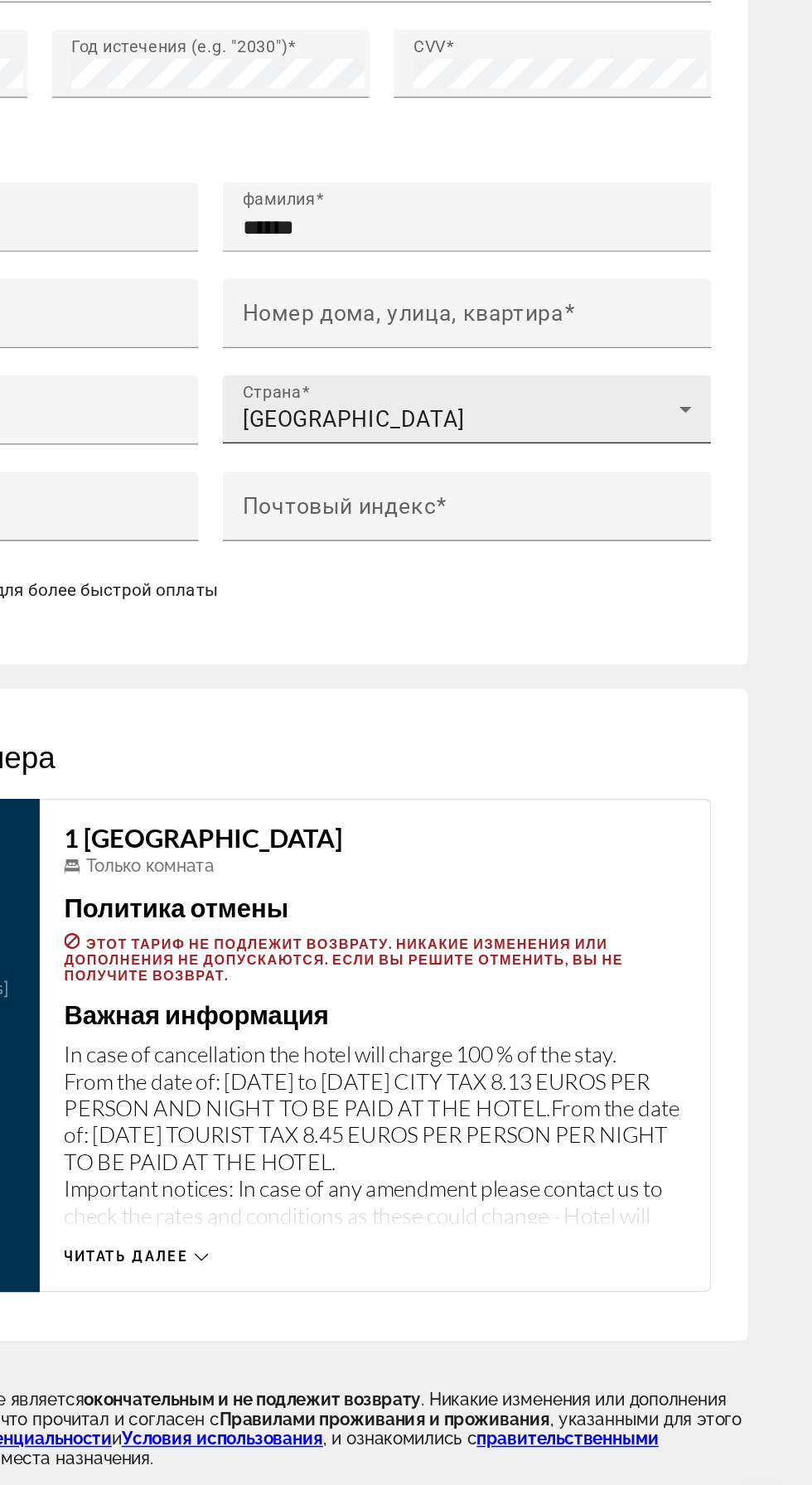
click at [703, 685] on div "Andorra" at bounding box center [567, 693] width 297 height 20
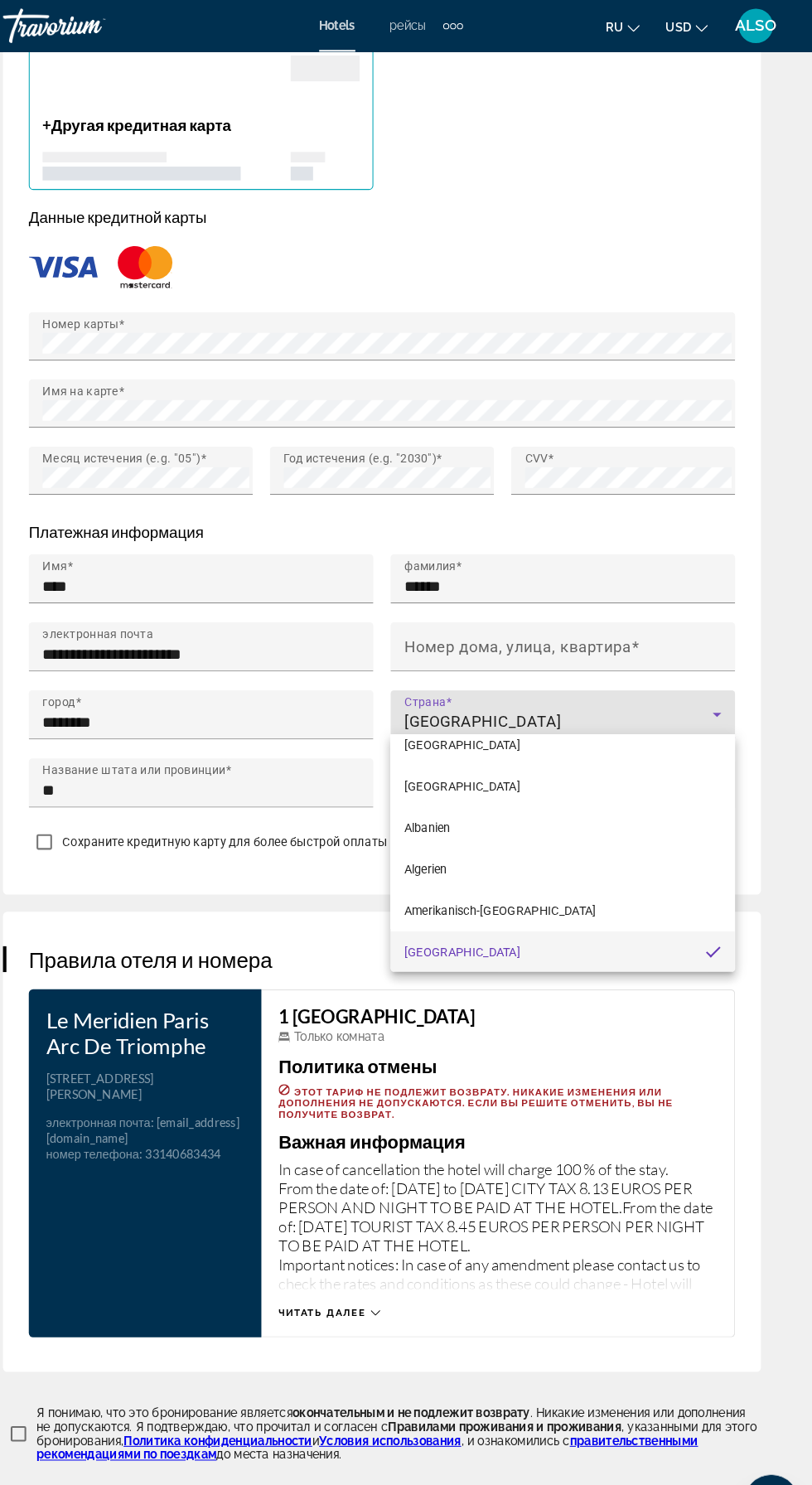
click at [634, 189] on div at bounding box center [406, 742] width 812 height 1485
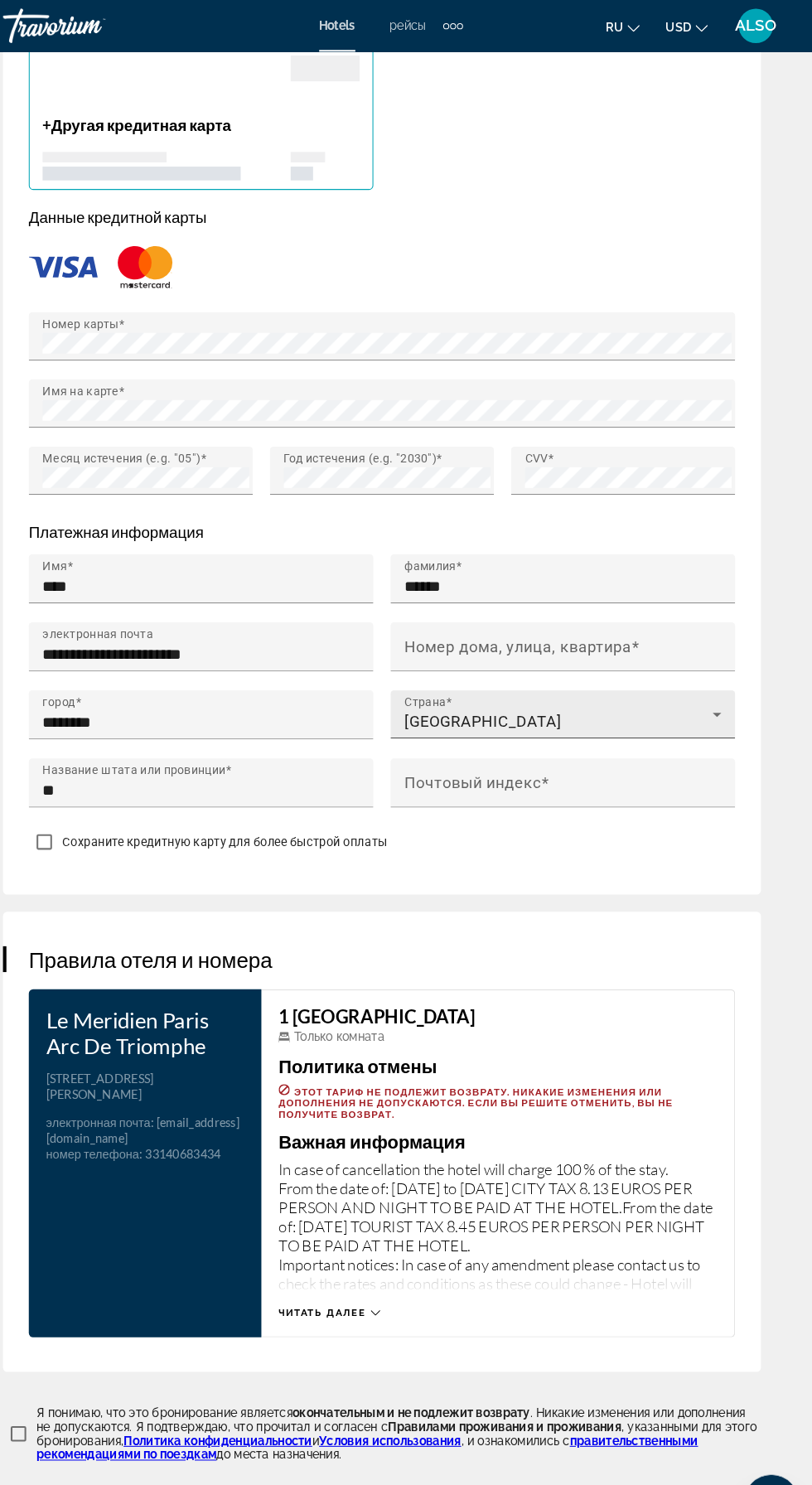
click at [719, 686] on icon "Hauptinhalt" at bounding box center [720, 687] width 9 height 4
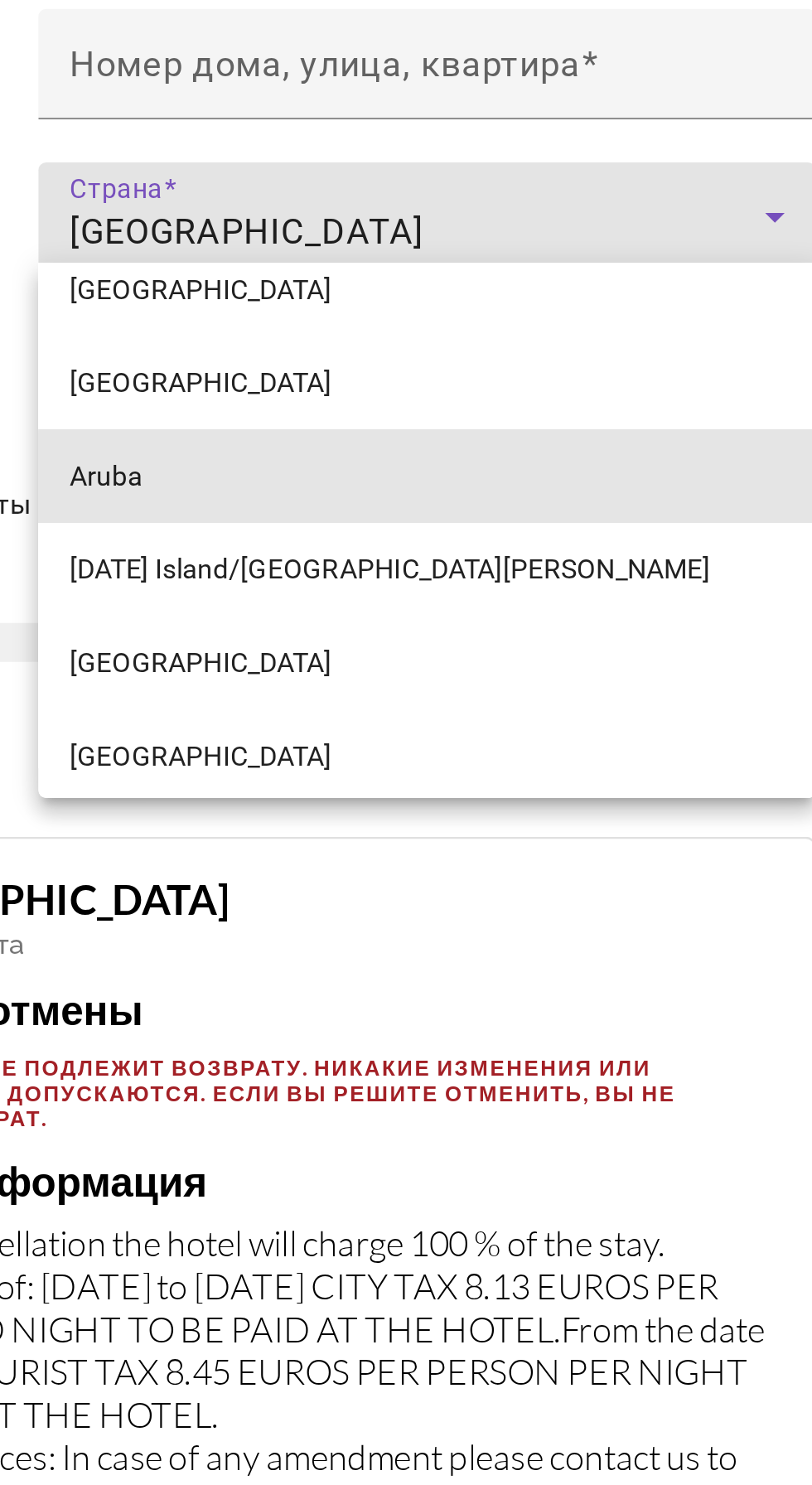
scroll to position [1872, 0]
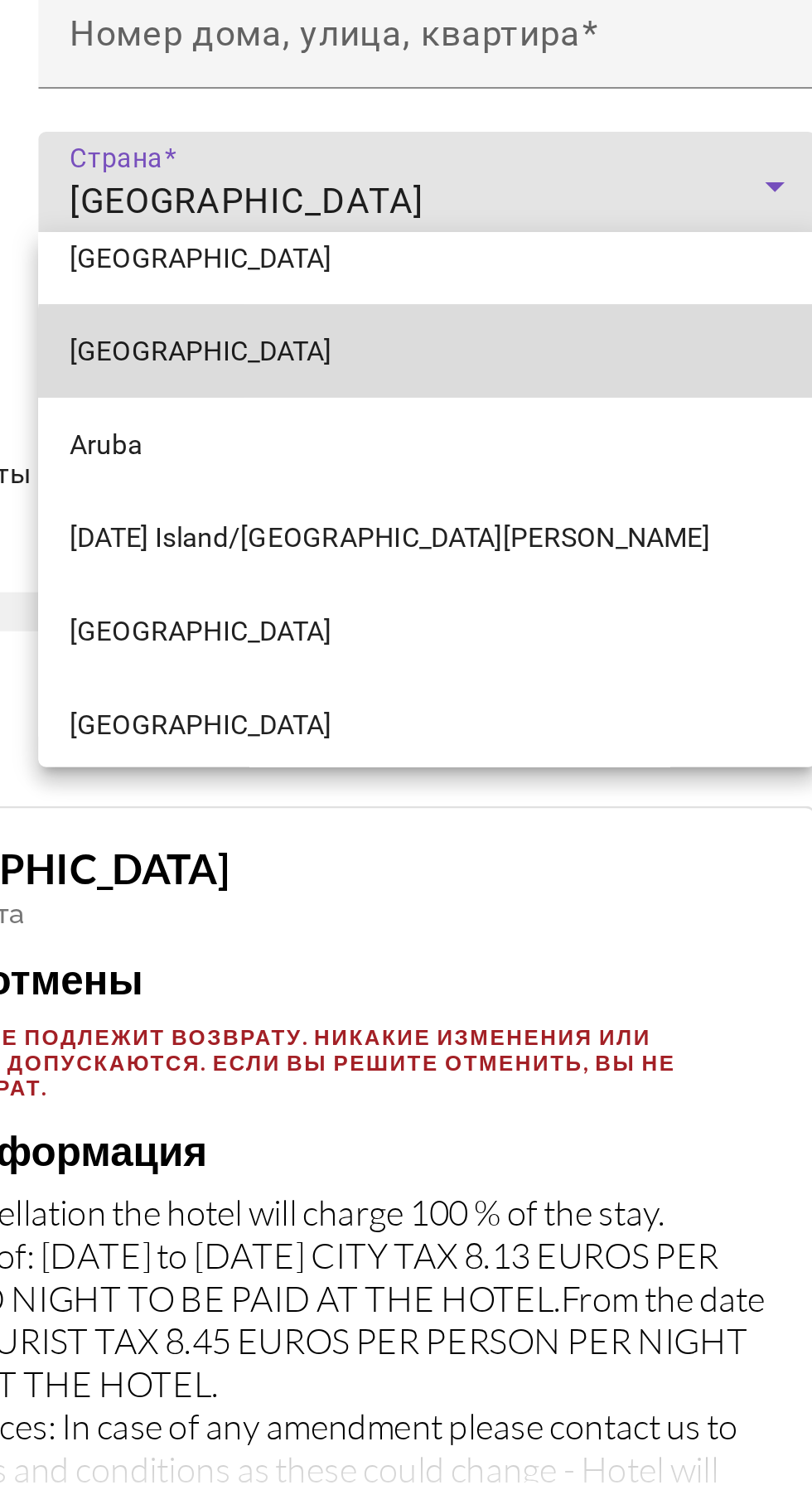
click at [684, 799] on mat-option "Armenien" at bounding box center [572, 780] width 331 height 40
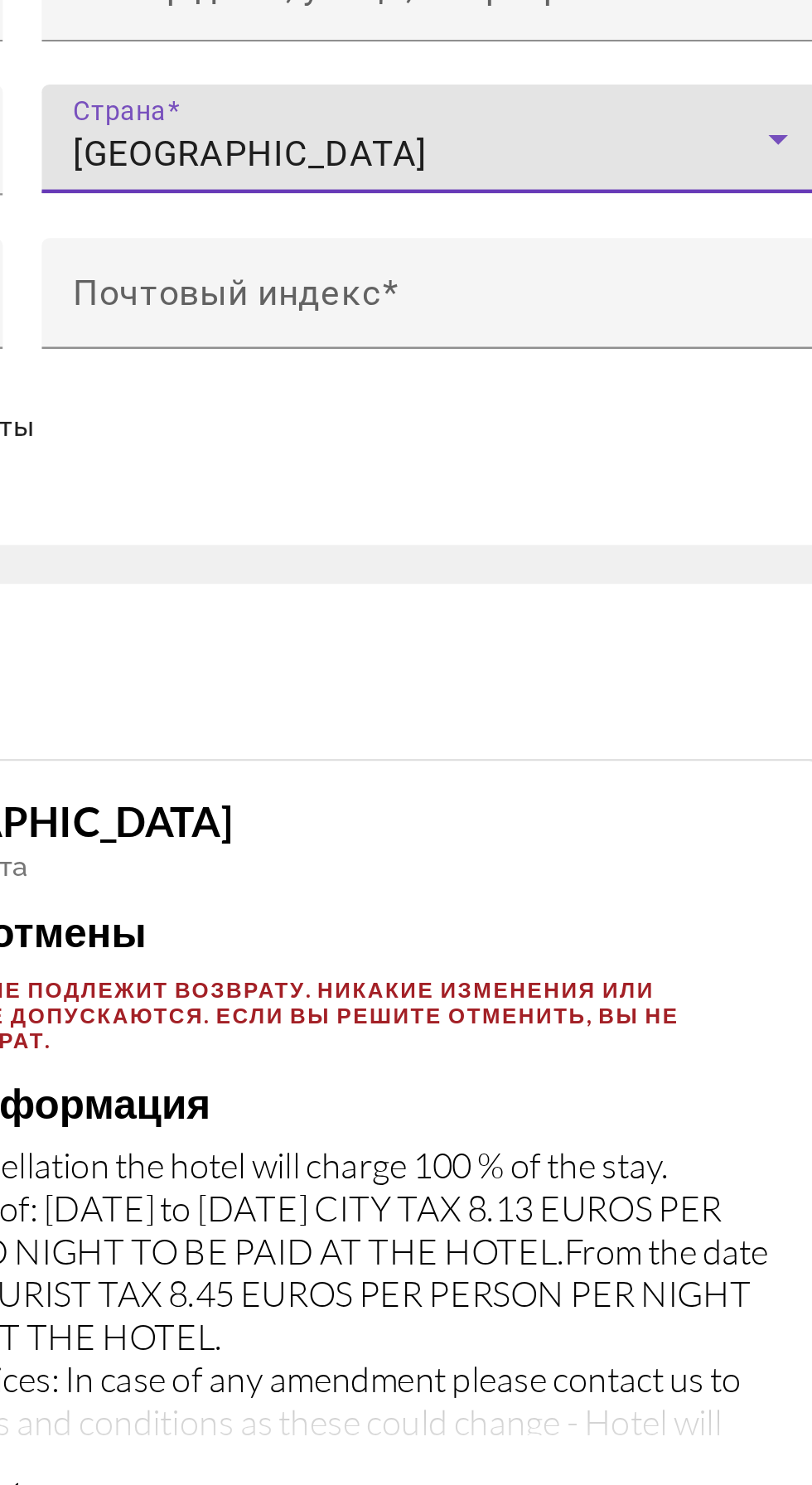
scroll to position [1873, 0]
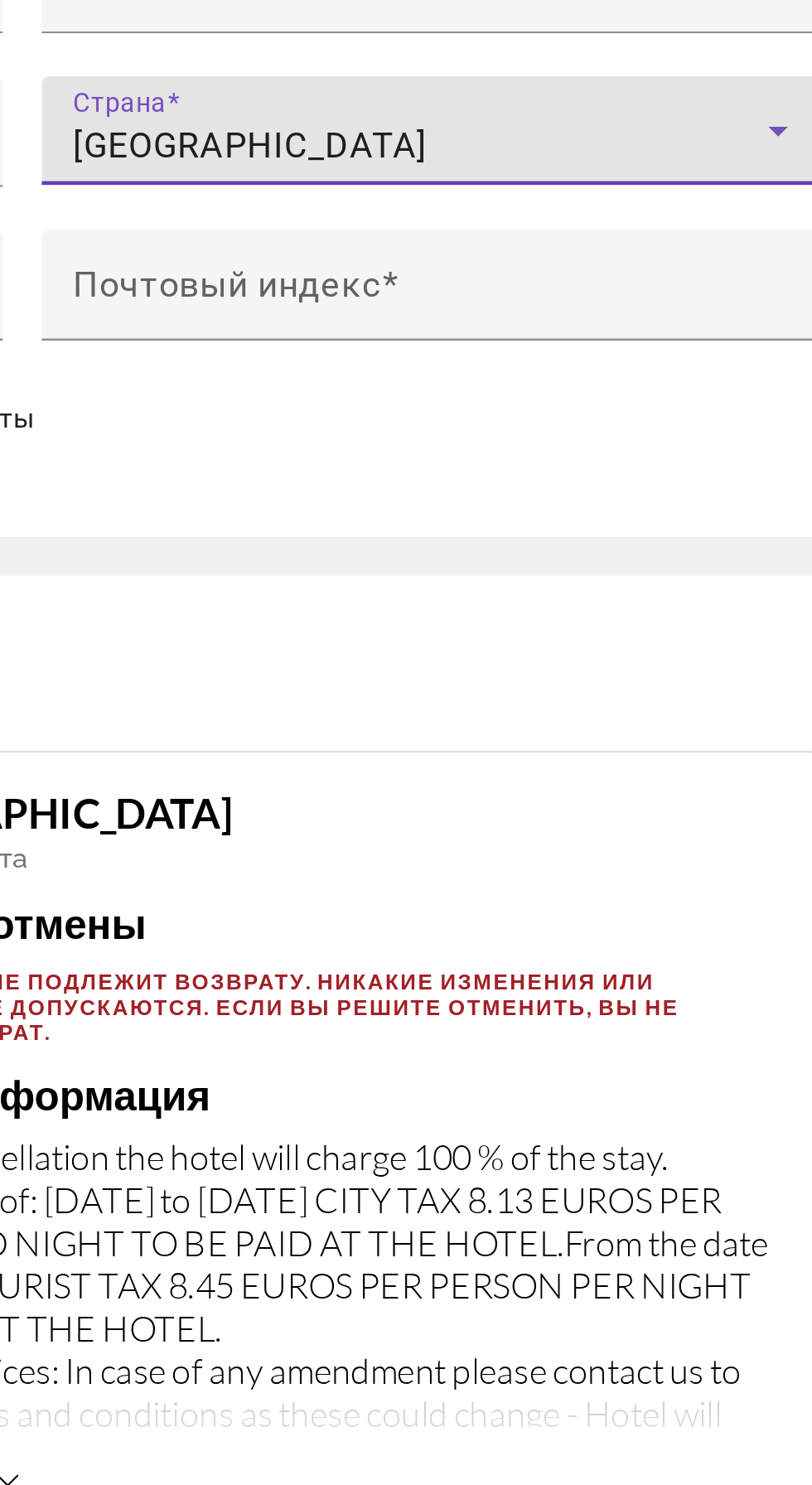
click at [719, 708] on icon "Hauptinhalt" at bounding box center [720, 710] width 9 height 4
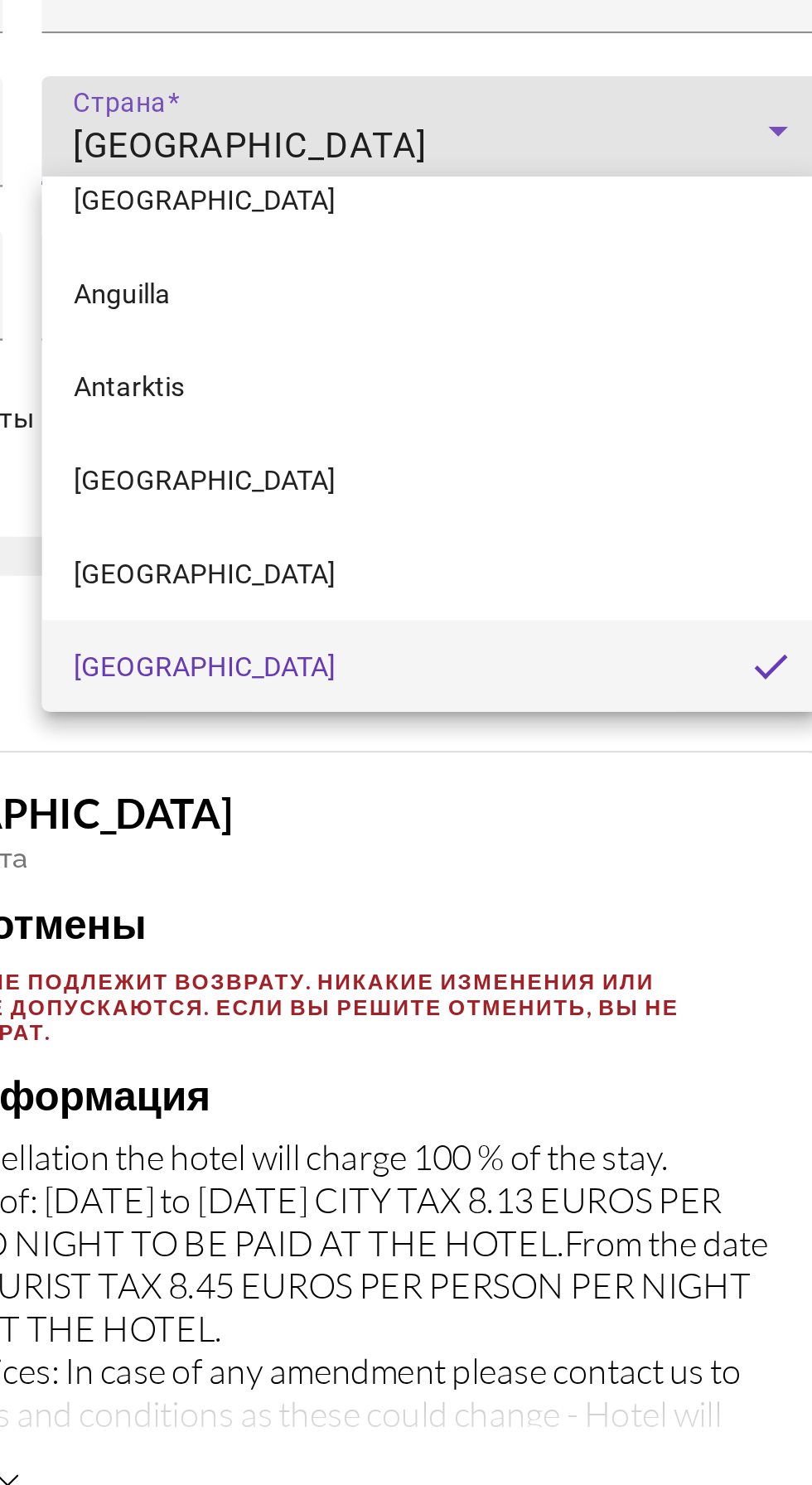
scroll to position [1872, 0]
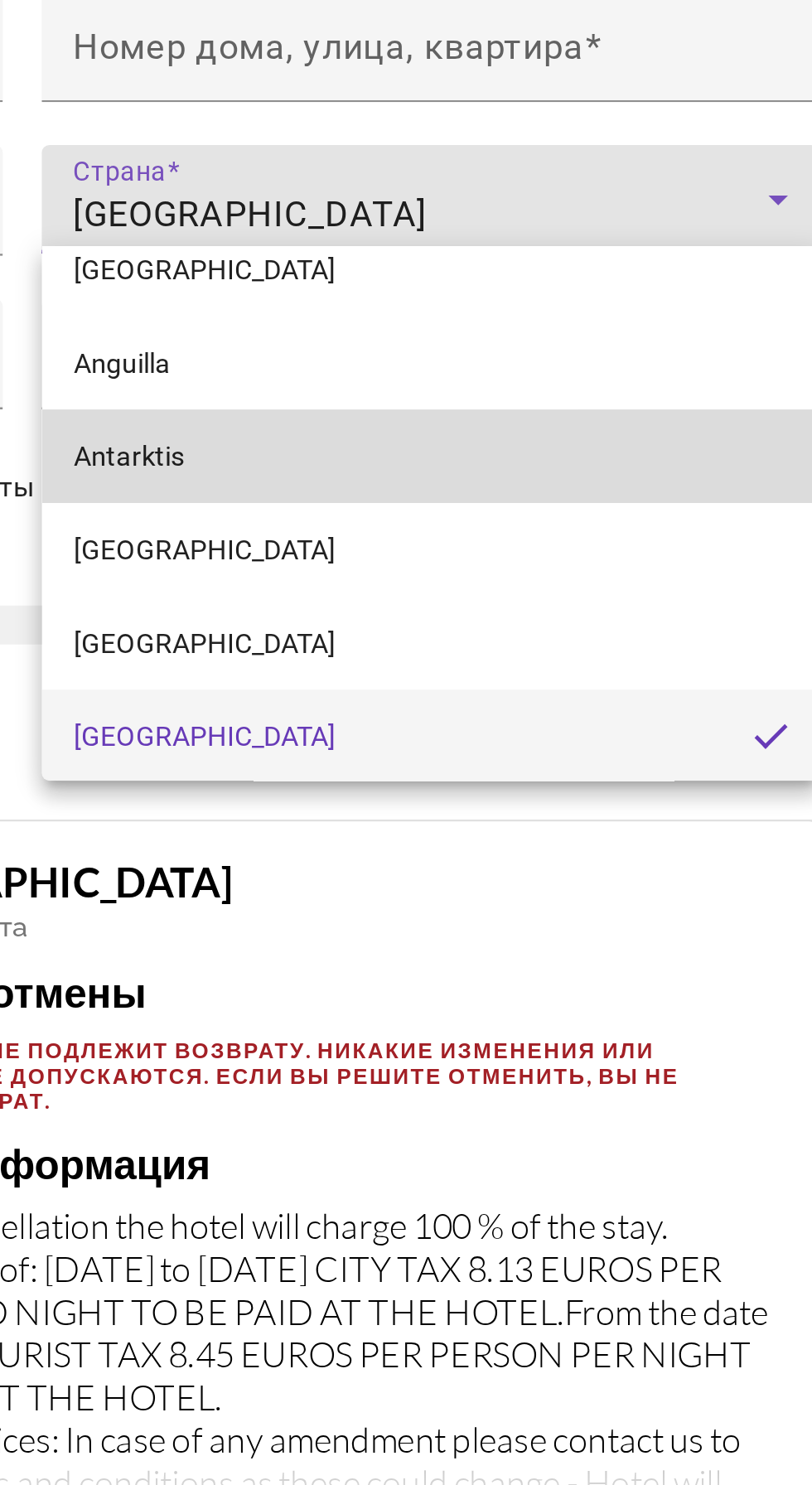
click at [552, 827] on mat-option "Antarktis" at bounding box center [572, 818] width 331 height 40
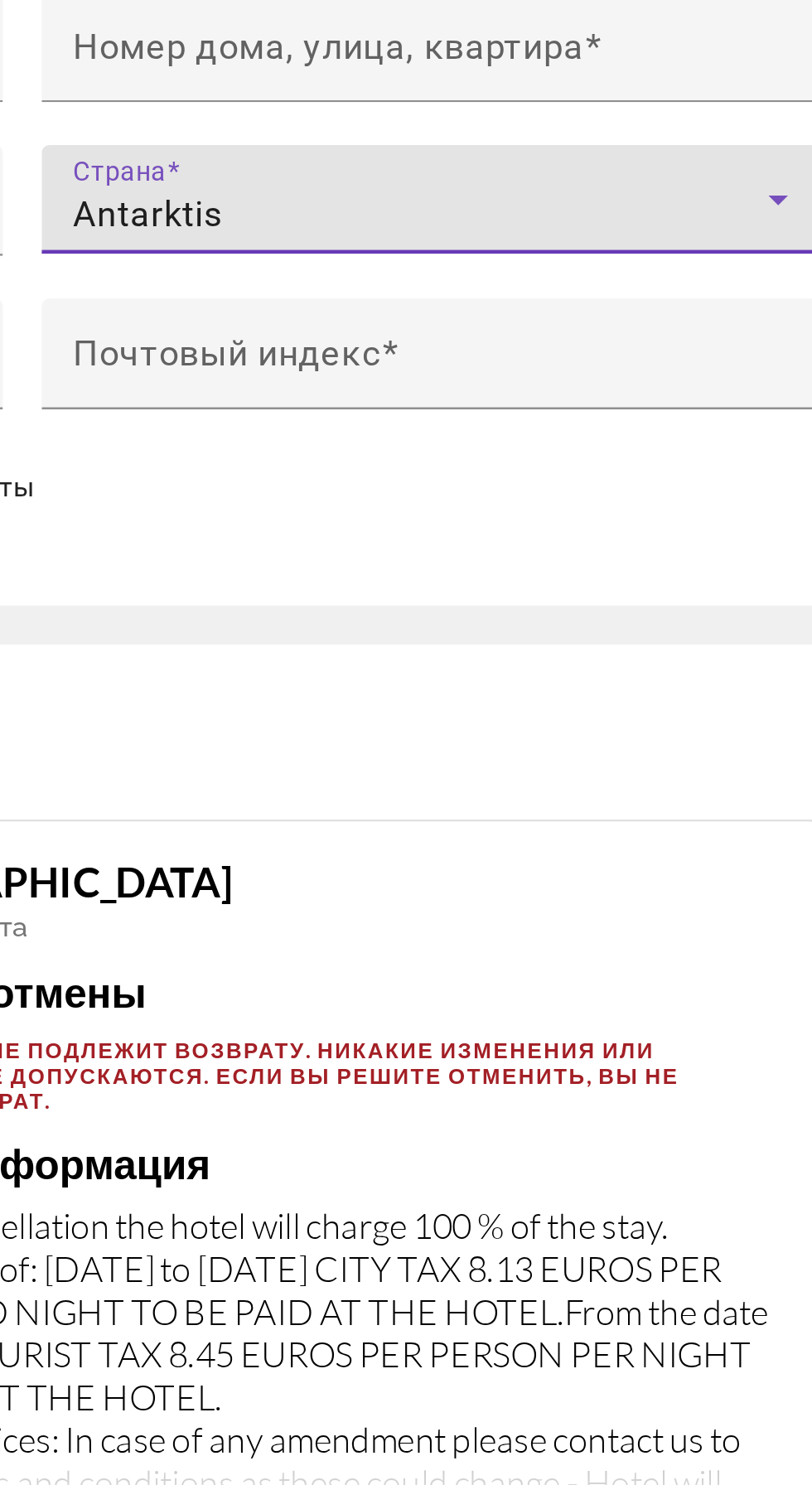
click at [725, 700] on icon "Hauptinhalt" at bounding box center [720, 709] width 20 height 20
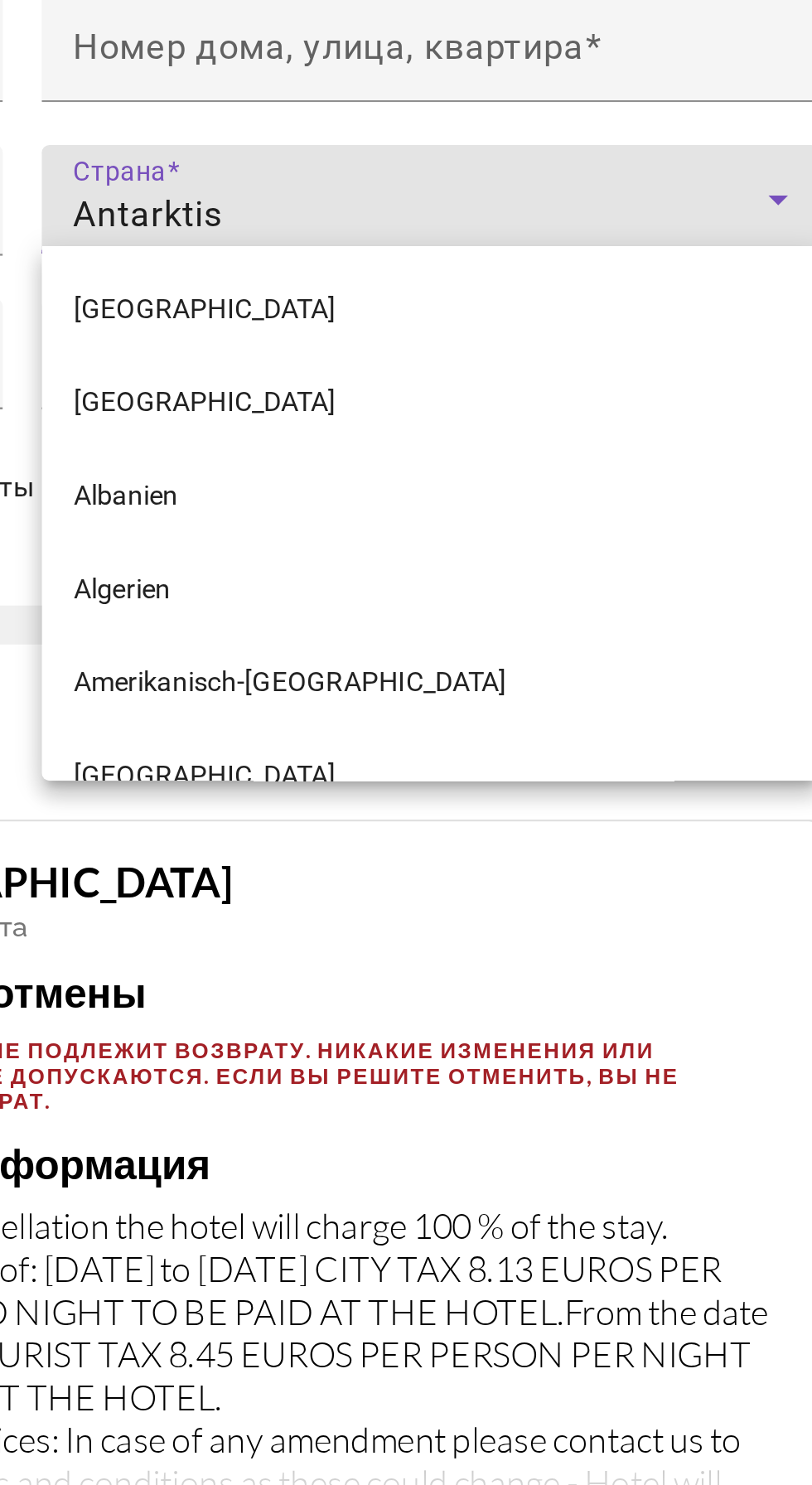
scroll to position [136, 0]
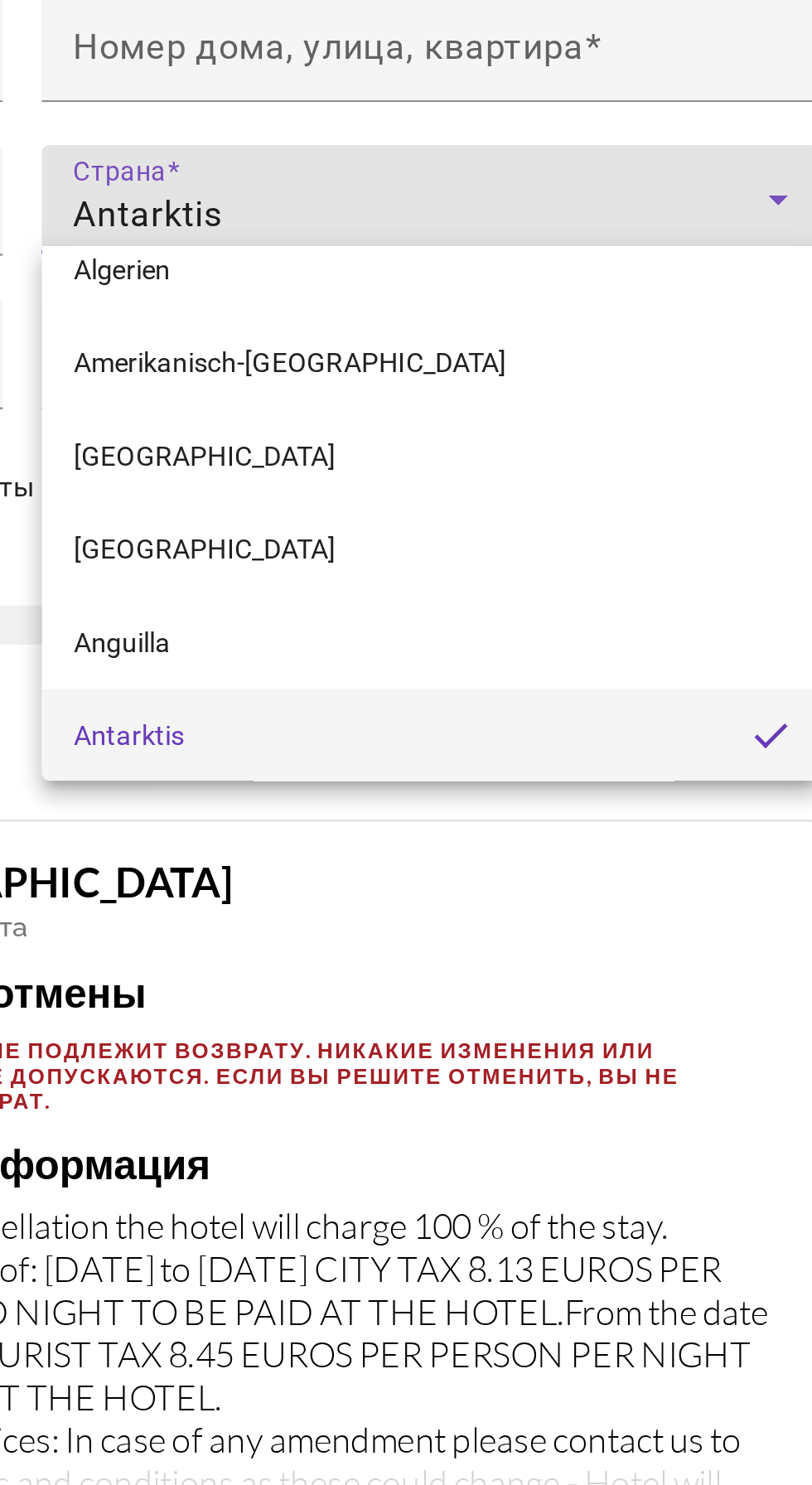
click at [713, 701] on div at bounding box center [406, 742] width 812 height 1485
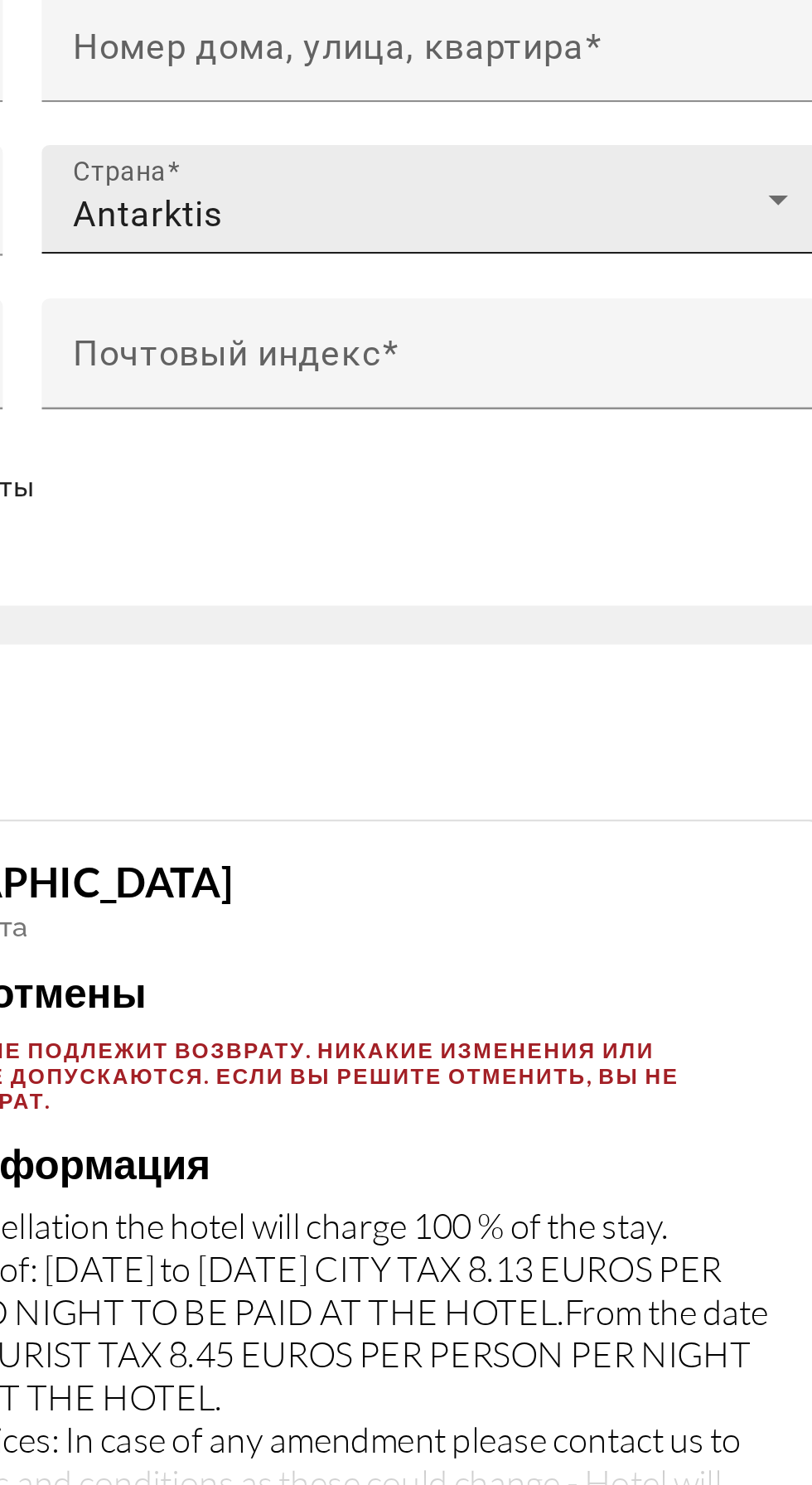
click at [725, 703] on icon "Hauptinhalt" at bounding box center [720, 709] width 20 height 20
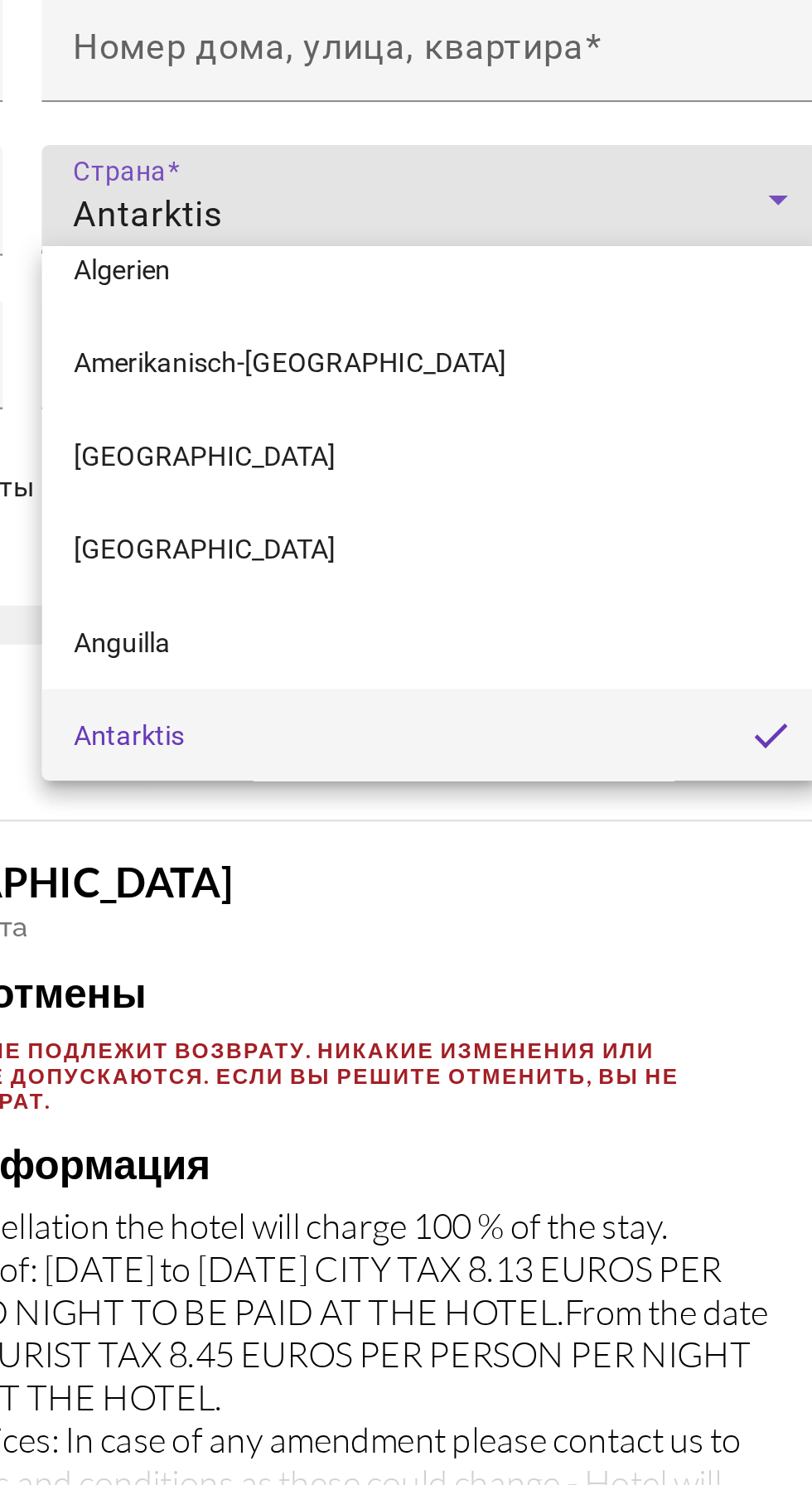
click at [661, 689] on div at bounding box center [406, 742] width 812 height 1485
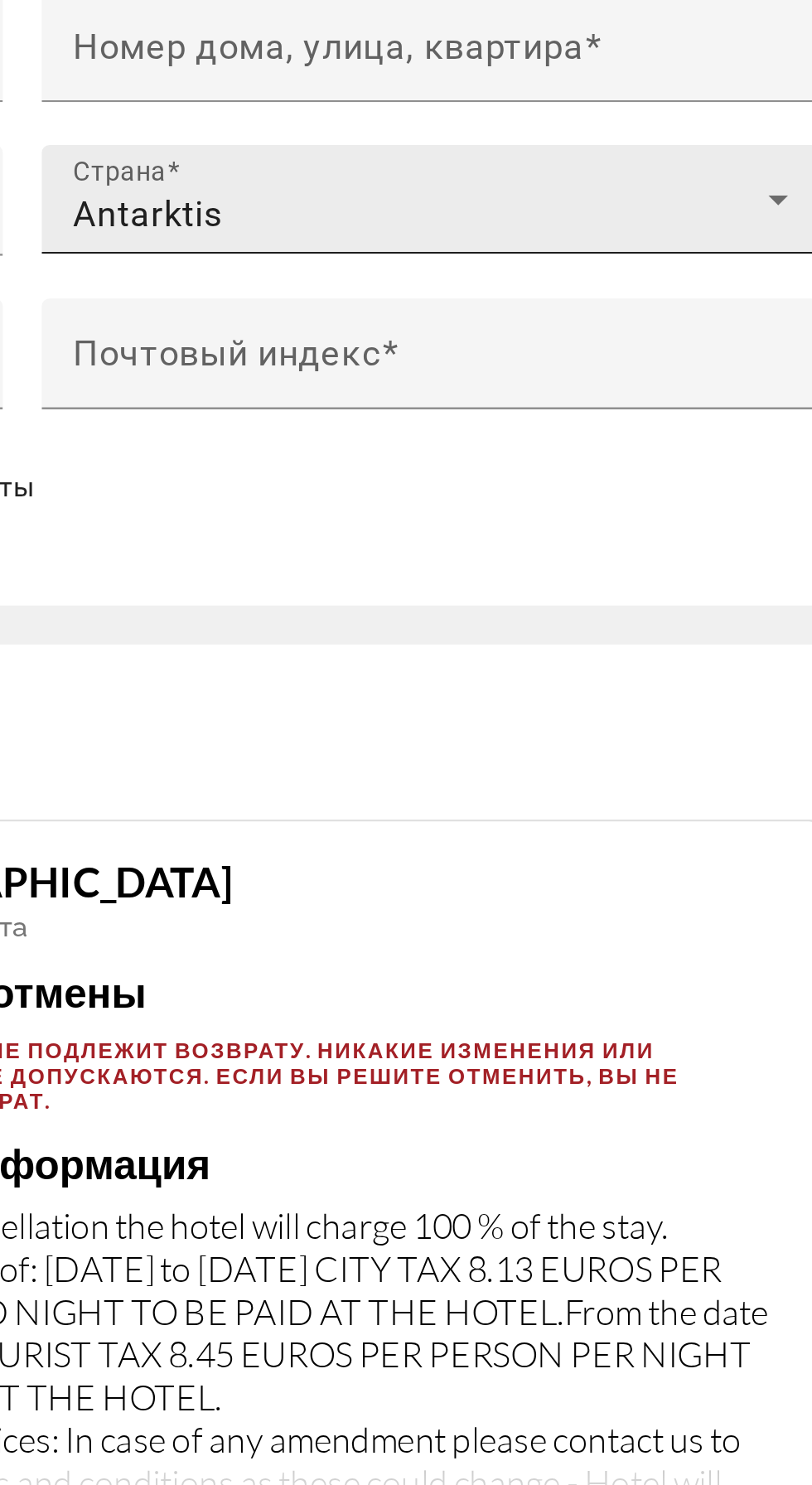
click at [719, 708] on icon "Hauptinhalt" at bounding box center [720, 710] width 9 height 4
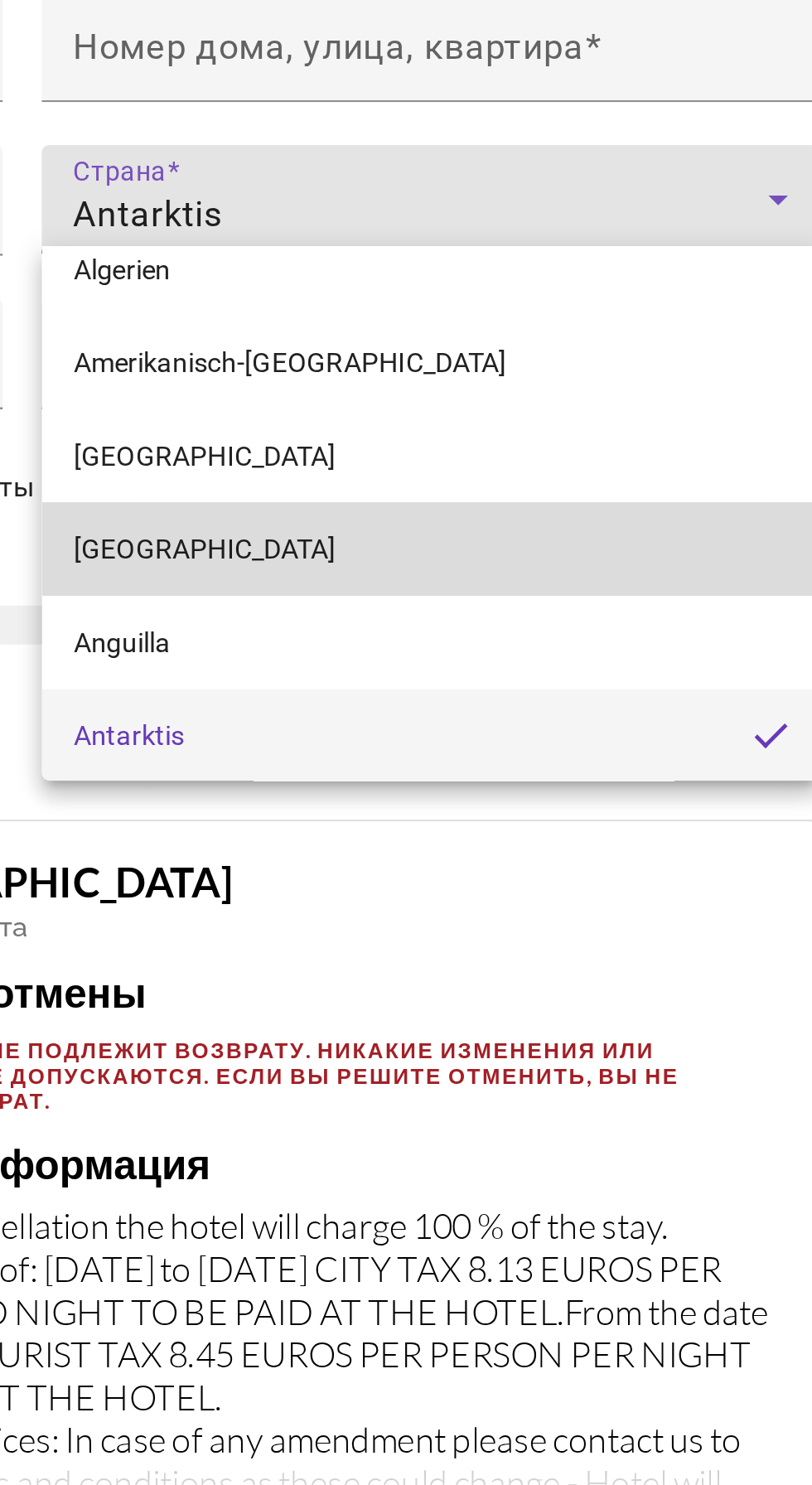
click at [548, 838] on mat-option "Angola" at bounding box center [572, 858] width 331 height 40
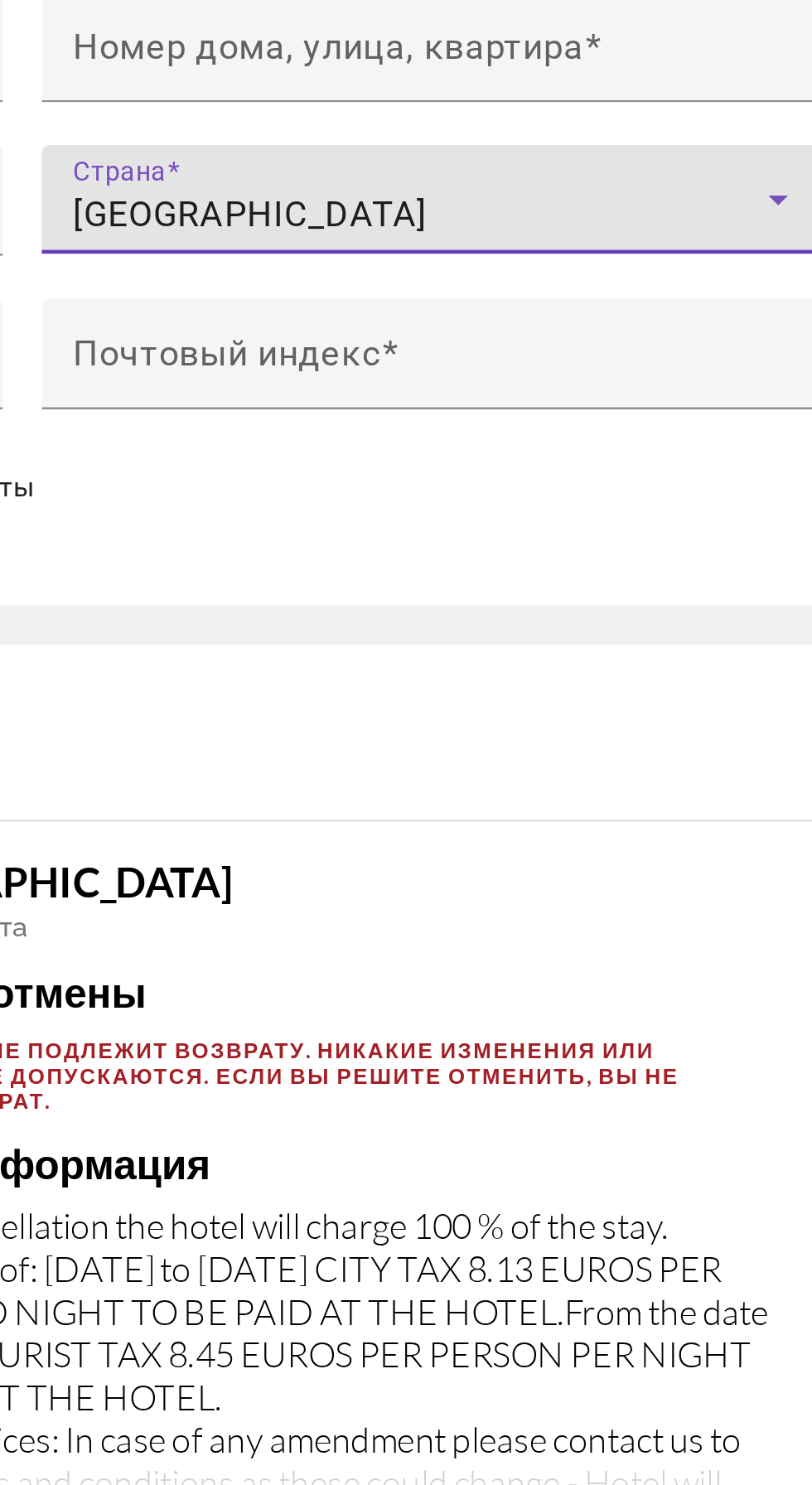
click at [725, 706] on icon "Hauptinhalt" at bounding box center [720, 709] width 20 height 20
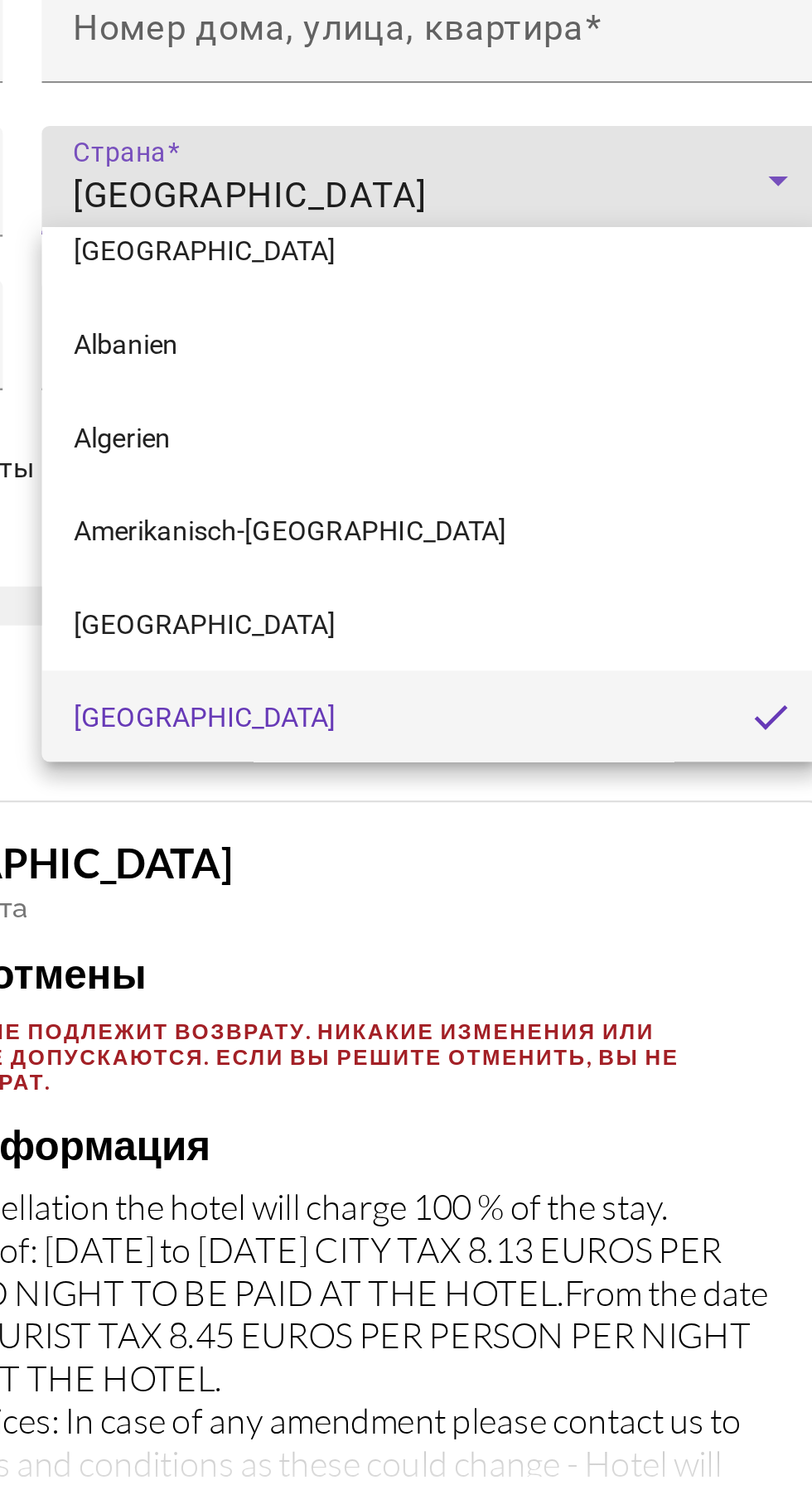
scroll to position [1873, 0]
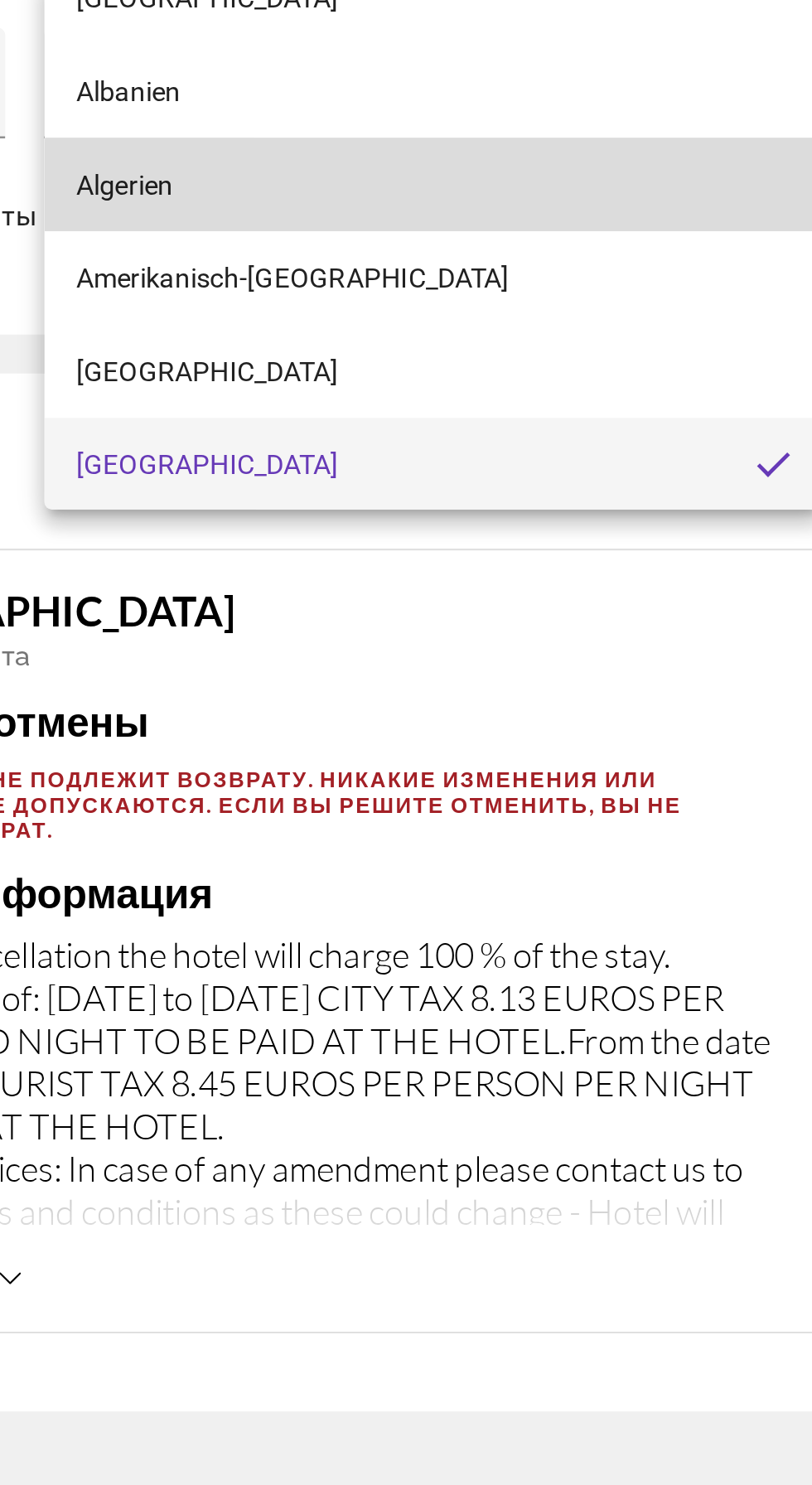
click at [723, 820] on mat-option "Algerien" at bounding box center [572, 818] width 331 height 40
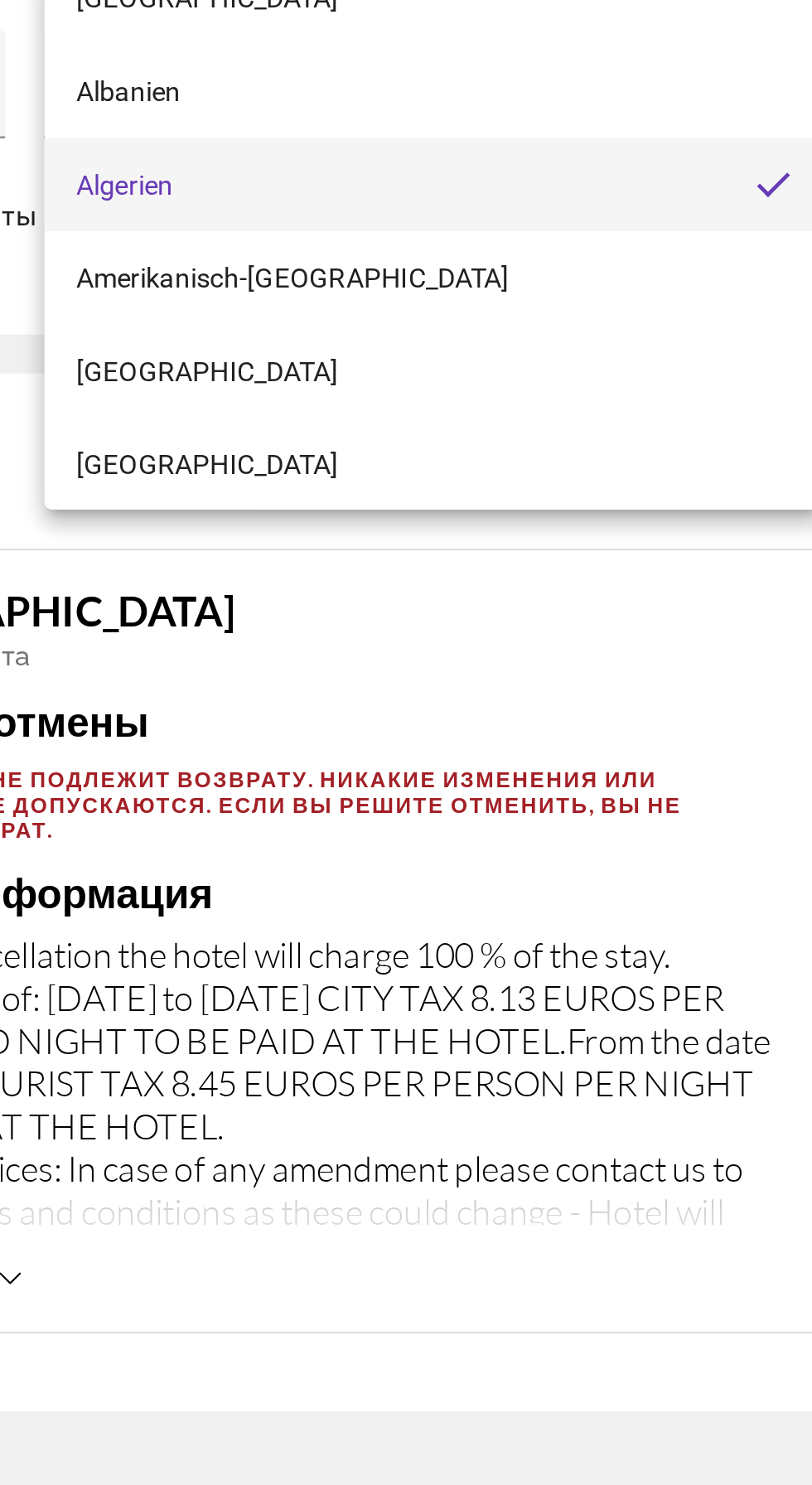
scroll to position [1872, 0]
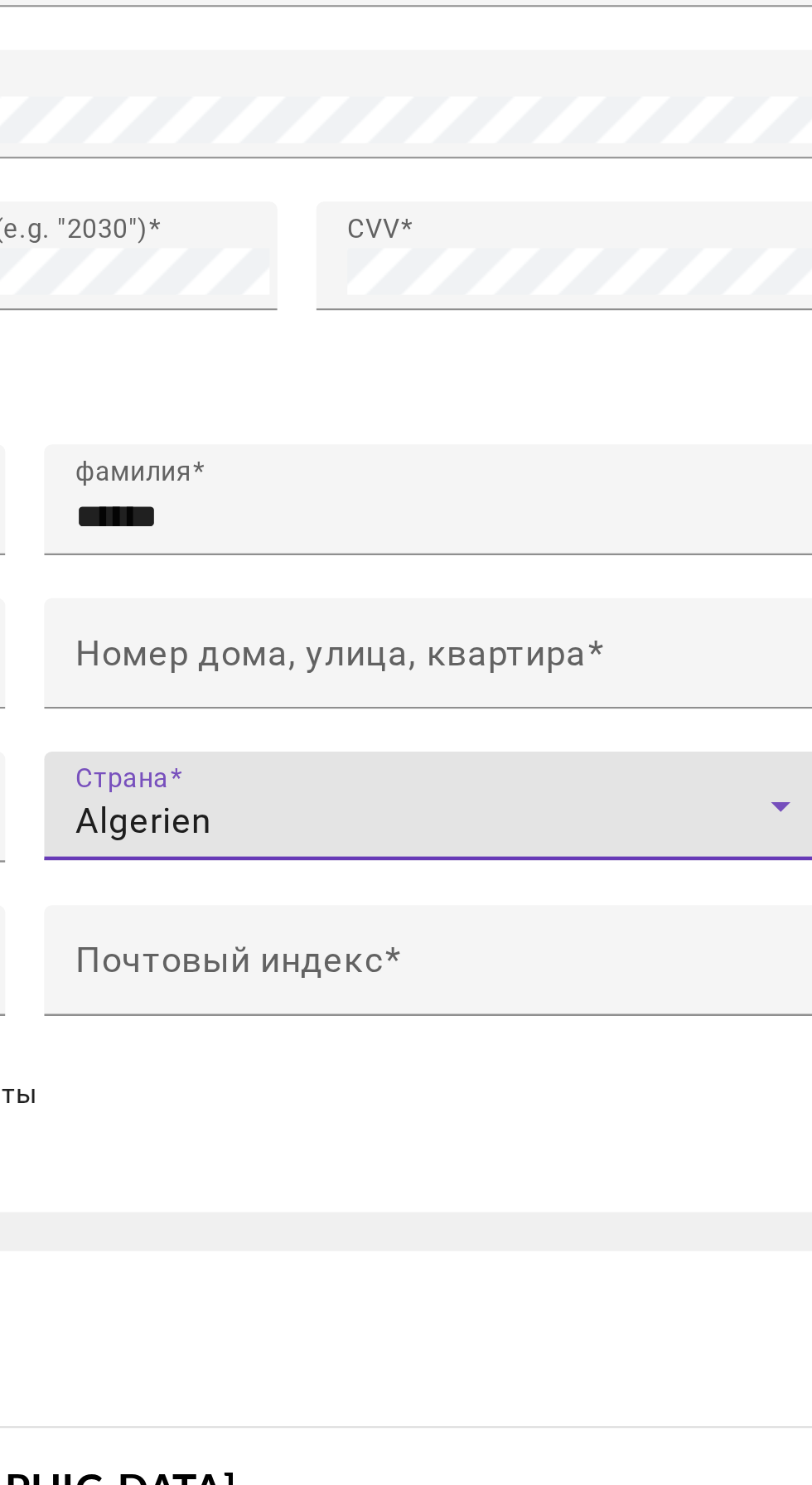
click at [720, 708] on icon "Hauptinhalt" at bounding box center [720, 710] width 9 height 4
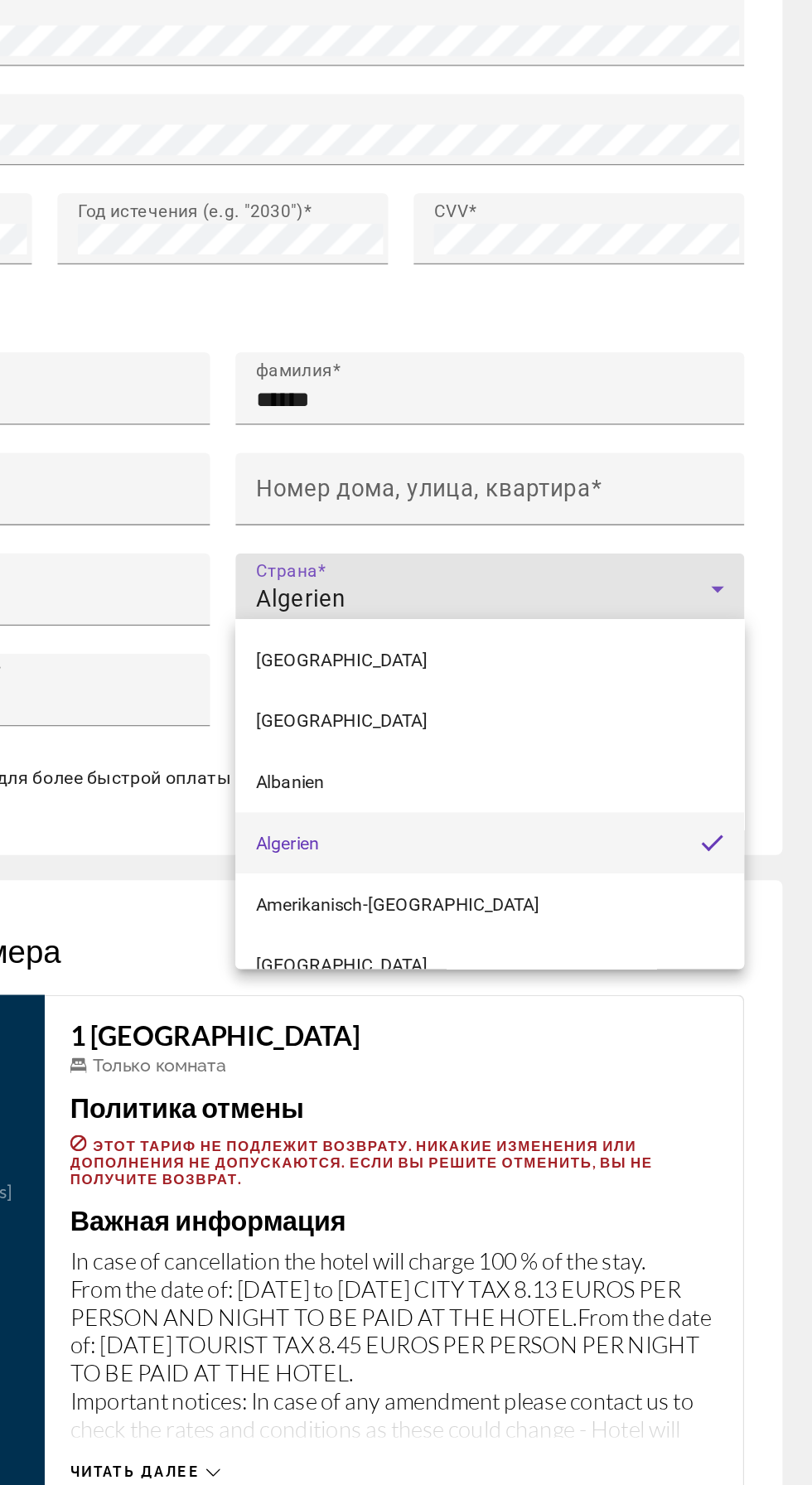
click at [732, 729] on div at bounding box center [406, 742] width 812 height 1485
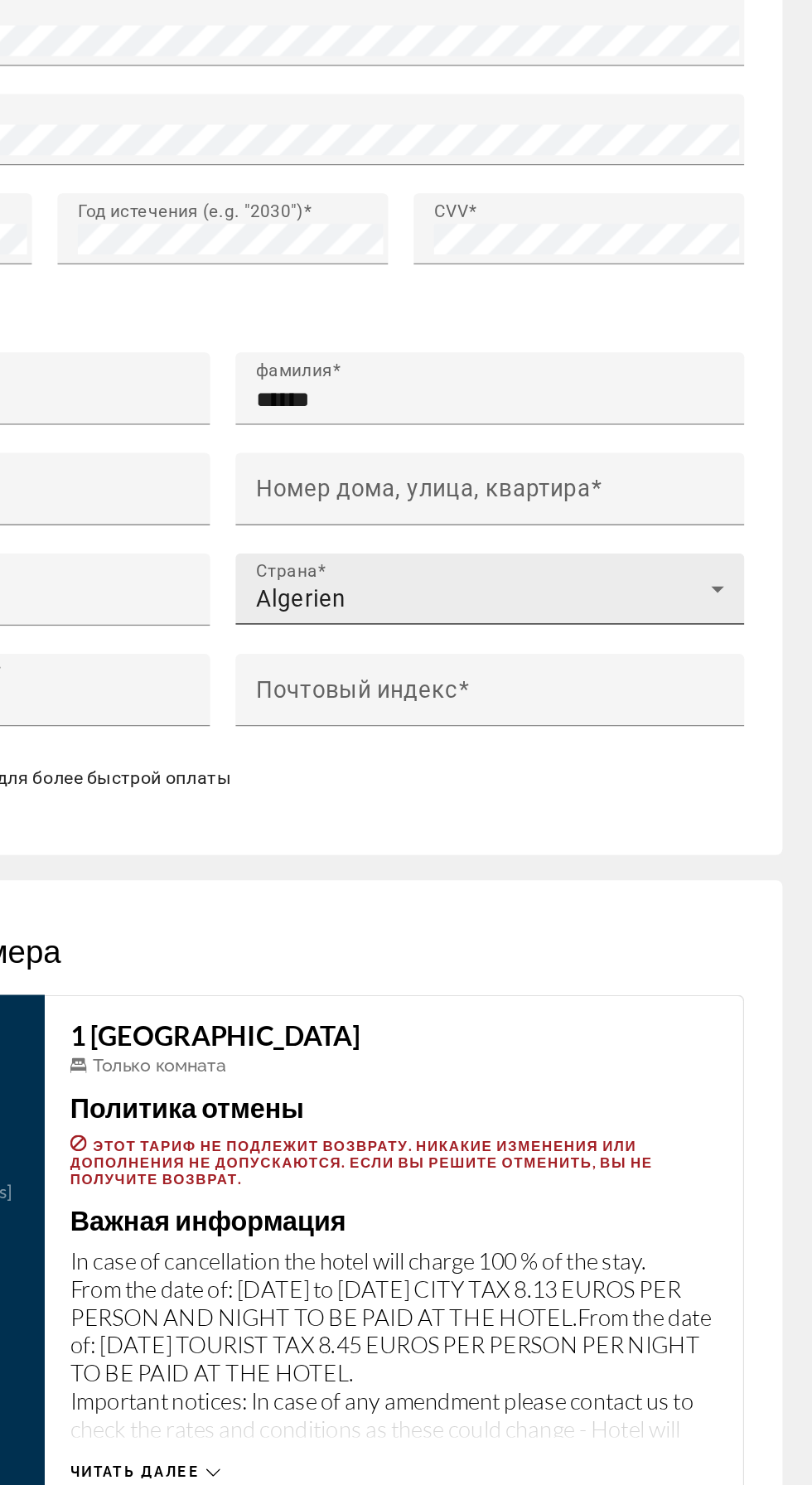
click at [719, 708] on icon "Hauptinhalt" at bounding box center [720, 710] width 9 height 4
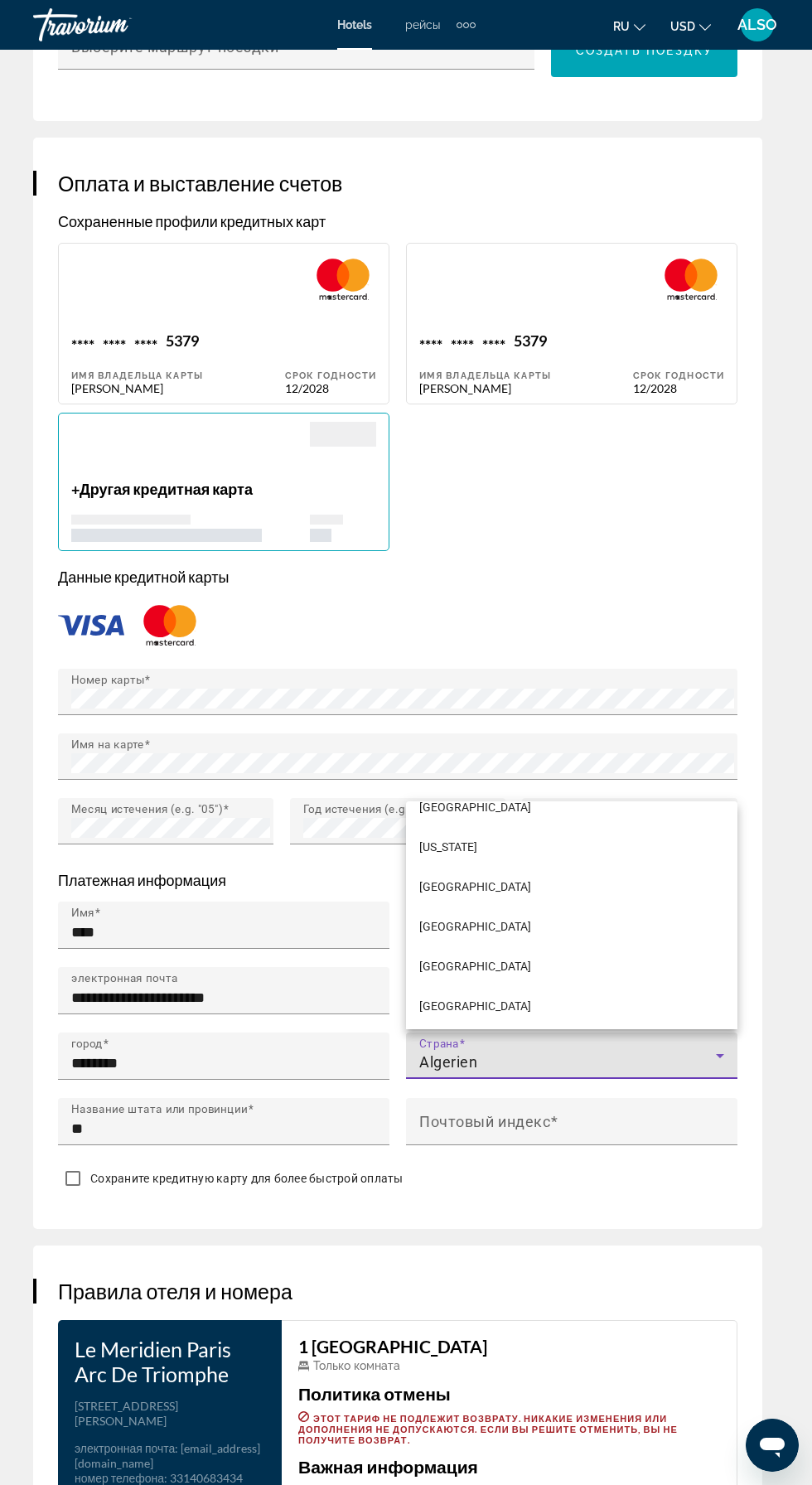
scroll to position [3621, 0]
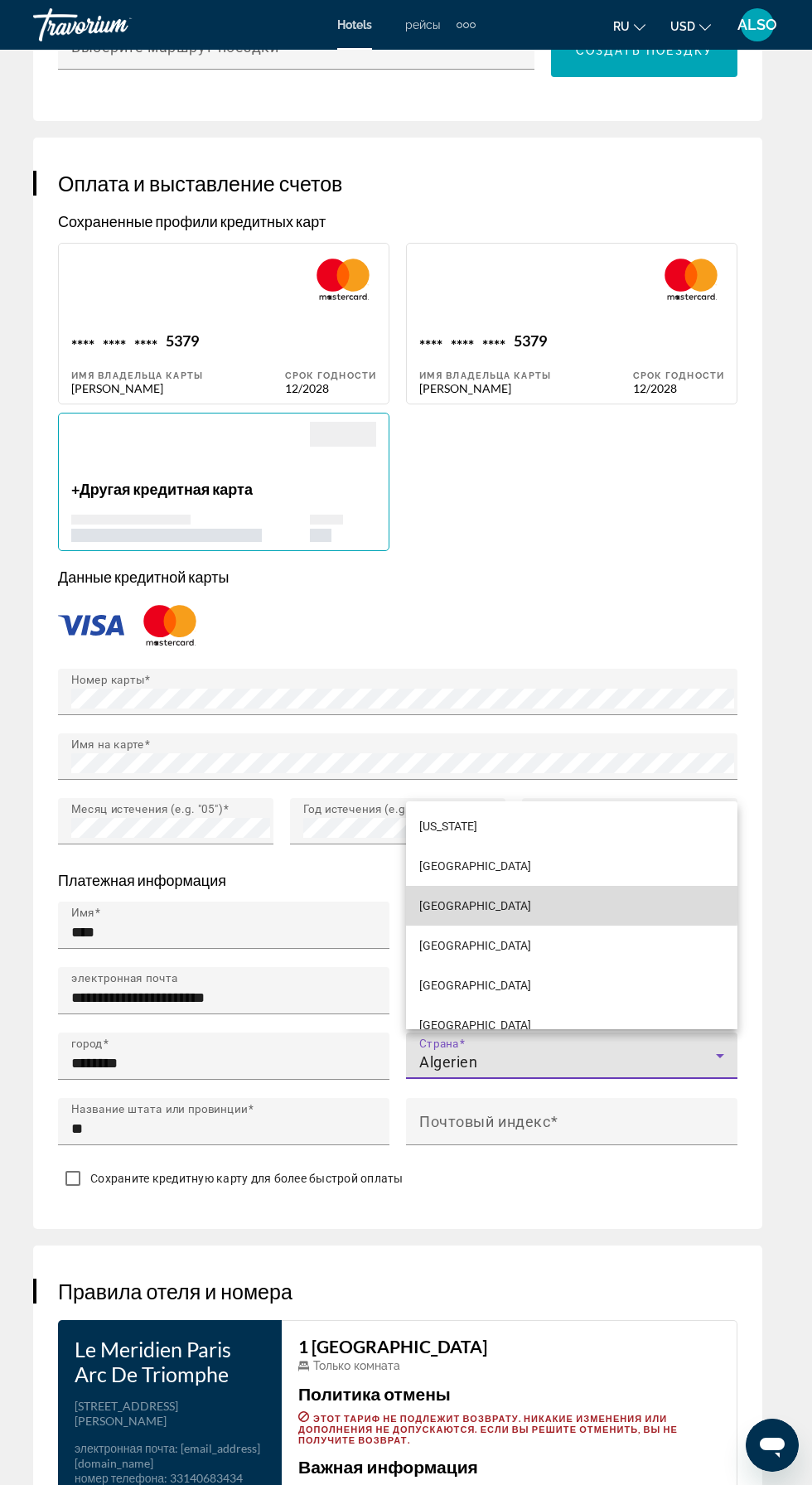
click at [453, 912] on font "Guernsey" at bounding box center [475, 905] width 112 height 13
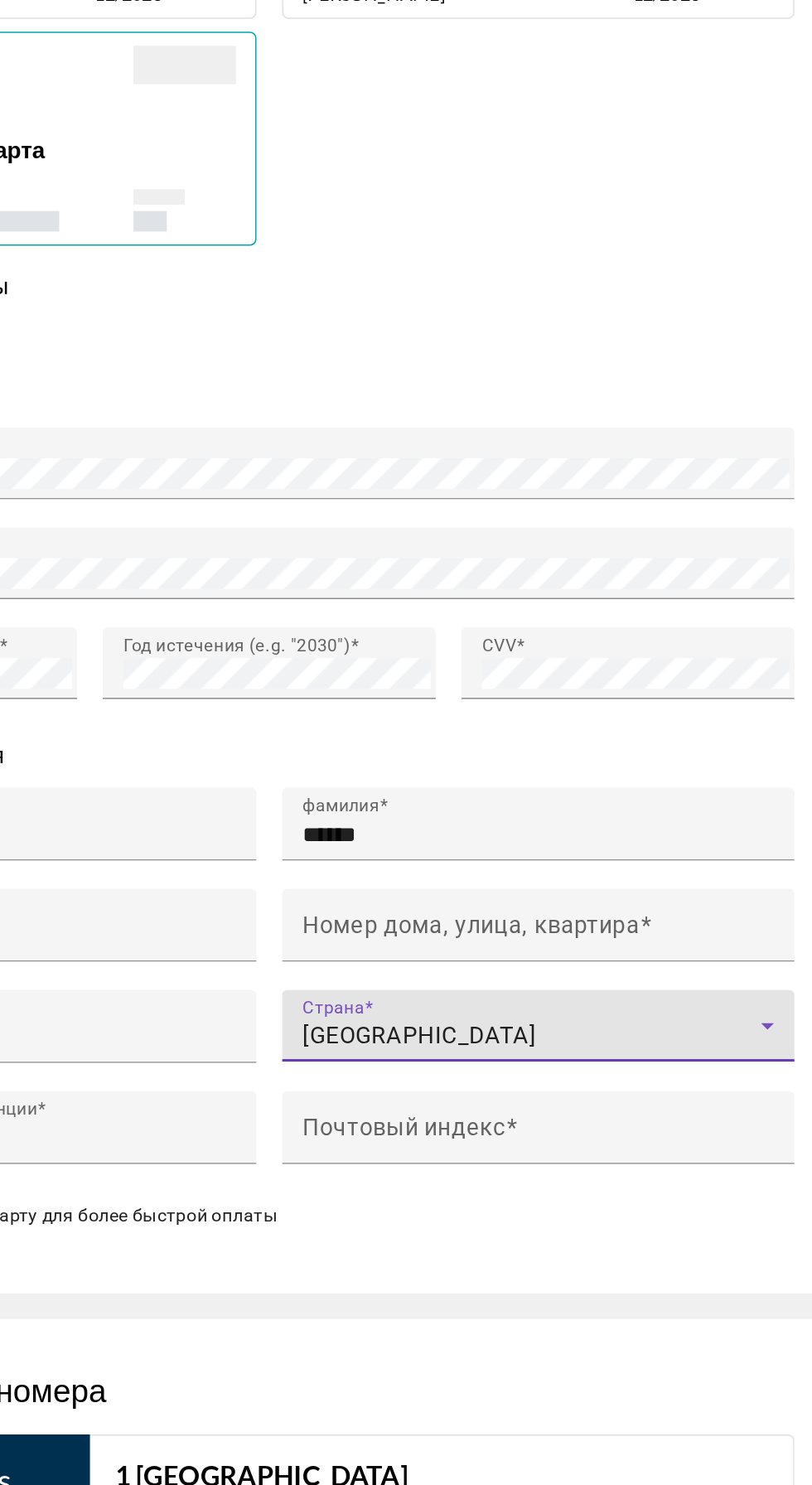
scroll to position [1526, 0]
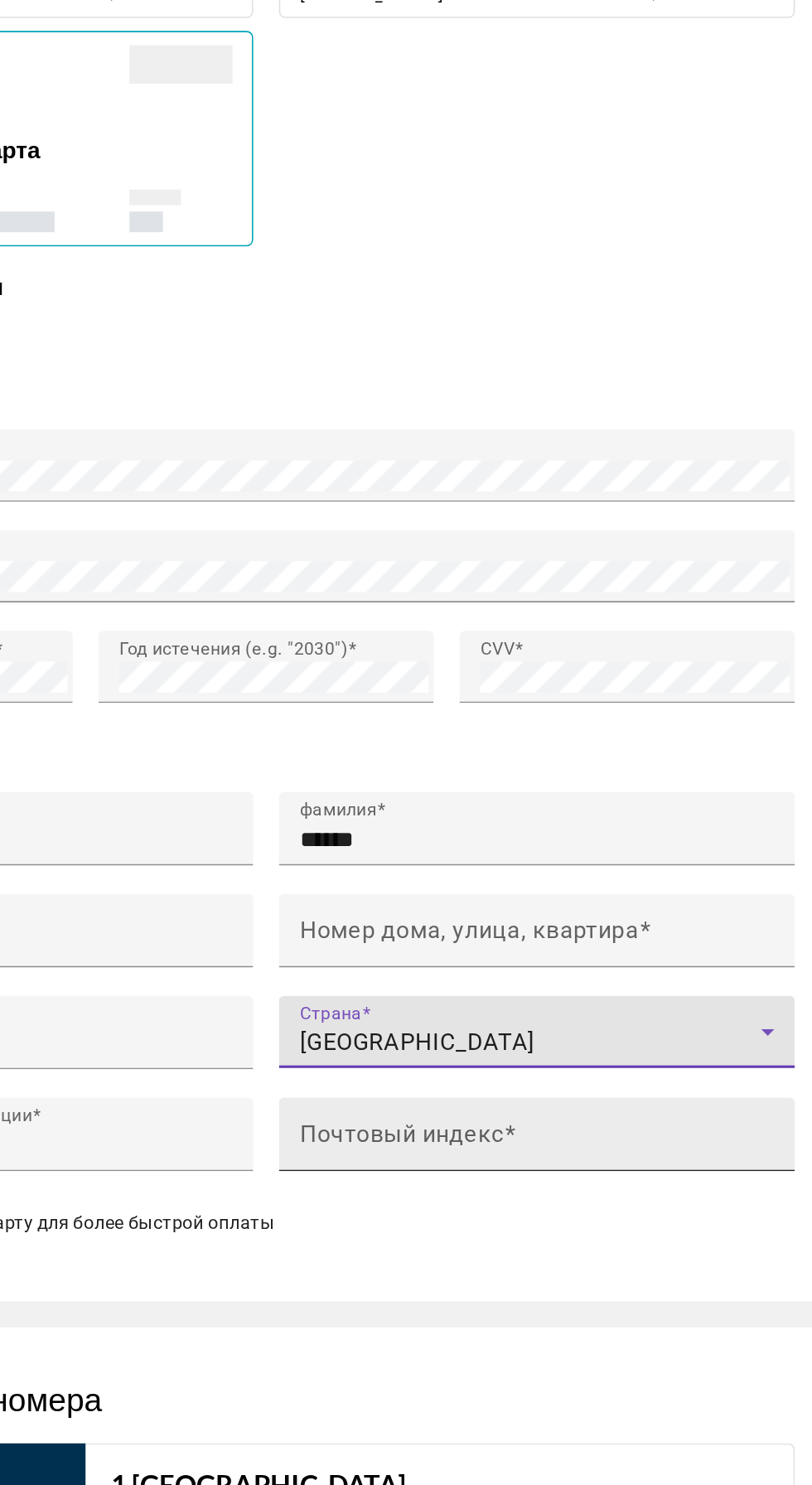
click at [527, 1113] on mat-label "Почтовый индекс" at bounding box center [484, 1122] width 131 height 17
click at [527, 1118] on input "Почтовый индекс" at bounding box center [576, 1128] width 315 height 20
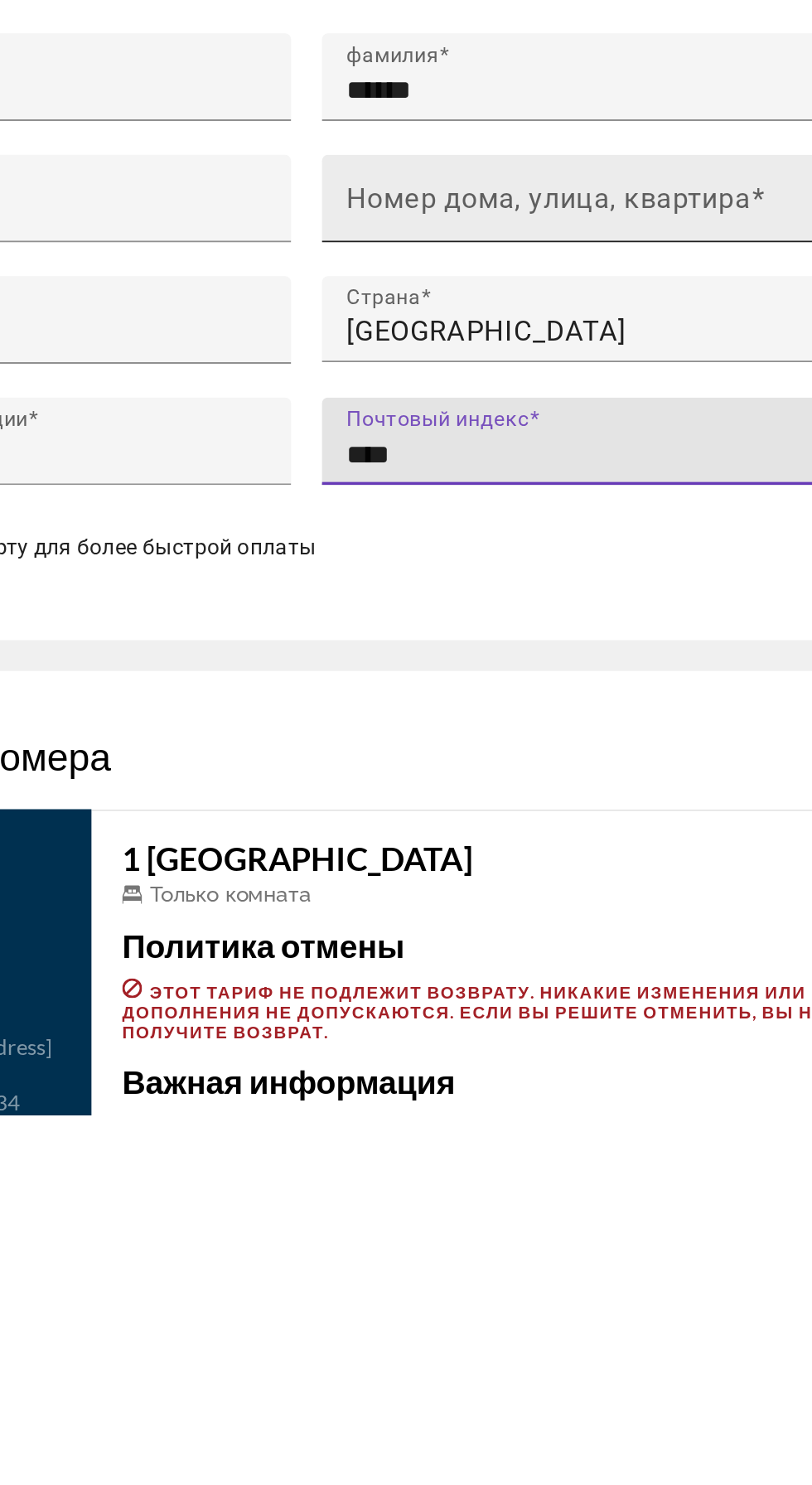
type input "****"
click at [475, 987] on mat-label "Номер дома, улица, квартира" at bounding box center [528, 991] width 218 height 17
click at [475, 987] on input "Номер дома, улица, квартира" at bounding box center [576, 997] width 315 height 20
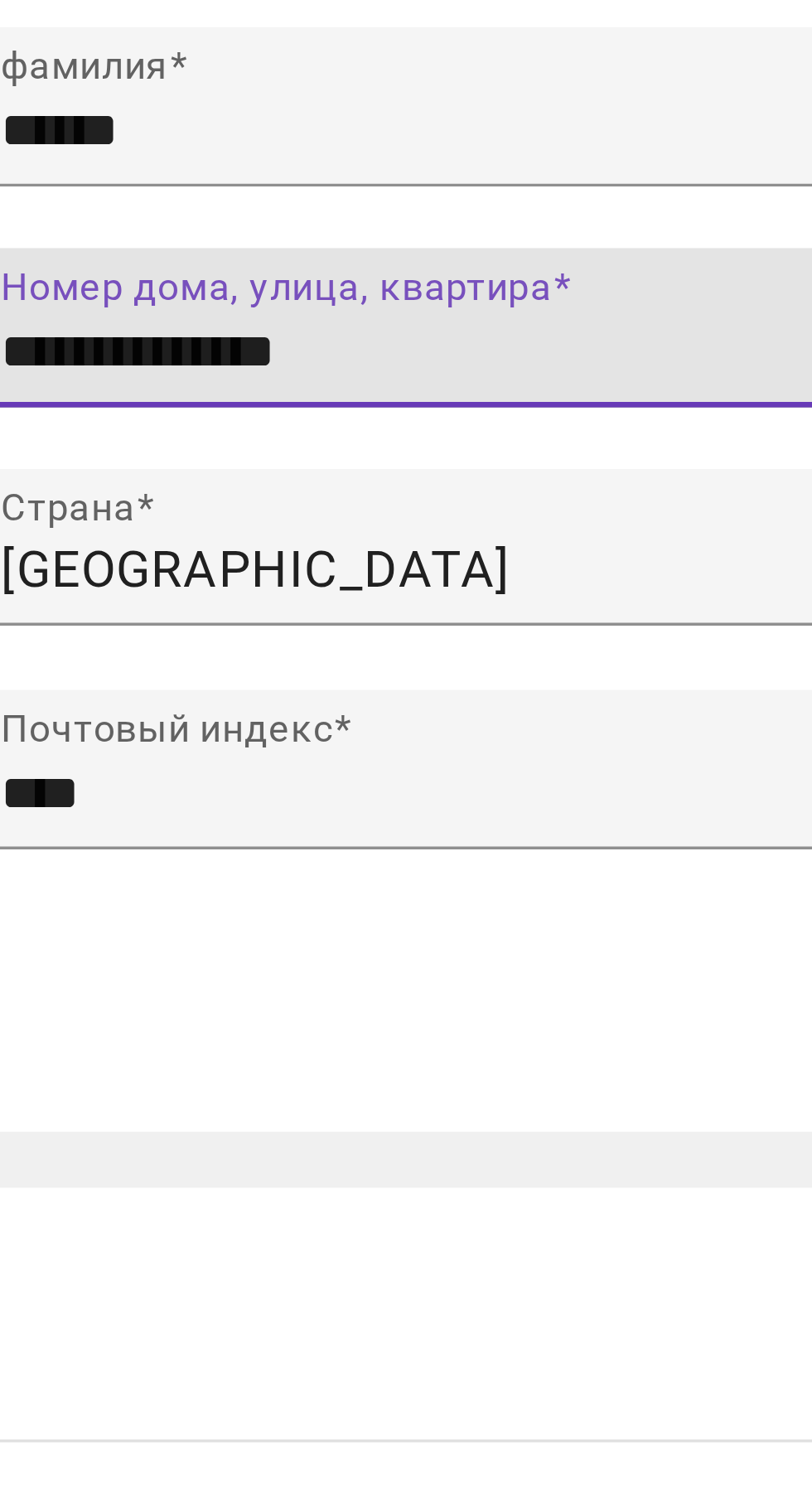
click at [522, 990] on input "**********" at bounding box center [576, 997] width 315 height 20
click at [505, 993] on input "**********" at bounding box center [576, 997] width 315 height 20
click at [515, 989] on input "**********" at bounding box center [576, 997] width 315 height 20
click at [511, 991] on input "**********" at bounding box center [576, 997] width 315 height 20
click at [527, 992] on input "**********" at bounding box center [576, 997] width 315 height 20
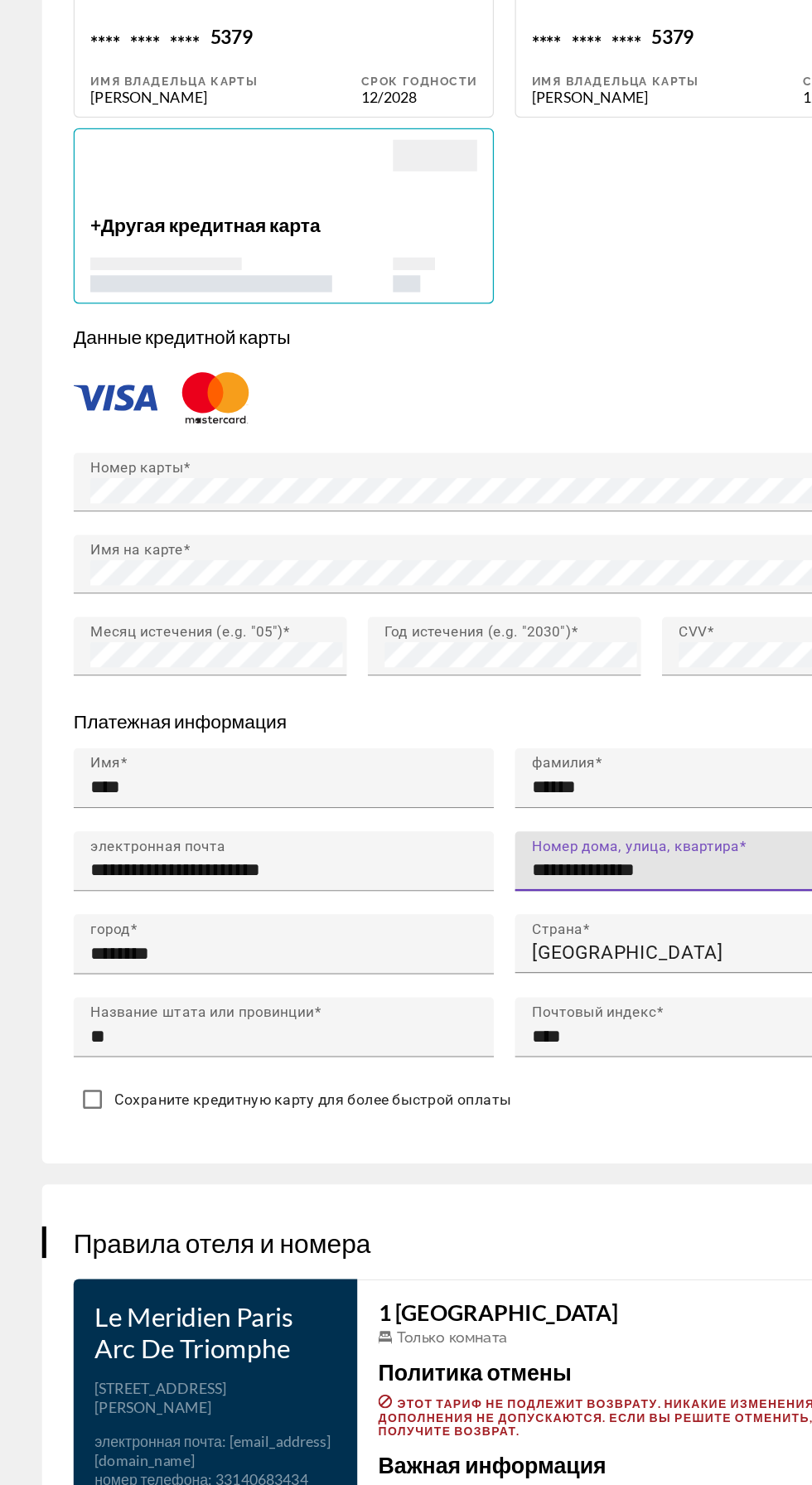
scroll to position [1524, 0]
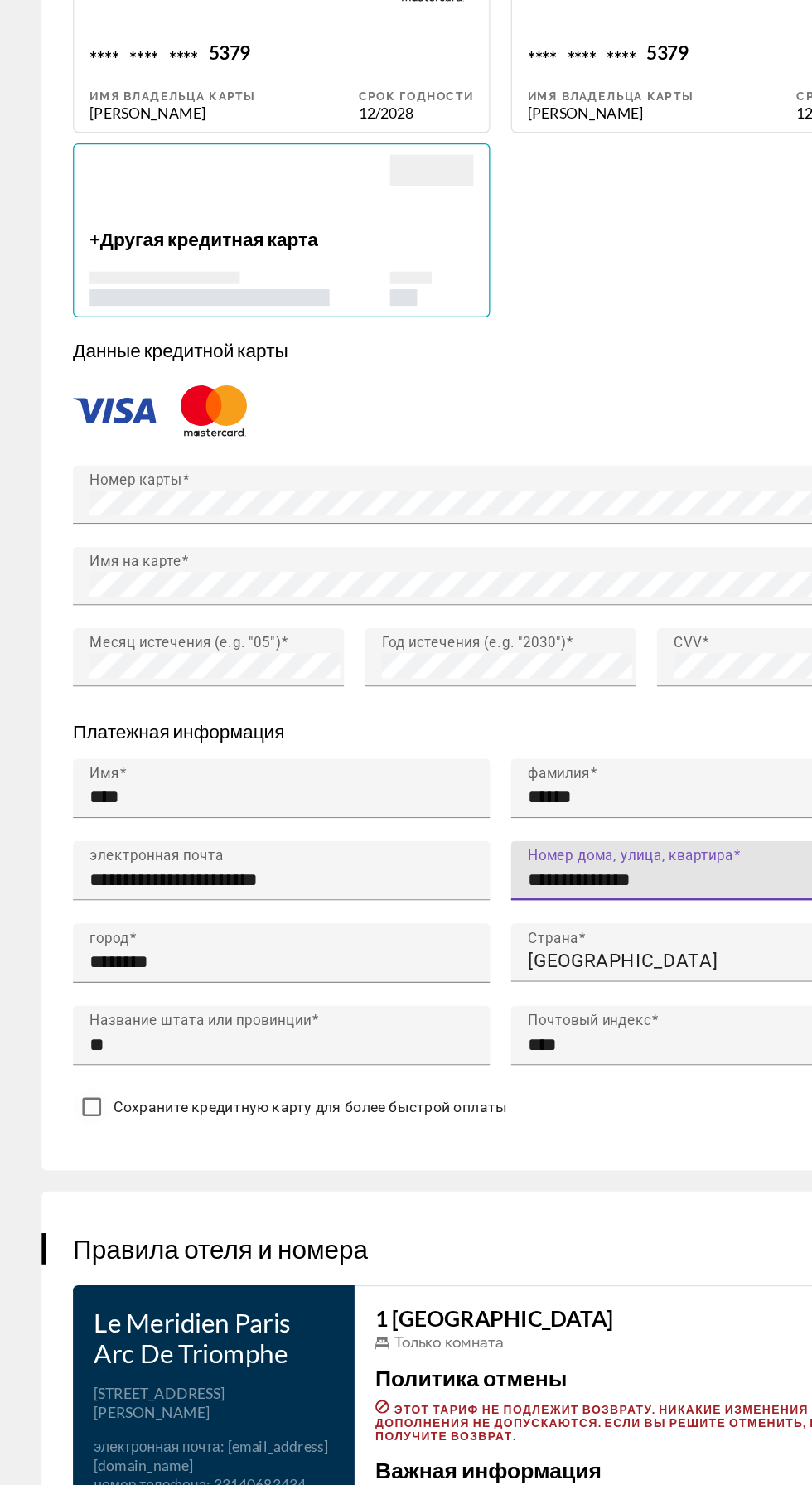
type input "**********"
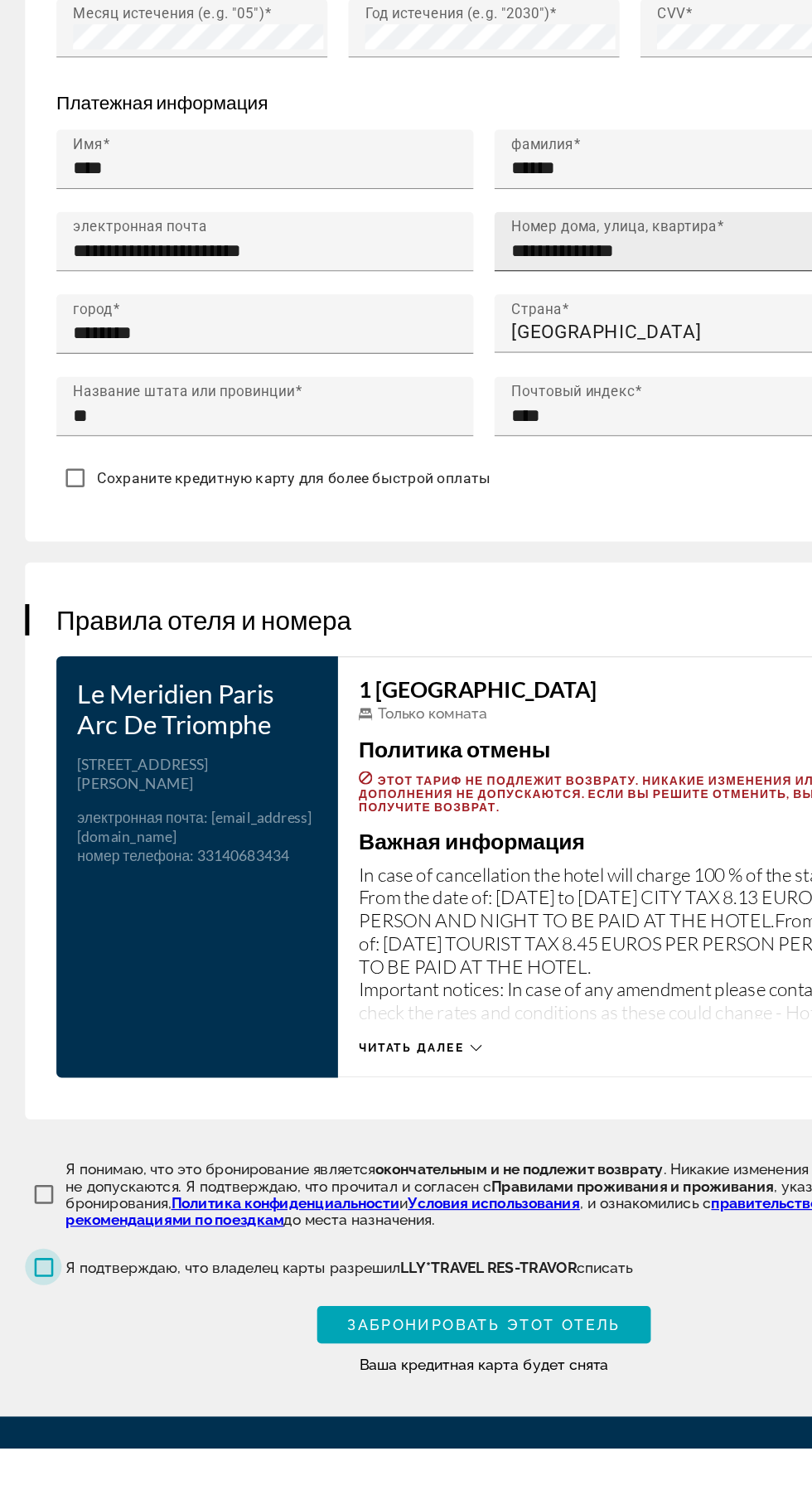
scroll to position [2021, 0]
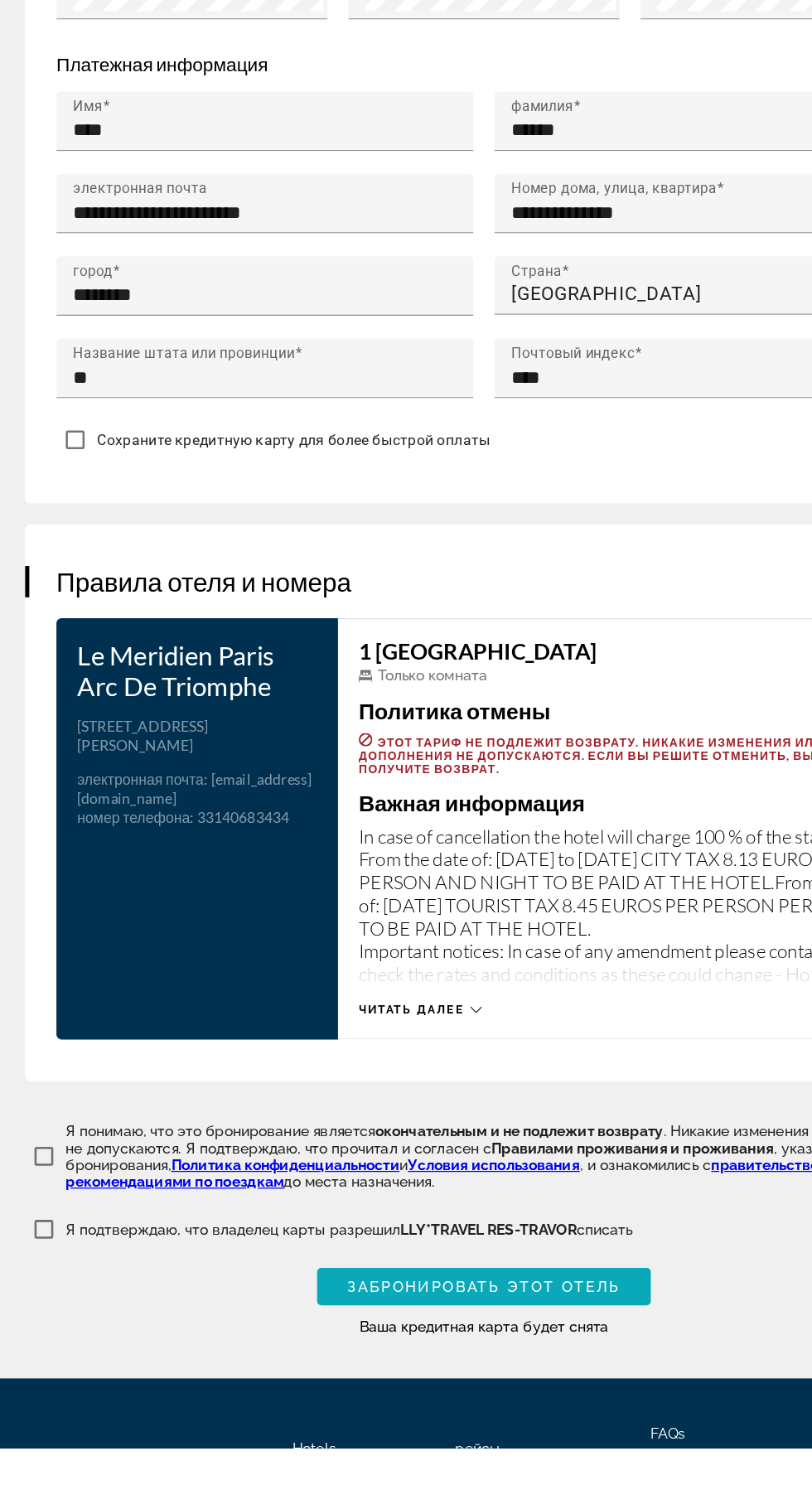
click at [433, 1351] on span "Забронировать этот отель" at bounding box center [397, 1356] width 217 height 13
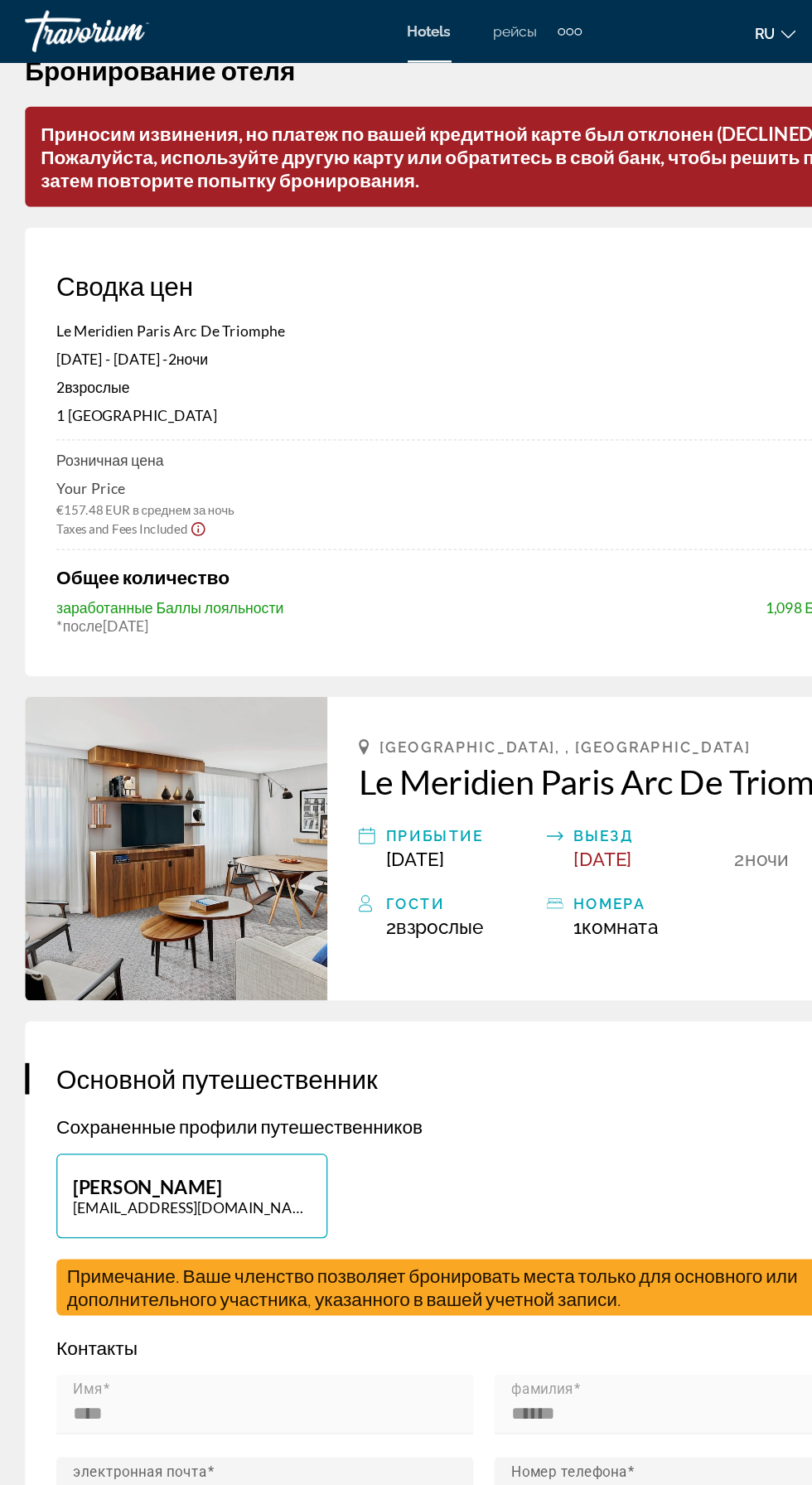
scroll to position [0, 0]
